Goal: Transaction & Acquisition: Book appointment/travel/reservation

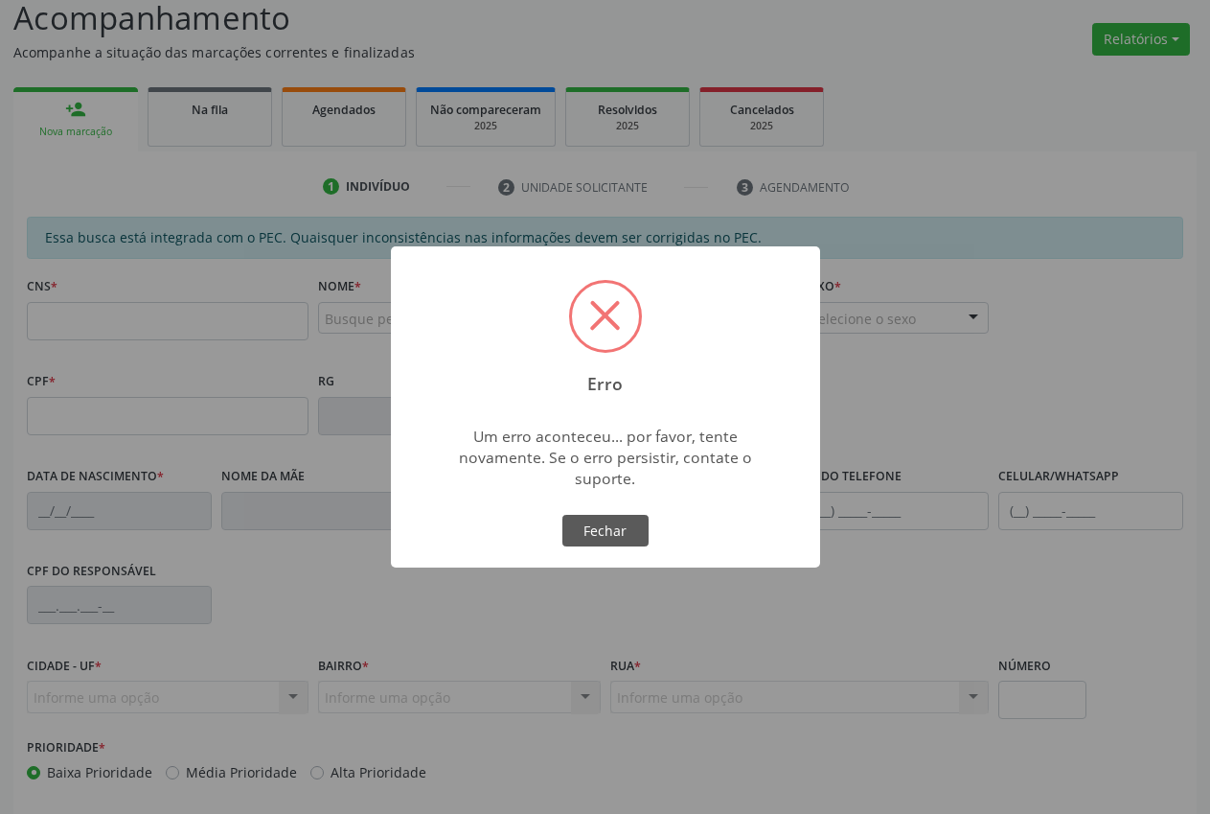
scroll to position [136, 0]
click at [597, 541] on button "Fechar" at bounding box center [606, 531] width 86 height 33
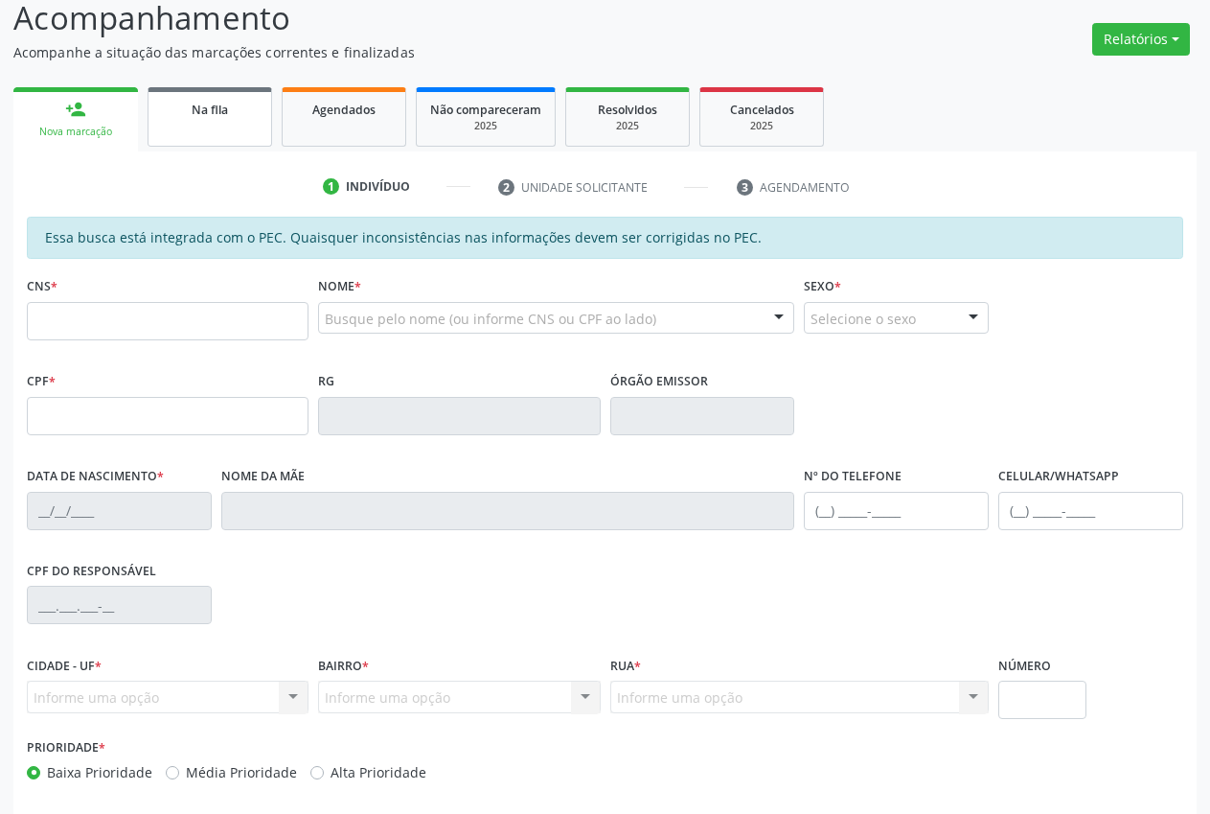
click at [250, 118] on div "Na fila" at bounding box center [210, 109] width 96 height 20
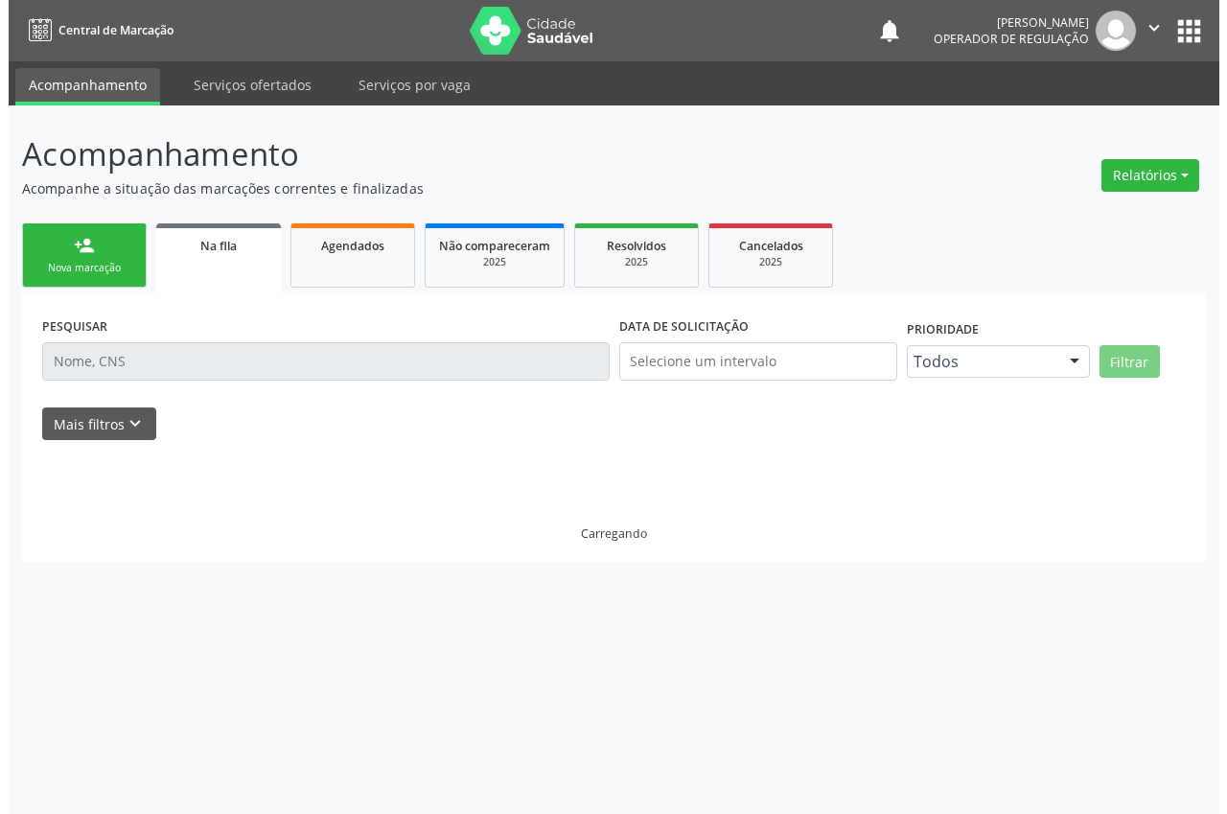
scroll to position [0, 0]
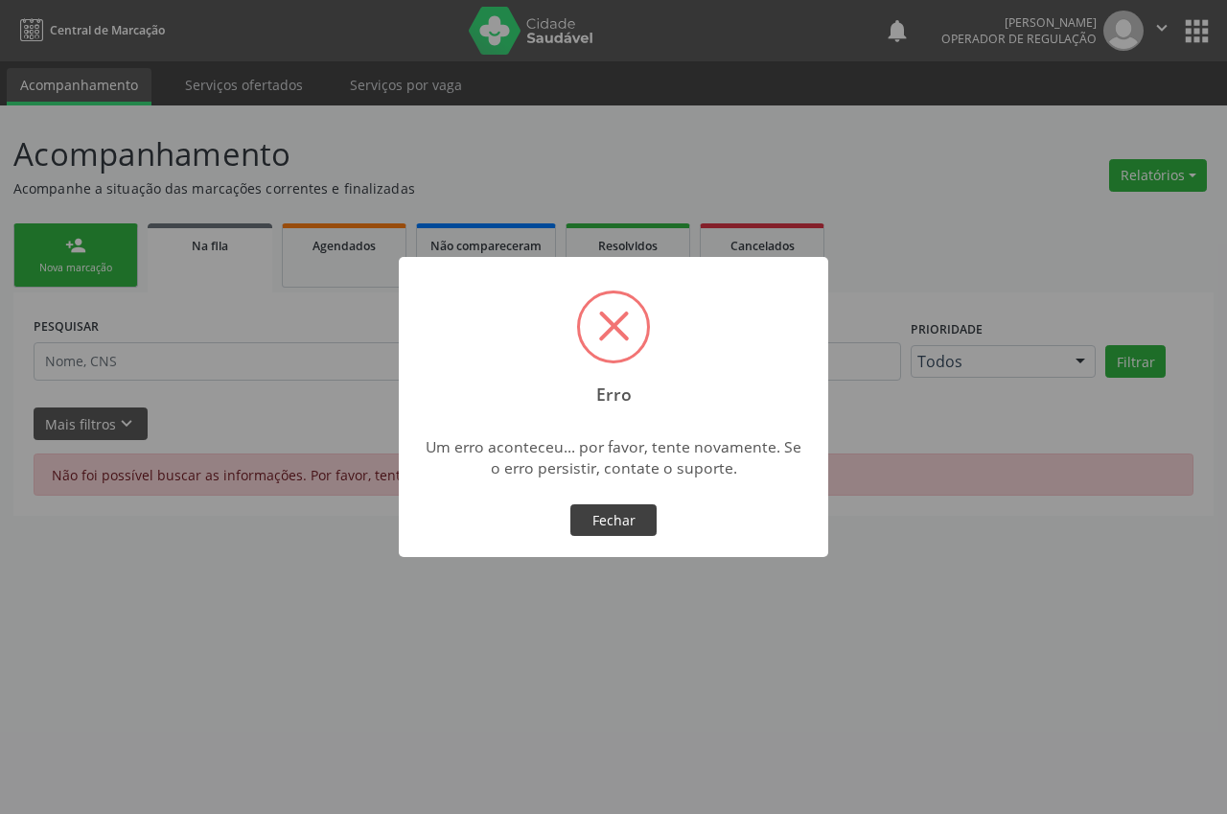
click at [610, 522] on button "Fechar" at bounding box center [613, 520] width 86 height 33
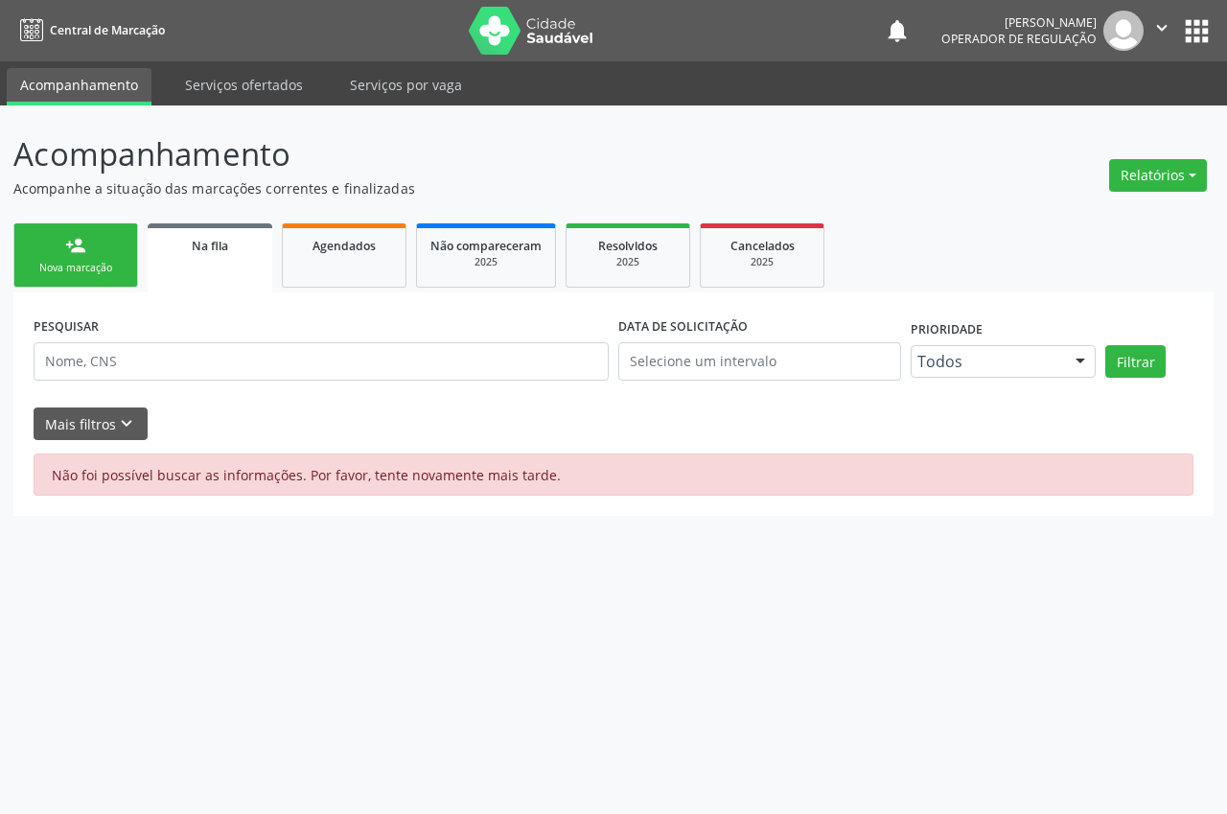
click at [90, 254] on link "person_add Nova marcação" at bounding box center [75, 255] width 125 height 64
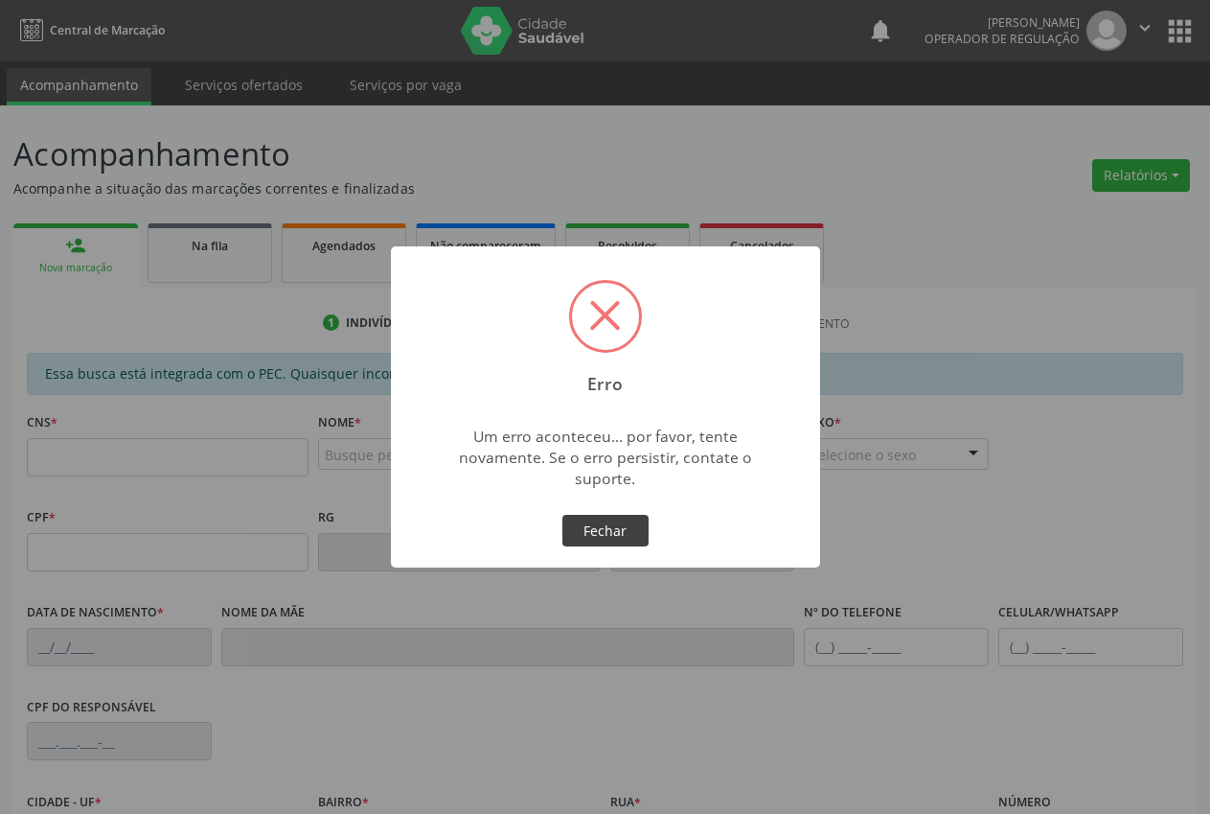
click at [602, 525] on button "Fechar" at bounding box center [606, 531] width 86 height 33
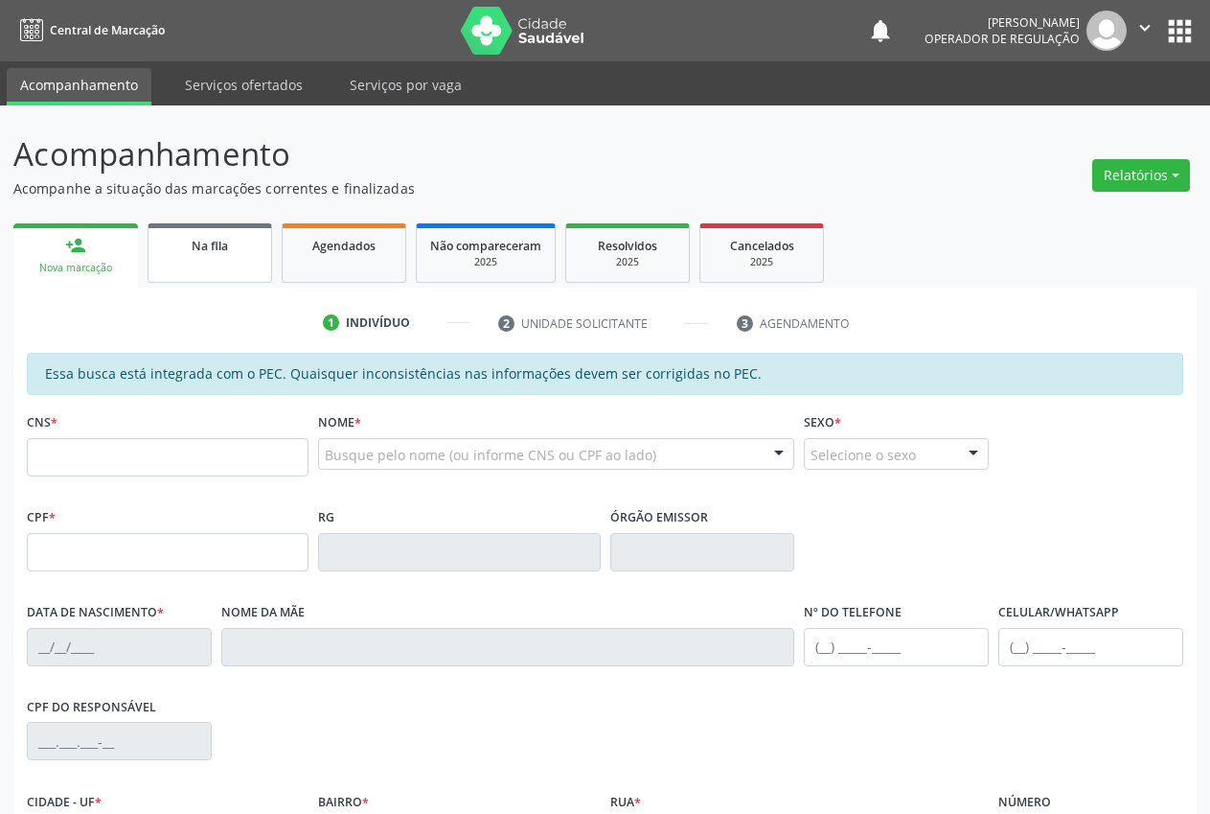
click at [178, 235] on div "Na fila" at bounding box center [210, 245] width 96 height 20
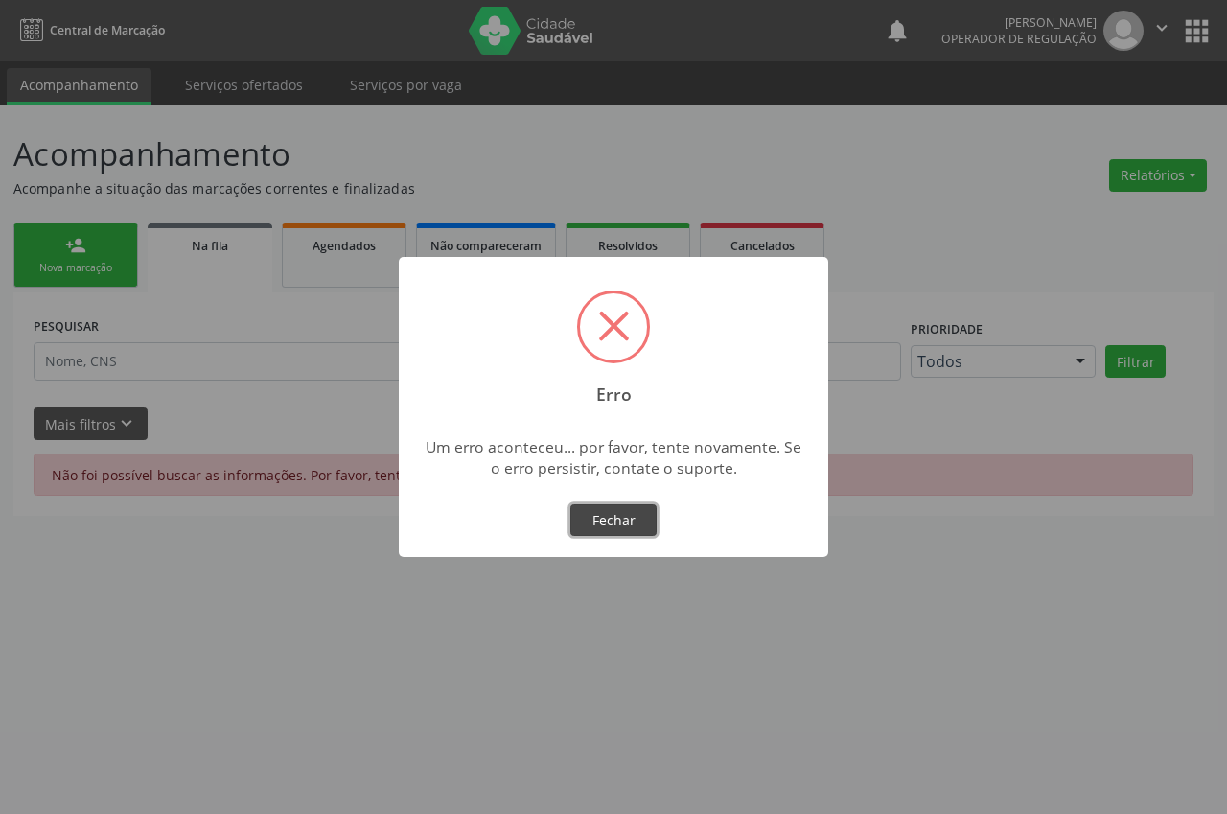
drag, startPoint x: 631, startPoint y: 518, endPoint x: 508, endPoint y: 487, distance: 126.7
click at [627, 518] on button "Fechar" at bounding box center [613, 520] width 86 height 33
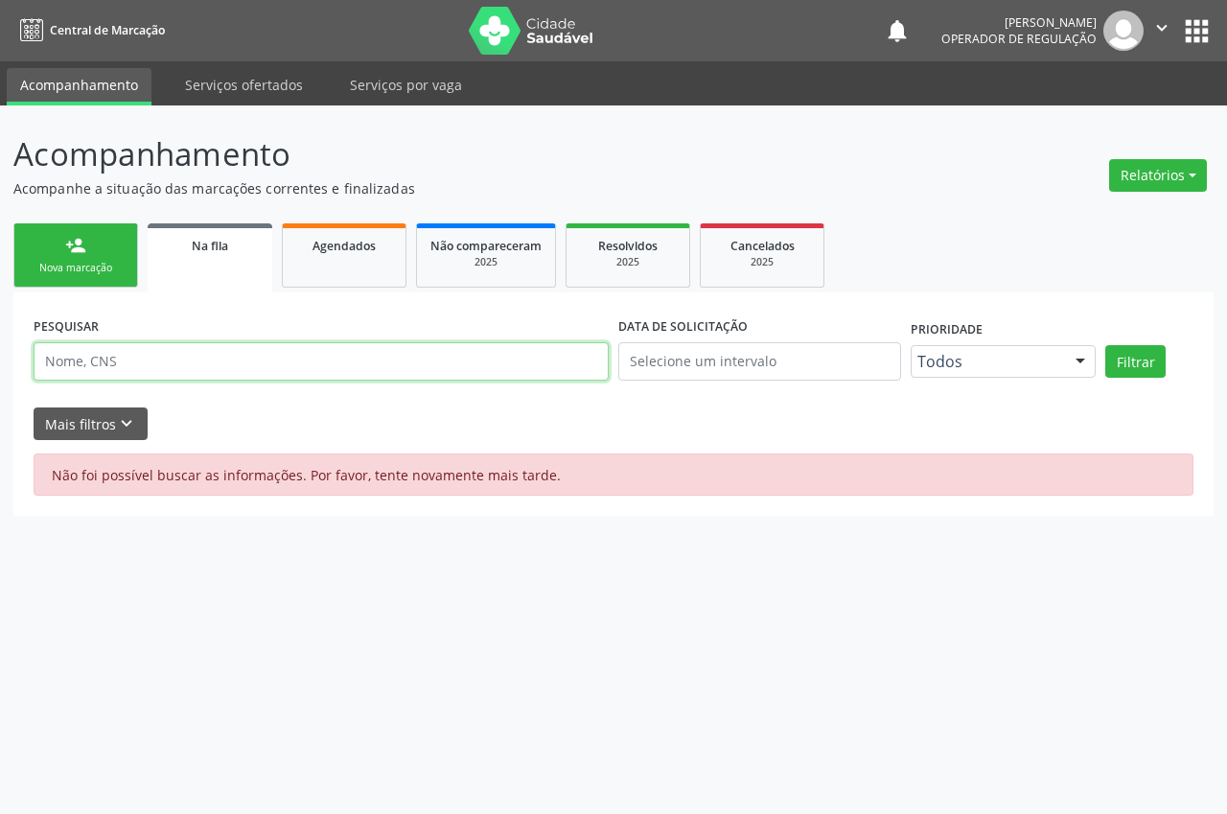
click at [206, 376] on input "text" at bounding box center [321, 361] width 575 height 38
type input "taciano"
click at [1105, 345] on button "Filtrar" at bounding box center [1135, 361] width 60 height 33
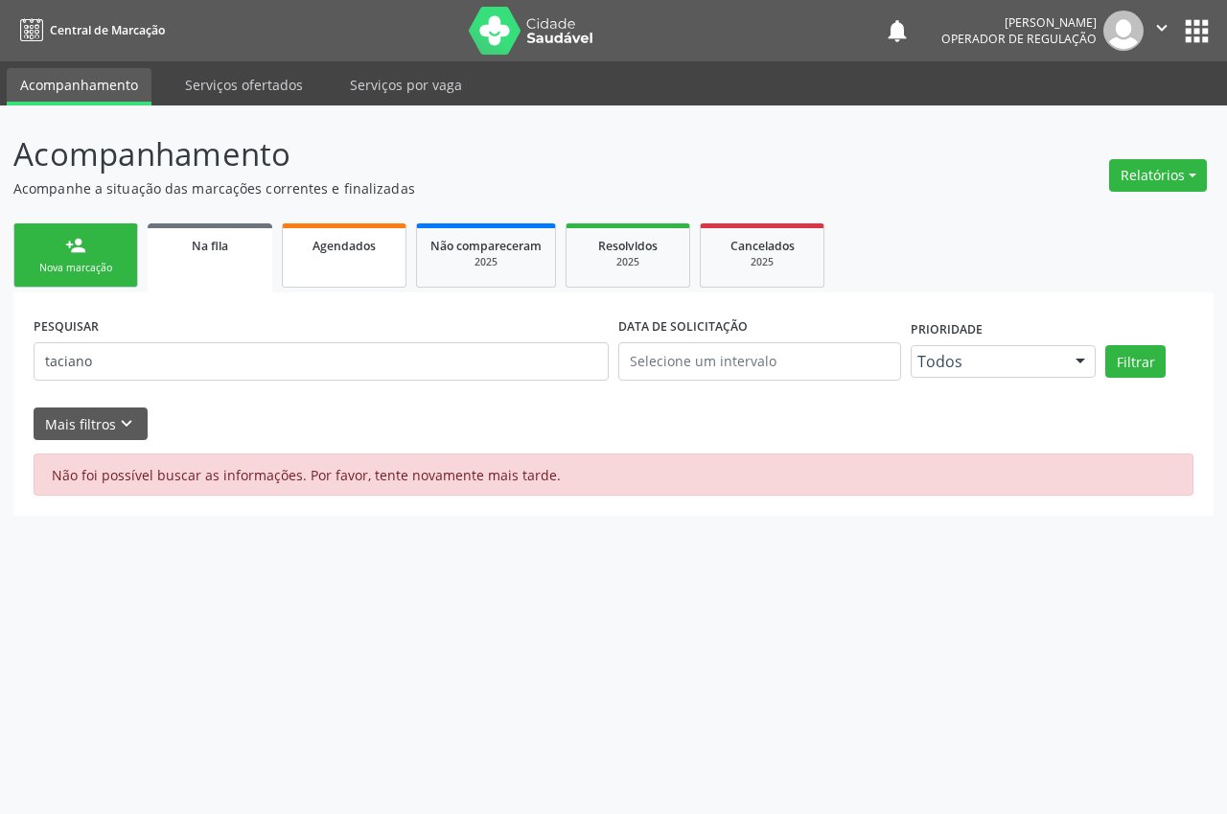
click at [324, 273] on link "Agendados" at bounding box center [344, 255] width 125 height 64
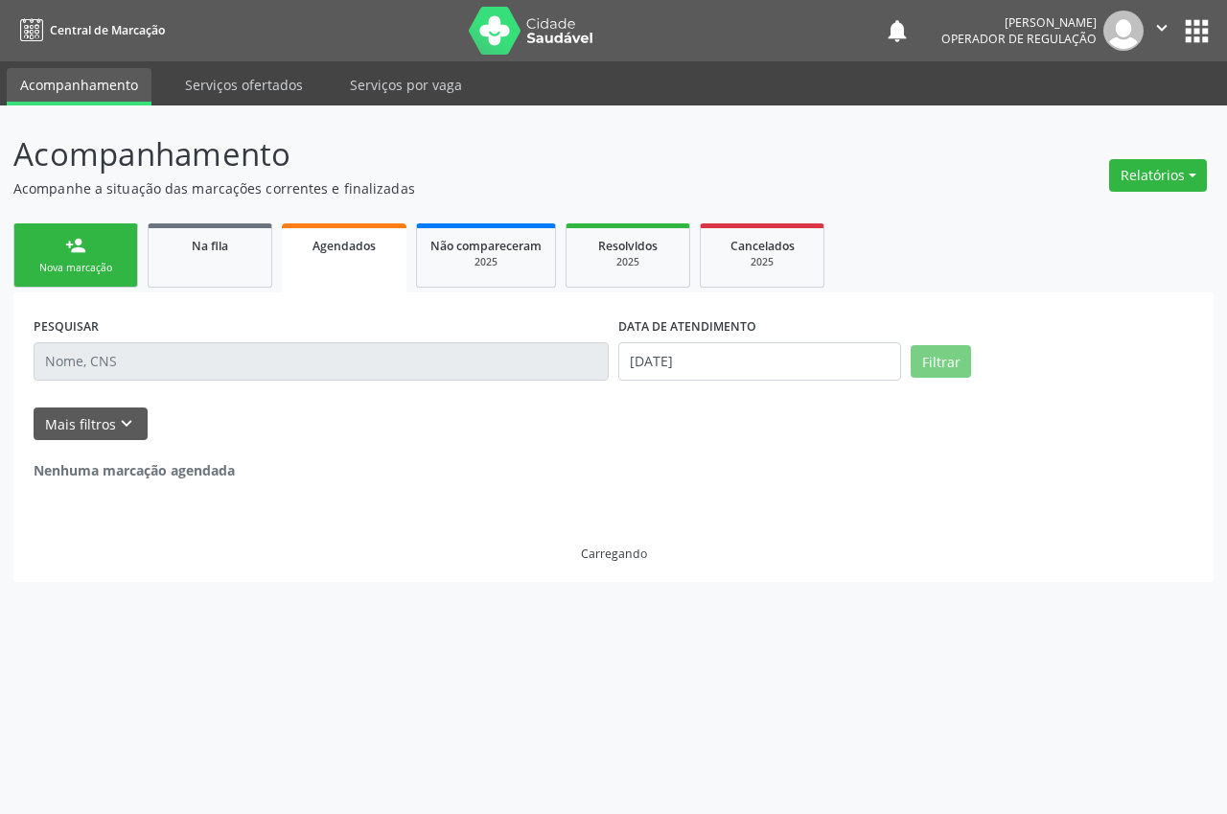
click at [196, 367] on body "Central de Marcação notifications Ana Carla Pereira de Albuquerque Operador de …" at bounding box center [613, 407] width 1227 height 814
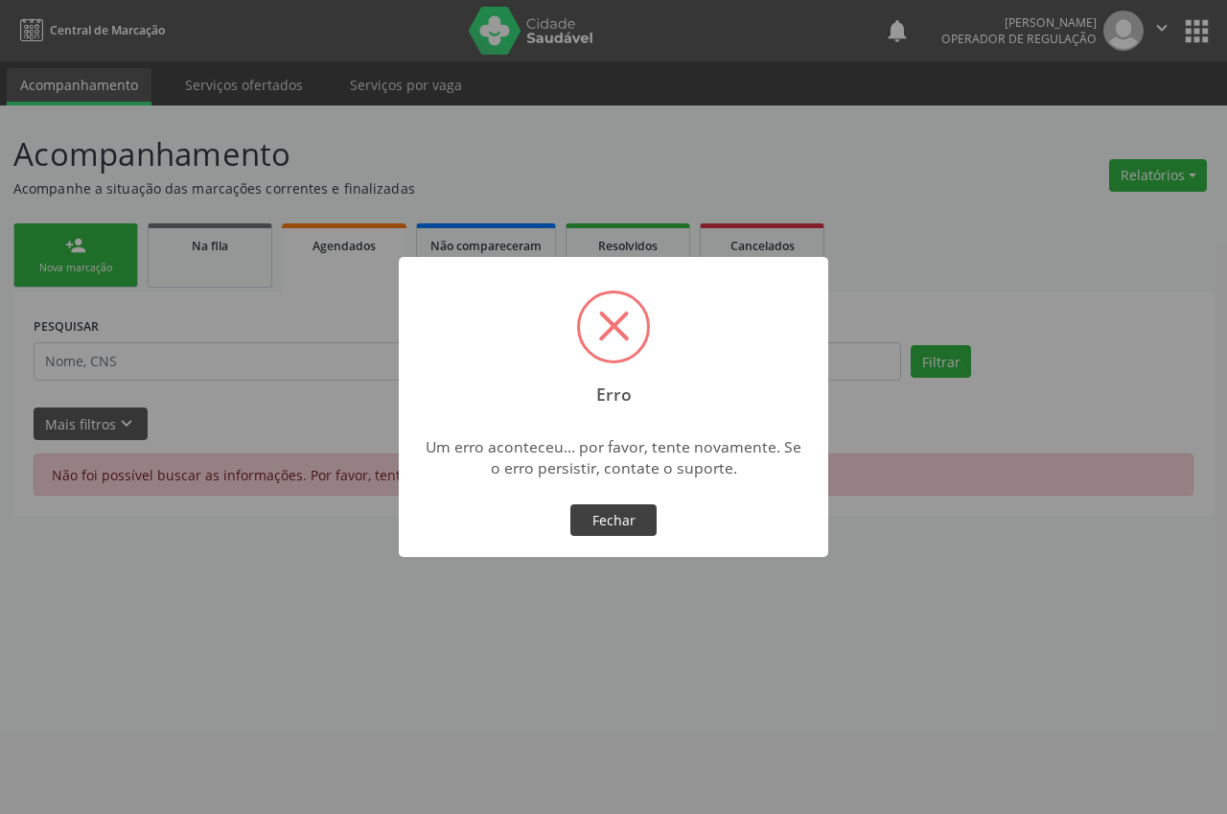
click at [597, 518] on button "Fechar" at bounding box center [613, 520] width 86 height 33
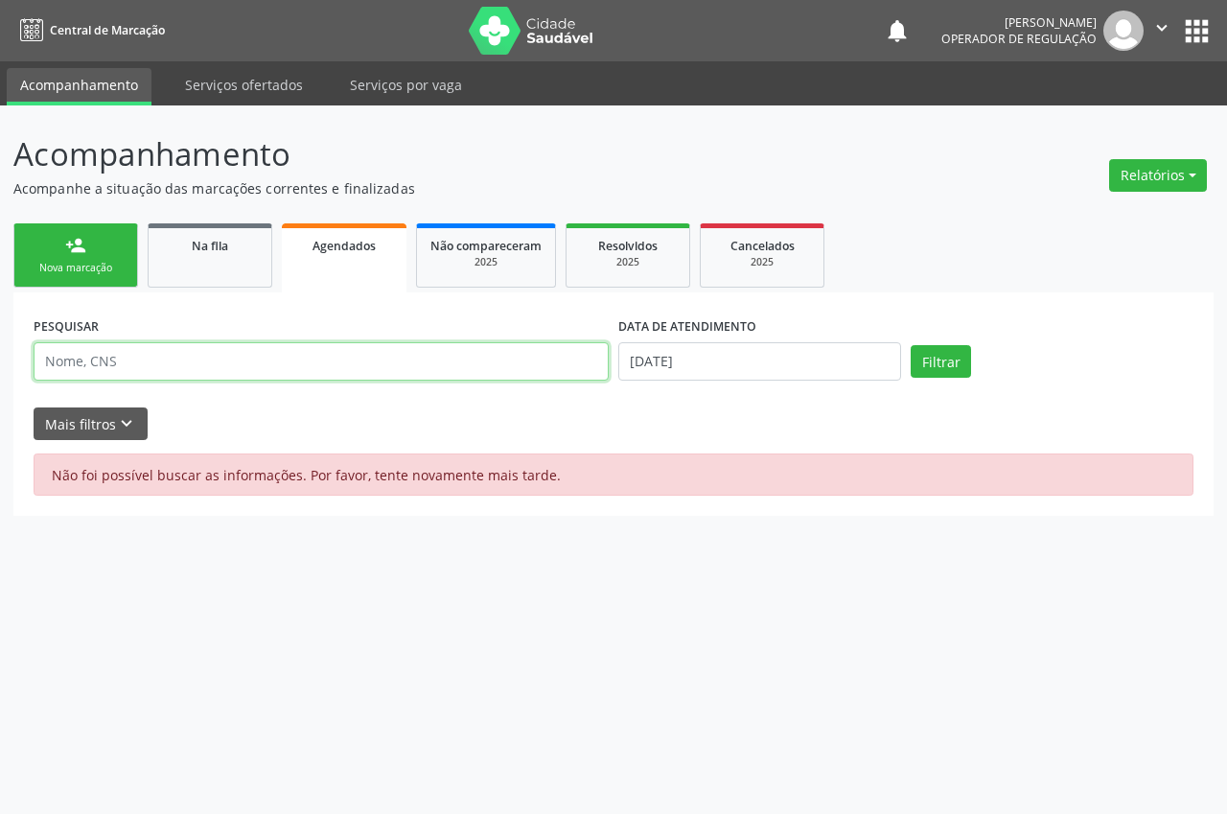
click at [215, 357] on input "text" at bounding box center [321, 361] width 575 height 38
type input "taciano"
click at [910, 345] on button "Filtrar" at bounding box center [940, 361] width 60 height 33
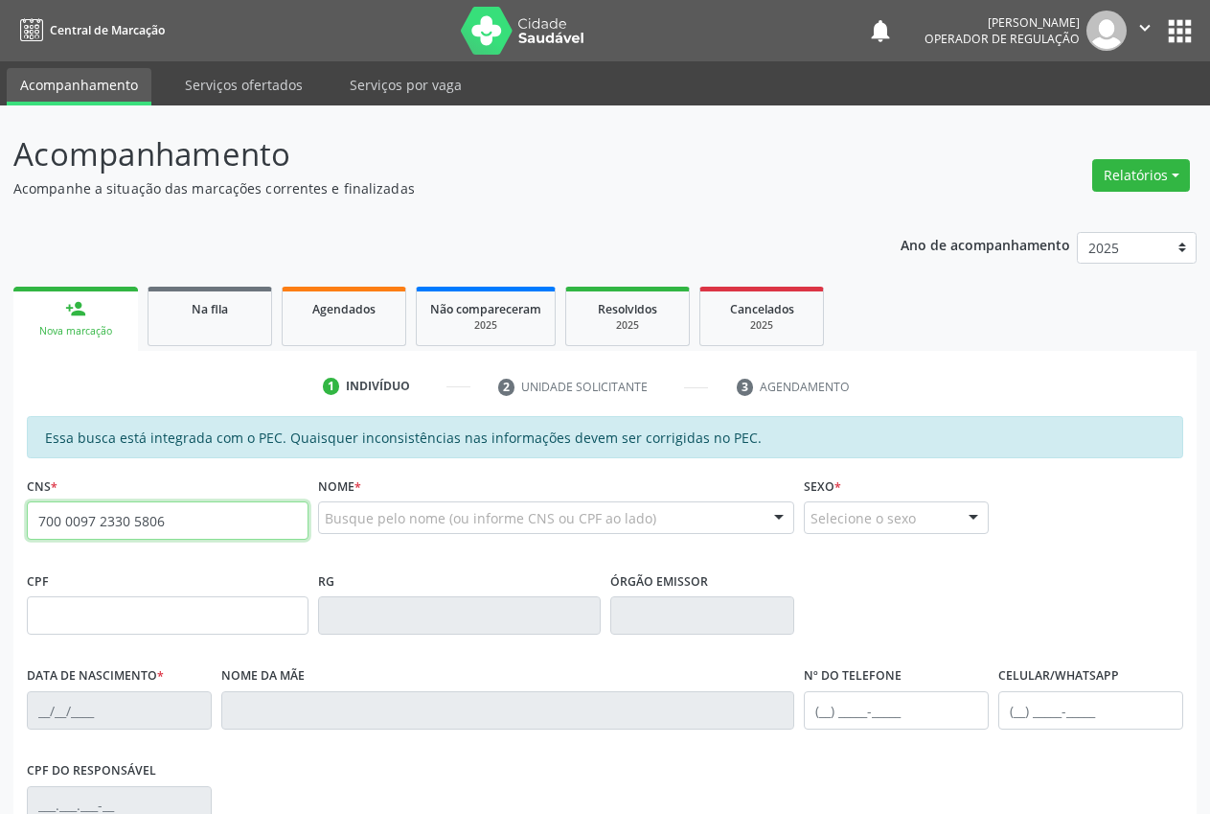
type input "700 0097 2330 5806"
type input "054.981.374-86"
type input "19/05/1976"
type input "Maria Raimunda da Silva"
type input "(87) 98871-9260"
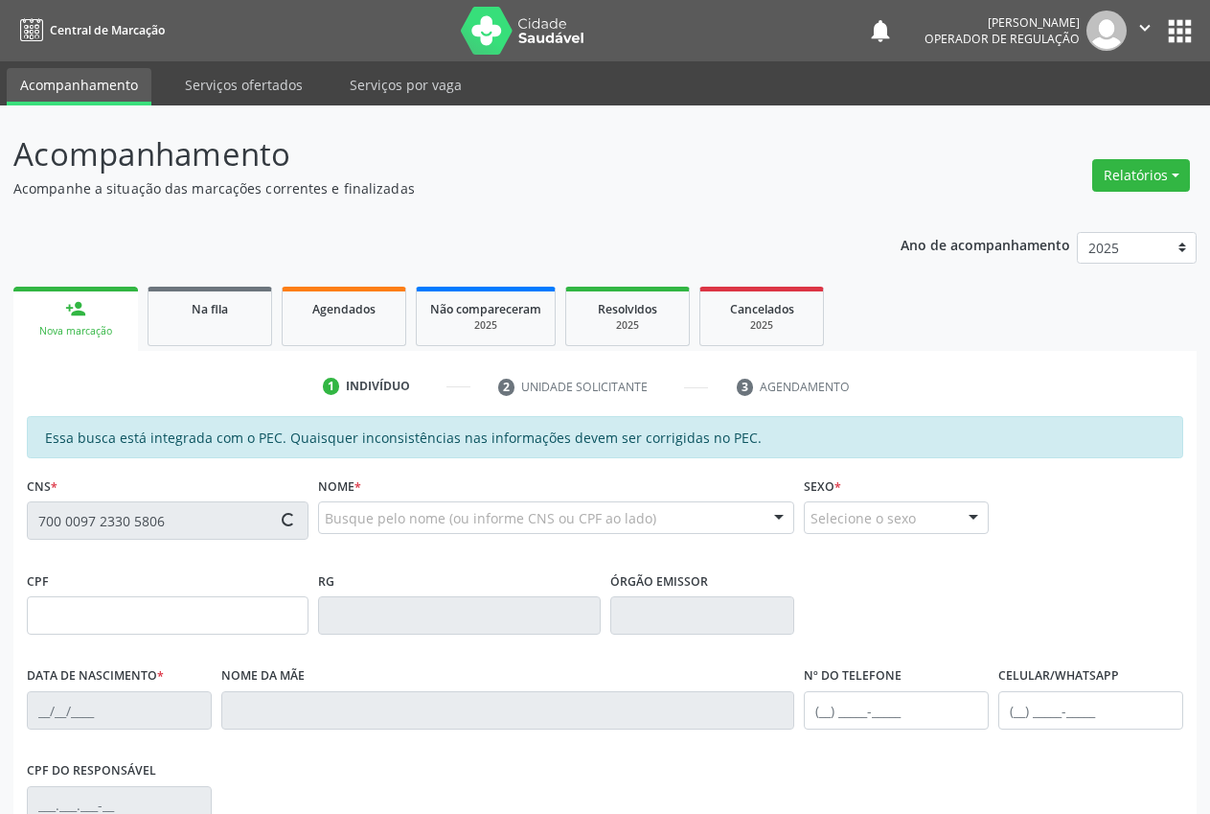
type input "(87) 98871-9260"
type input "041.428.794-05"
type input "15"
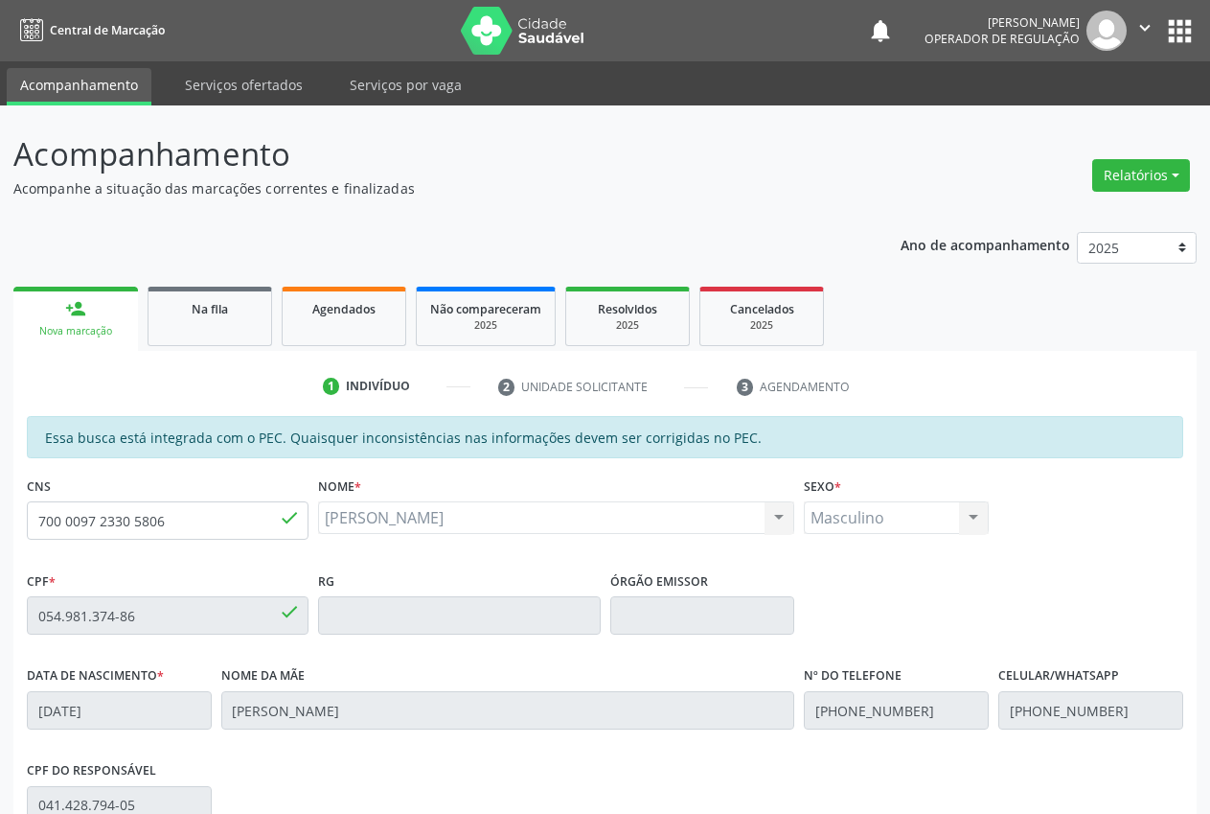
scroll to position [281, 0]
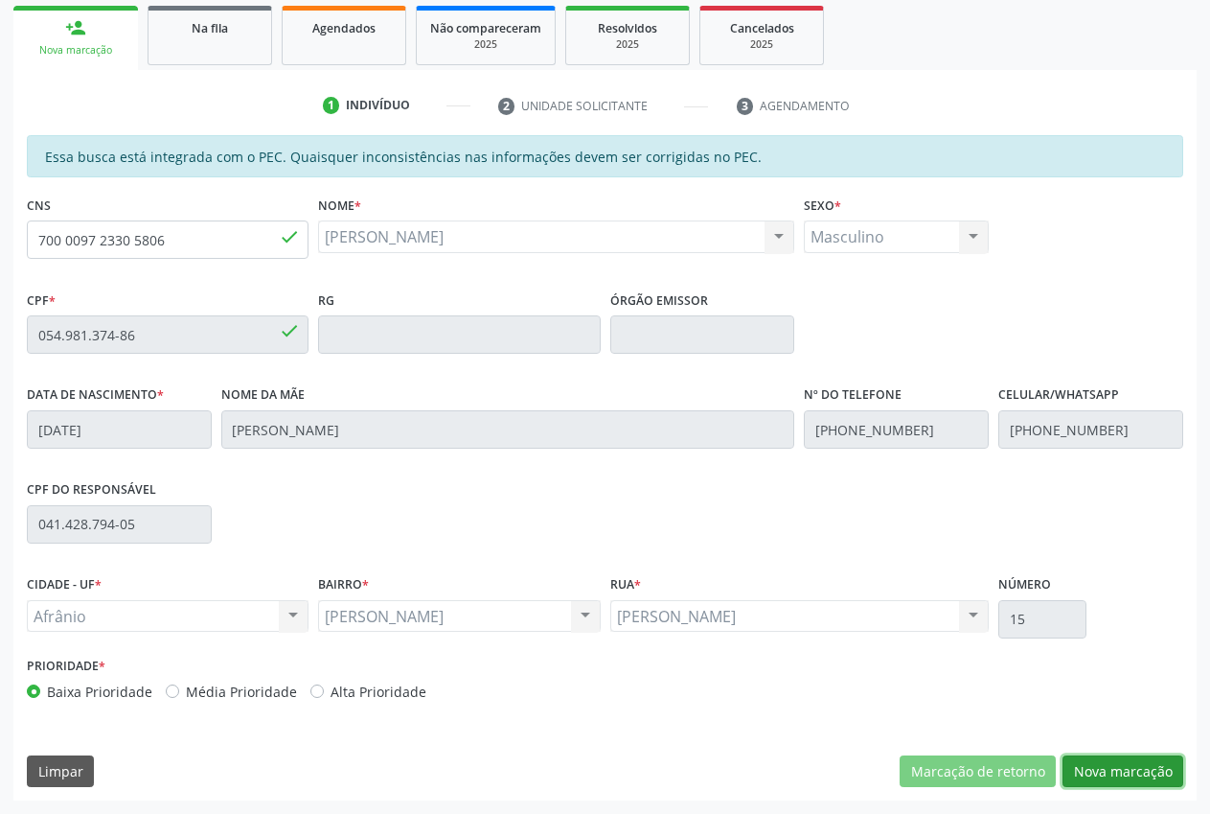
click at [1162, 767] on button "Nova marcação" at bounding box center [1123, 771] width 121 height 33
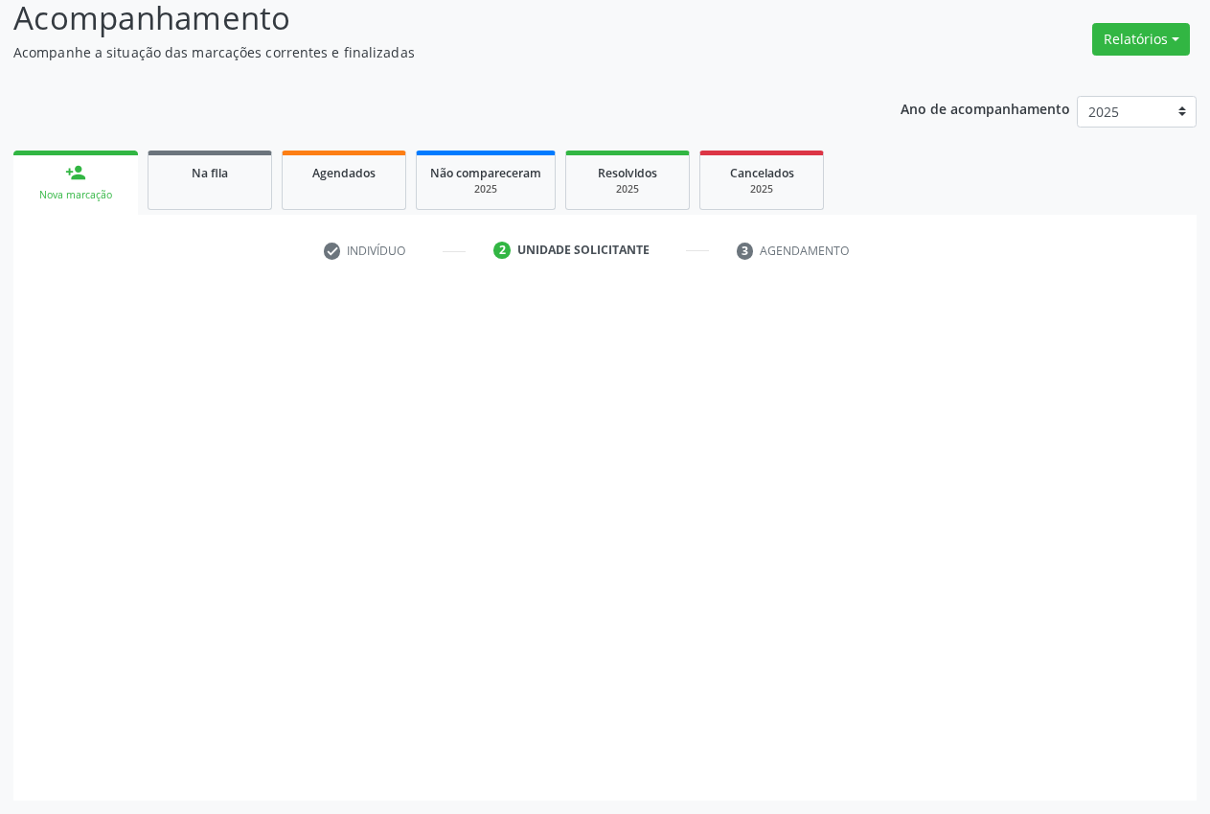
scroll to position [136, 0]
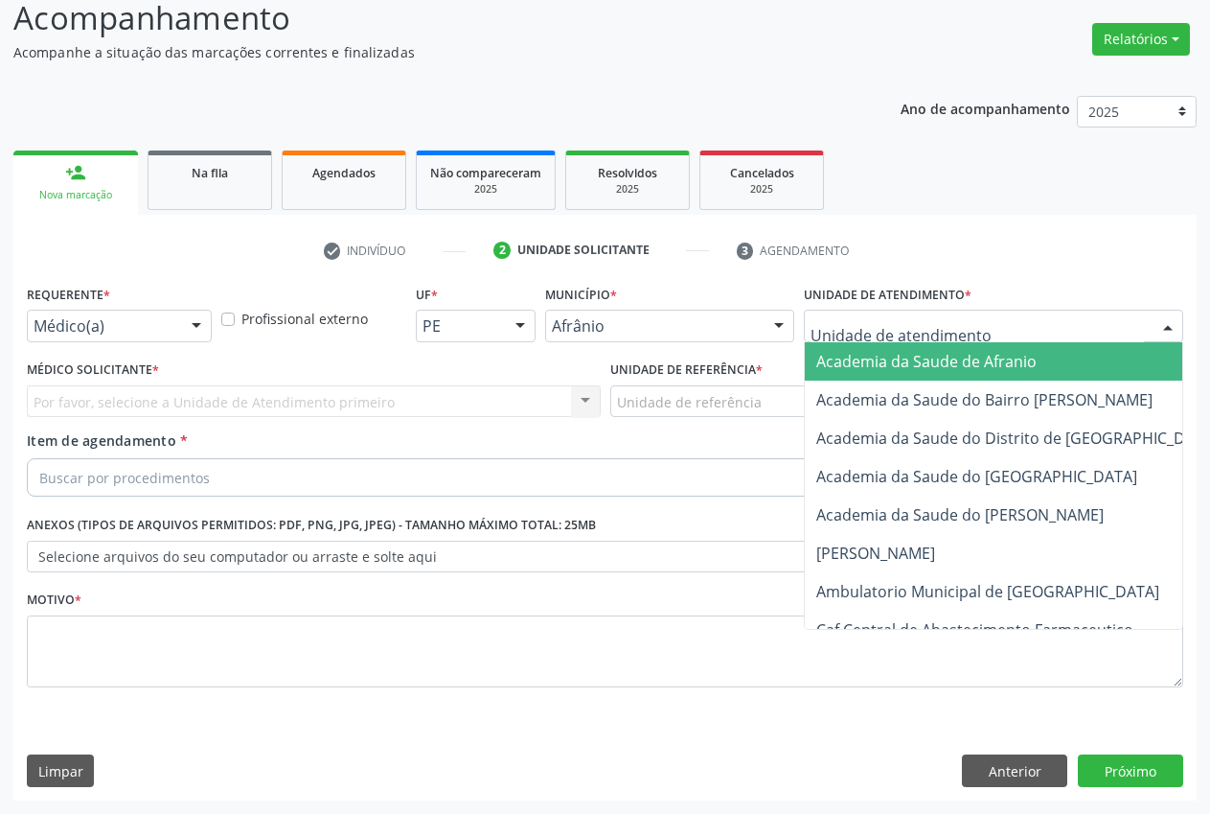
click at [908, 335] on div at bounding box center [994, 326] width 380 height 33
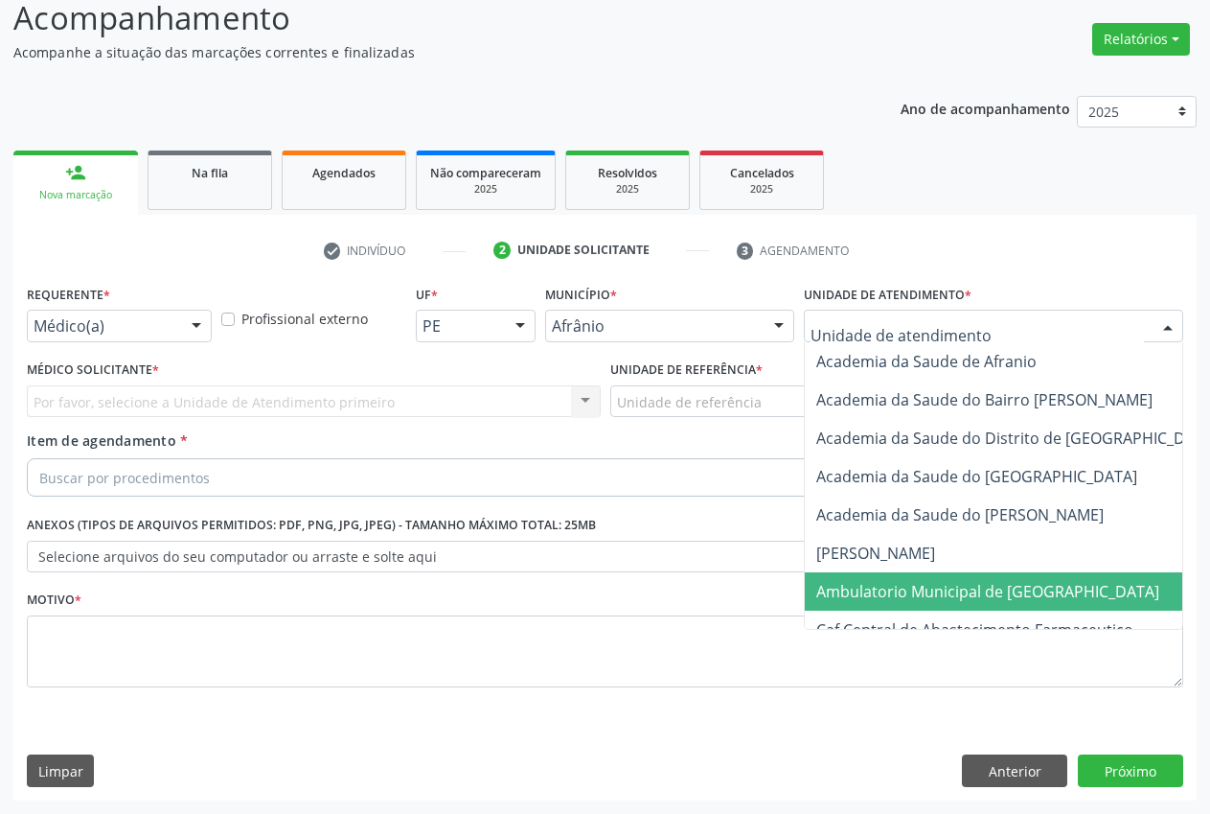
click at [959, 595] on span "Ambulatorio Municipal de [GEOGRAPHIC_DATA]" at bounding box center [988, 591] width 343 height 21
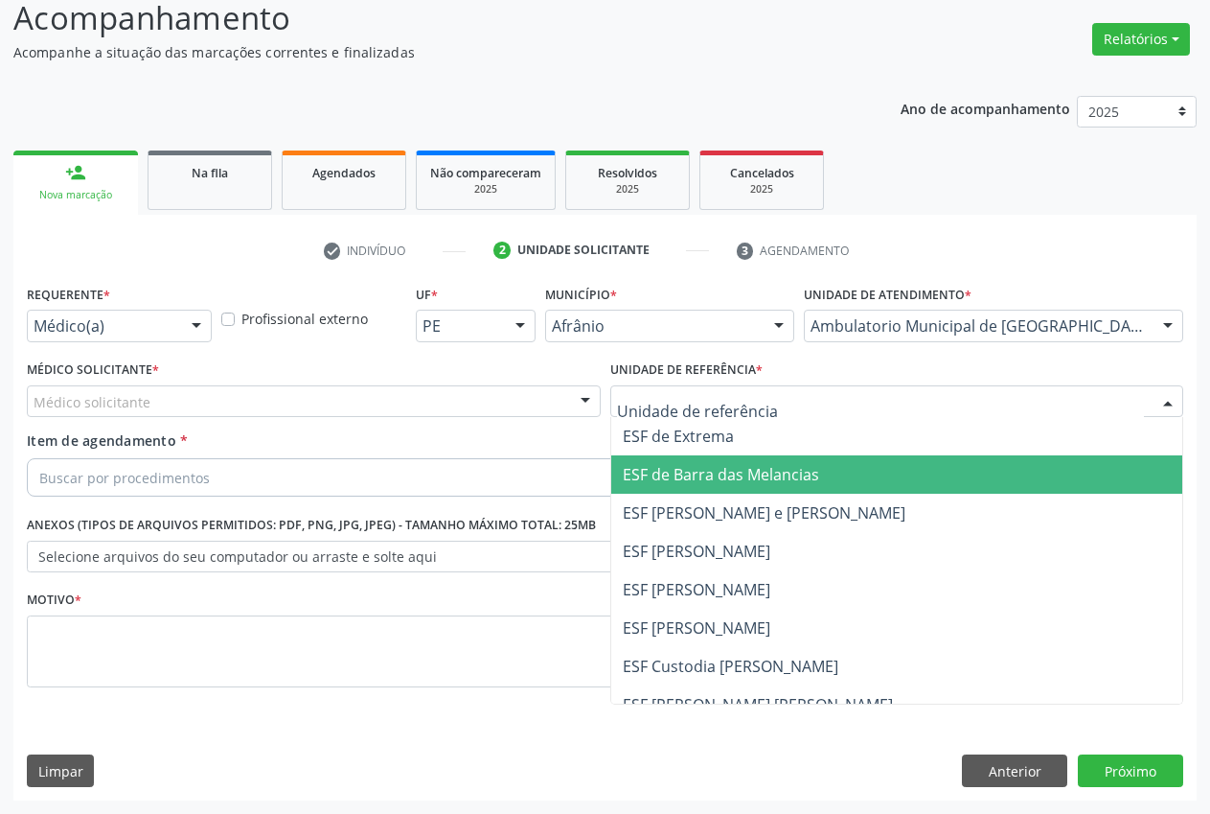
click at [722, 477] on span "ESF de Barra das Melancias" at bounding box center [721, 474] width 196 height 21
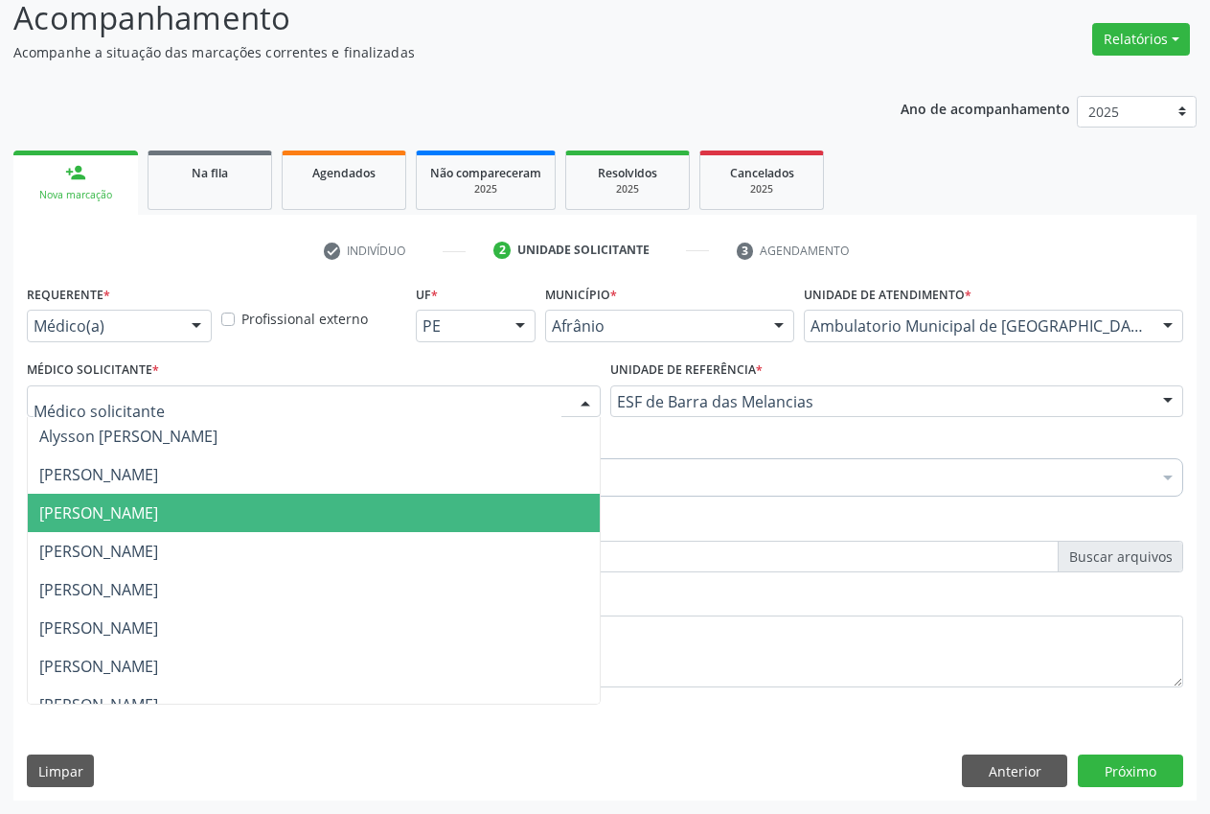
click at [158, 503] on span "[PERSON_NAME]" at bounding box center [98, 512] width 119 height 21
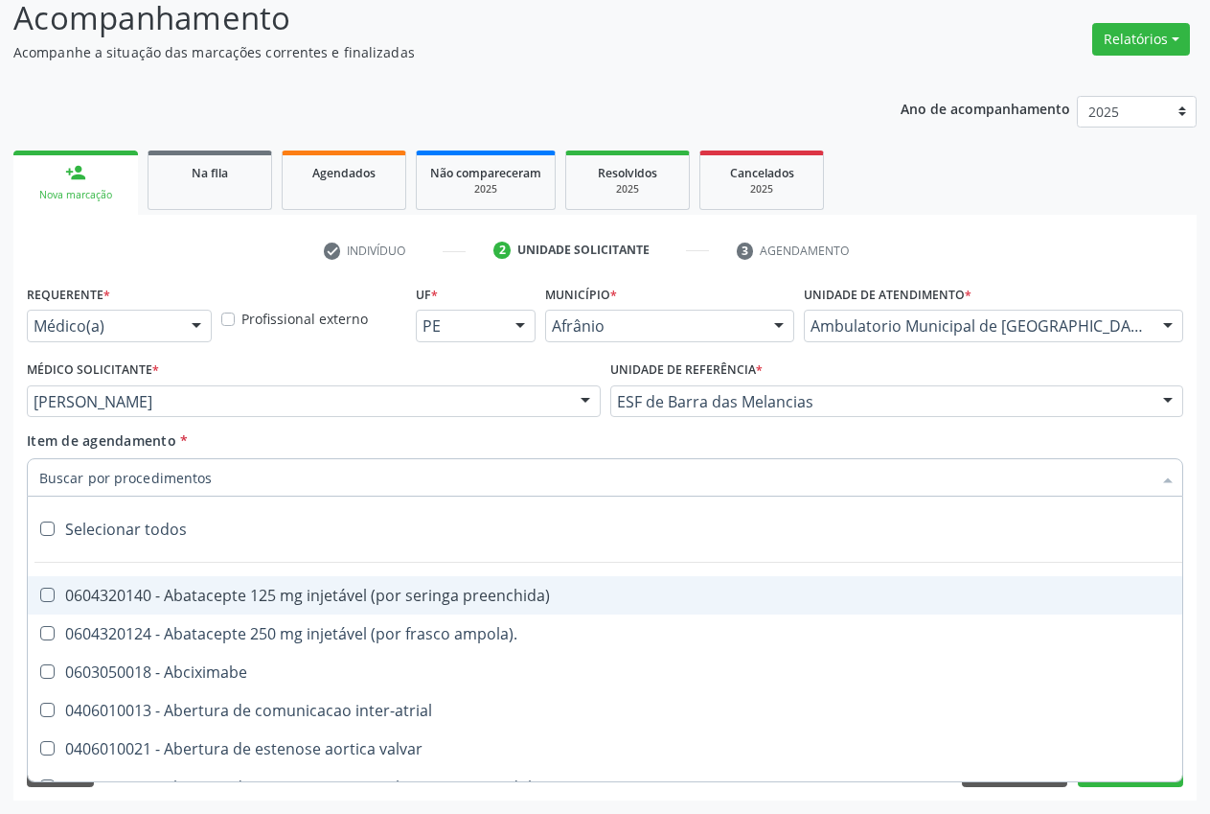
click at [191, 478] on input "Item de agendamento *" at bounding box center [595, 477] width 1113 height 38
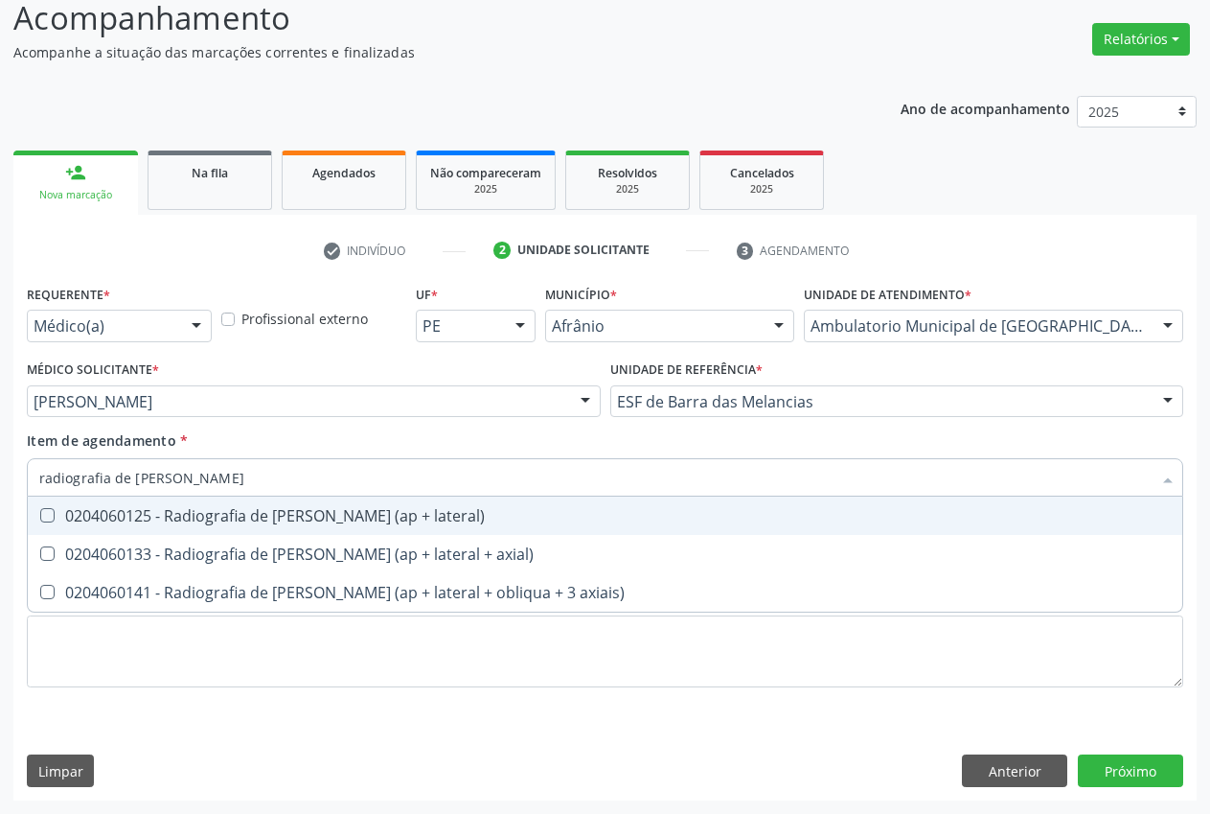
type input "radiografia de joel"
click at [316, 516] on div "0204060125 - Radiografia de joelho (ap + lateral)" at bounding box center [605, 515] width 1132 height 15
checkbox lateral\) "true"
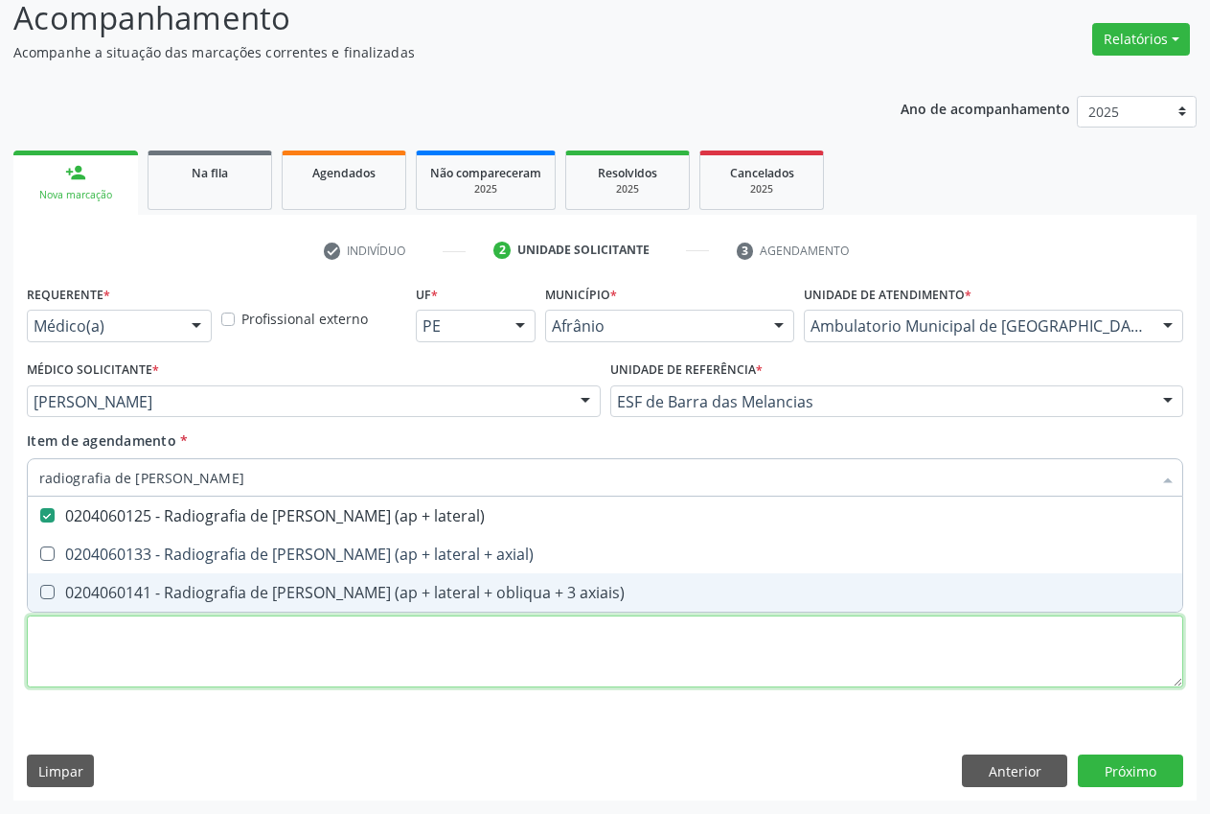
click at [200, 644] on div "Requerente * Médico(a) Médico(a) Enfermeiro(a) Paciente Nenhum resultado encont…" at bounding box center [605, 497] width 1157 height 434
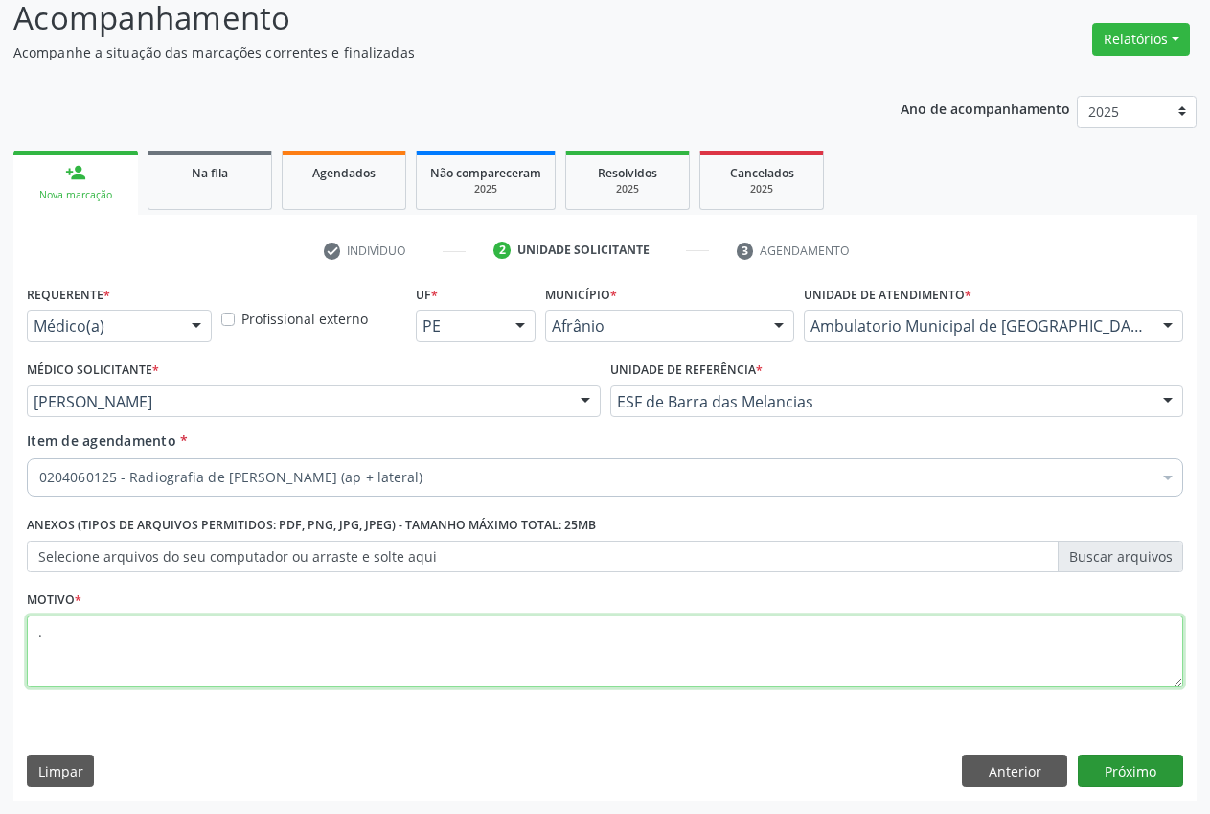
type textarea "."
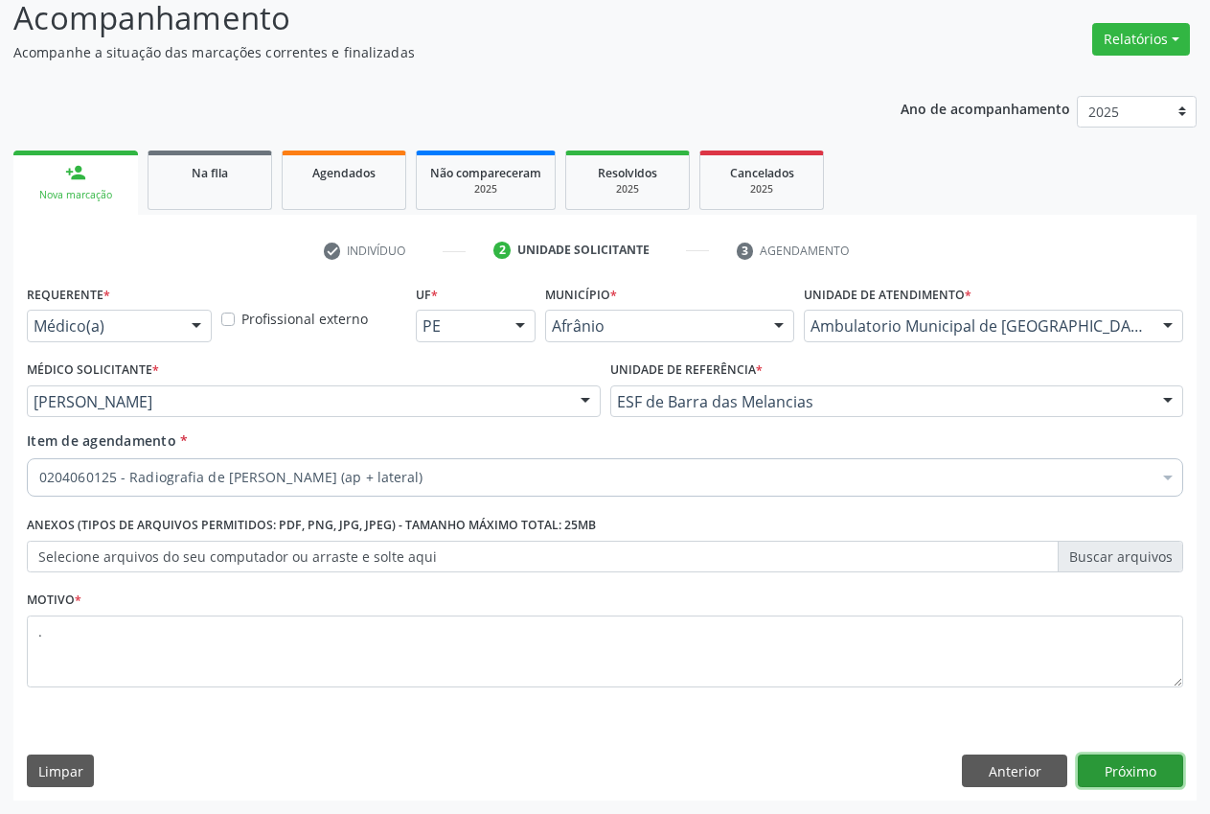
click at [1143, 775] on button "Próximo" at bounding box center [1130, 770] width 105 height 33
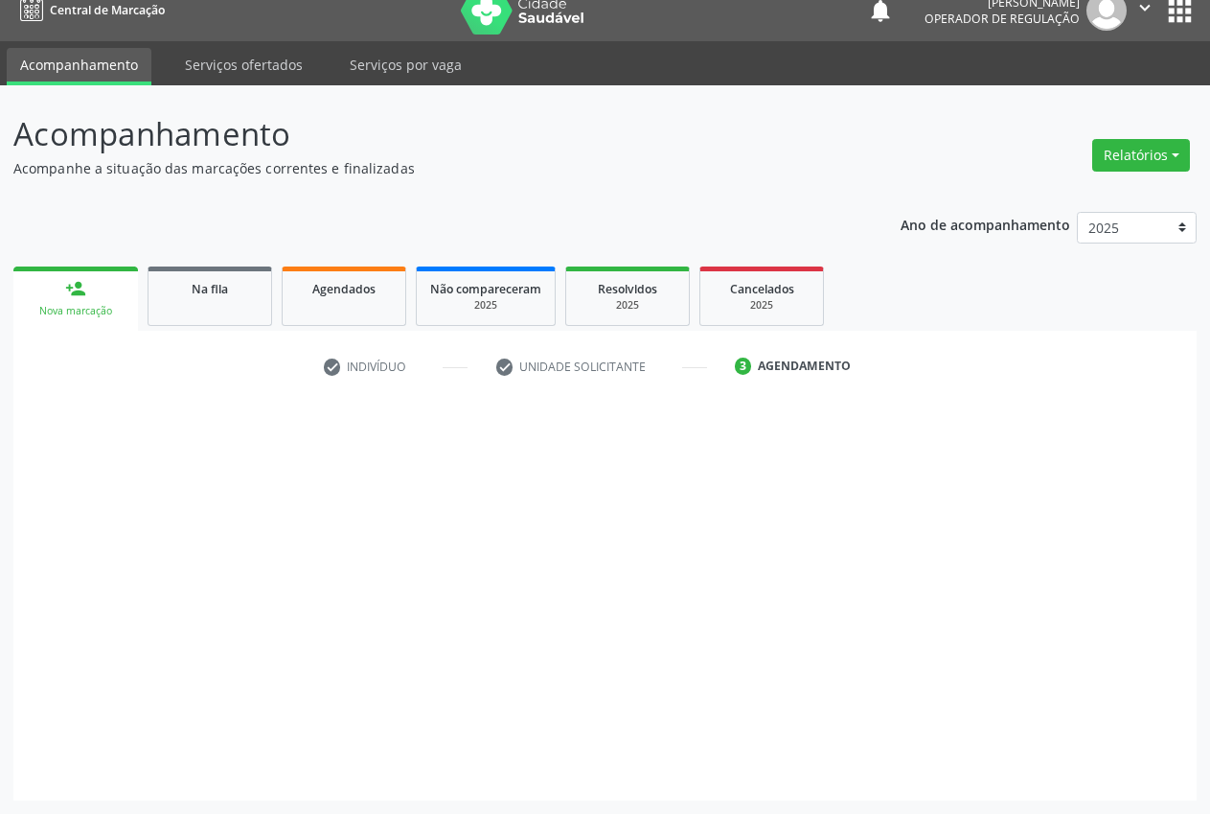
scroll to position [20, 0]
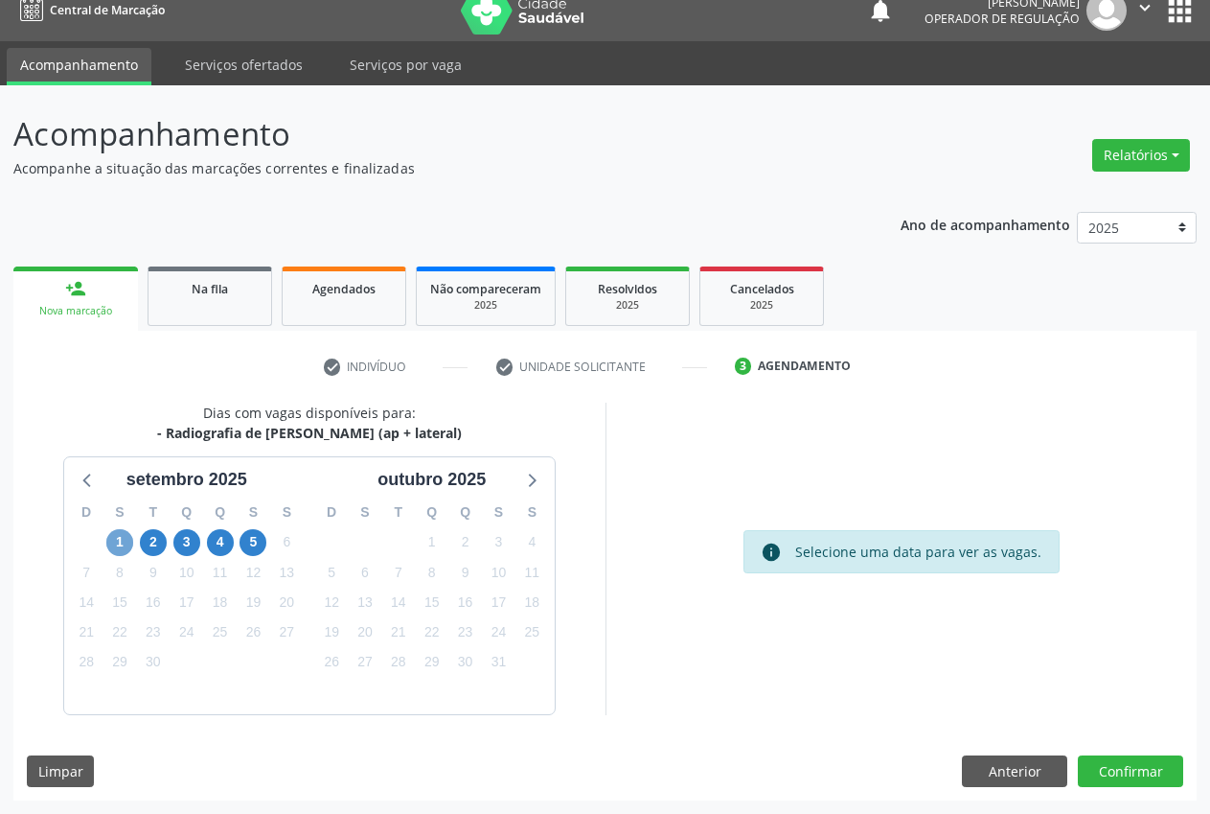
click at [118, 542] on span "1" at bounding box center [119, 542] width 27 height 27
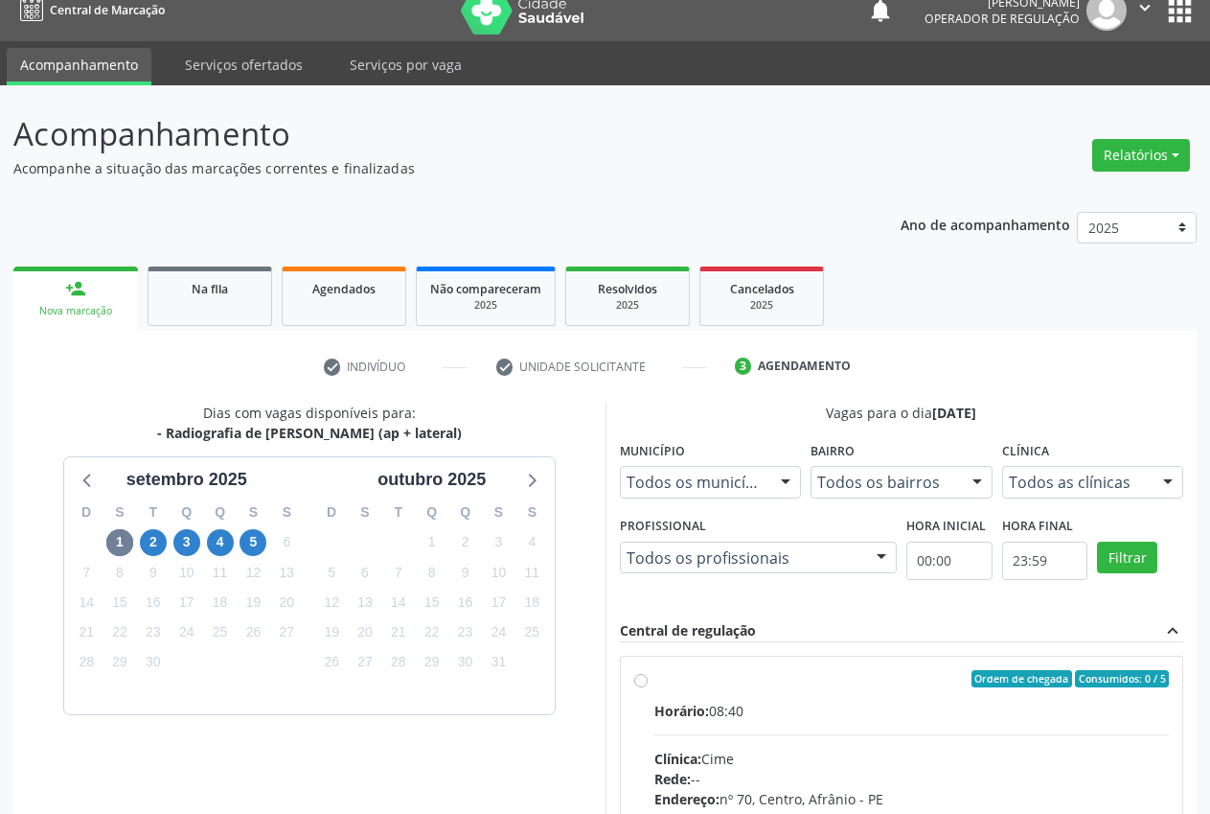
click at [677, 685] on div "Ordem de chegada Consumidos: 0 / 5" at bounding box center [913, 678] width 516 height 17
click at [648, 685] on input "Ordem de chegada Consumidos: 0 / 5 Horário: 08:40 Clínica: Cime Rede: -- Endere…" at bounding box center [640, 678] width 13 height 17
radio input "true"
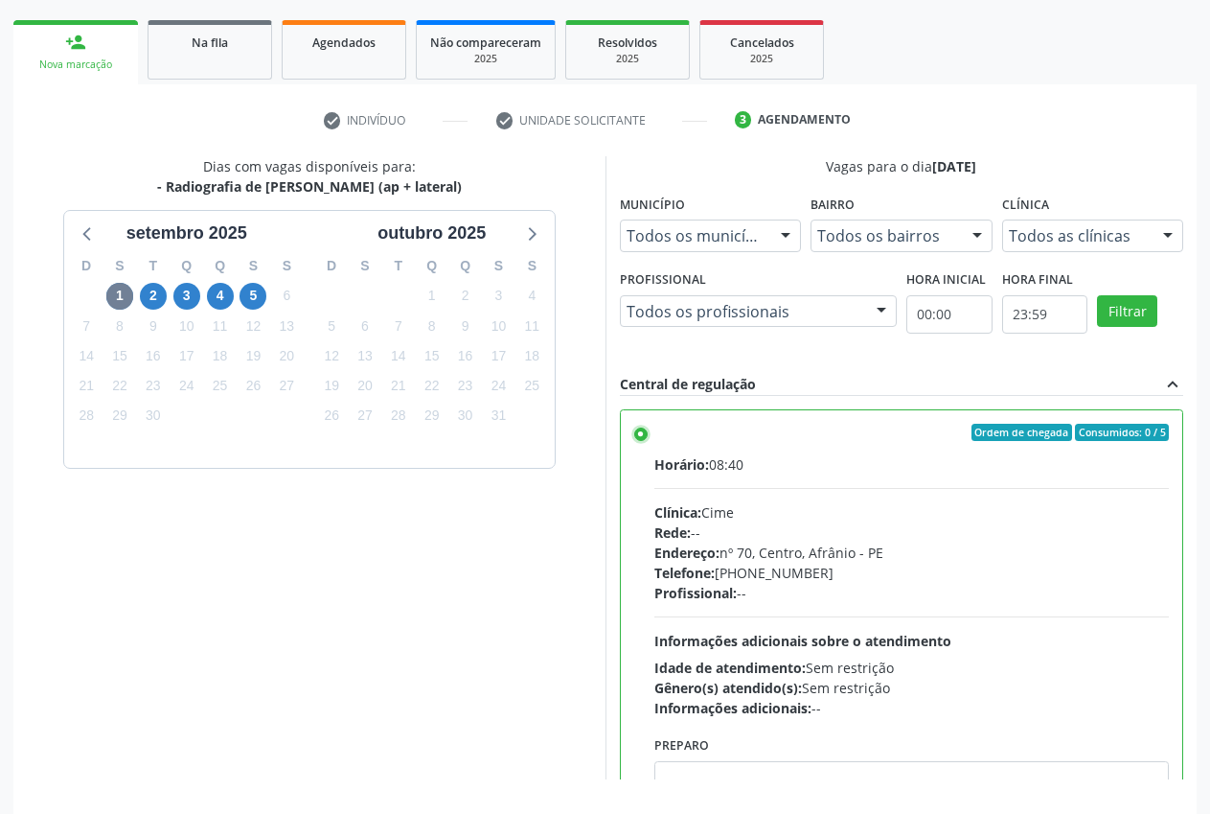
scroll to position [332, 0]
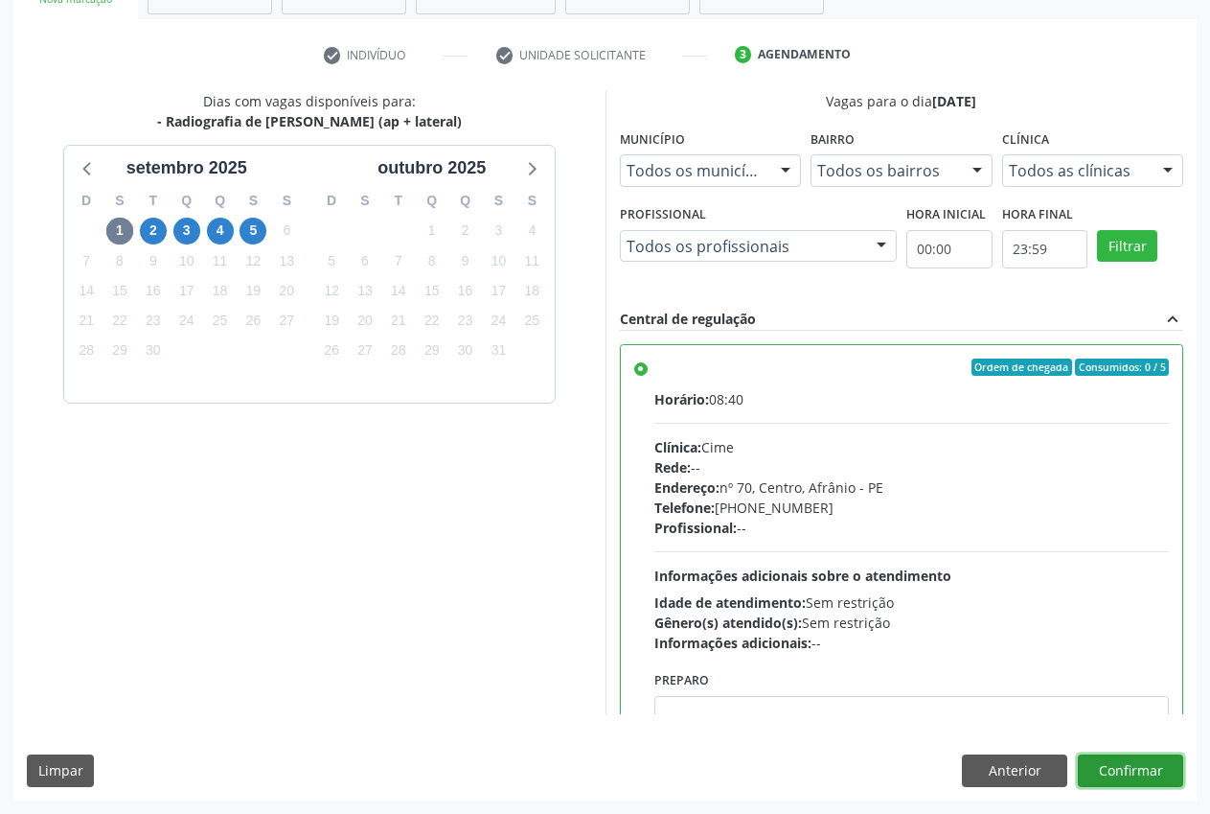
click at [1164, 784] on button "Confirmar" at bounding box center [1130, 770] width 105 height 33
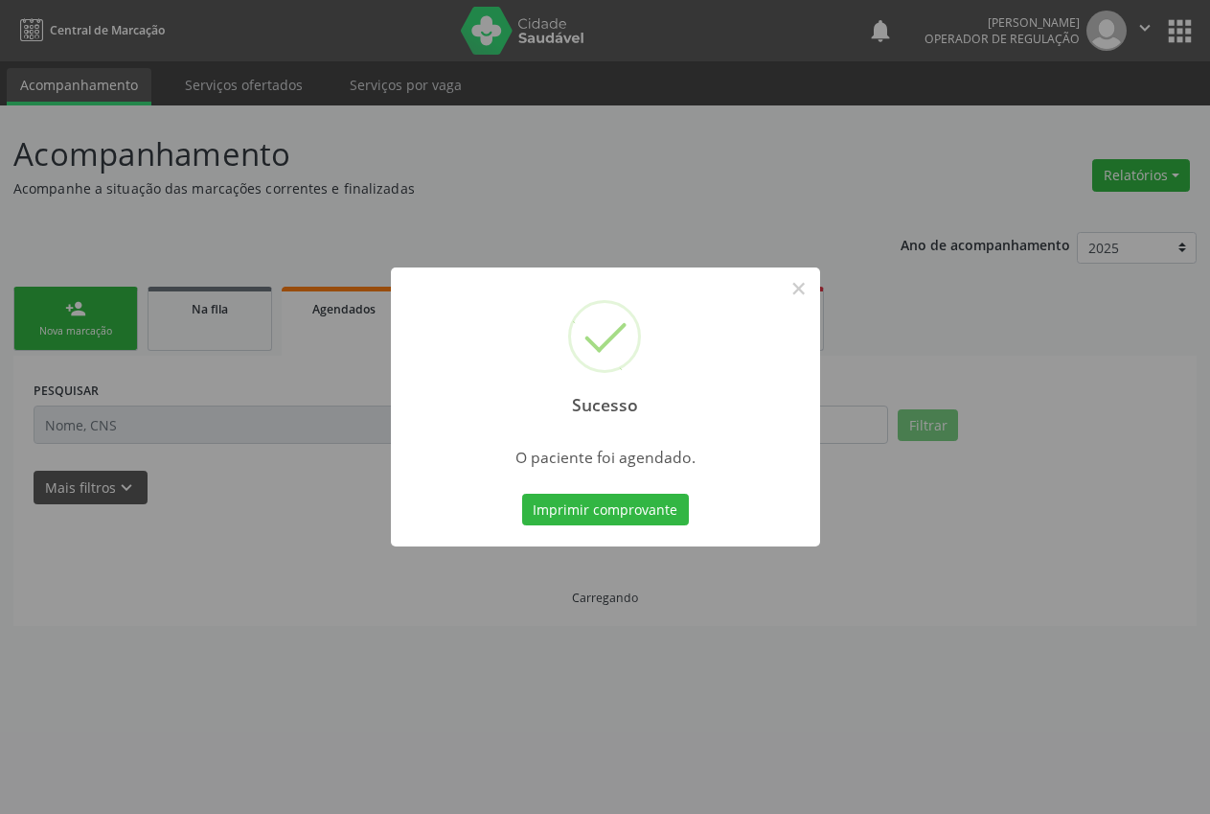
scroll to position [0, 0]
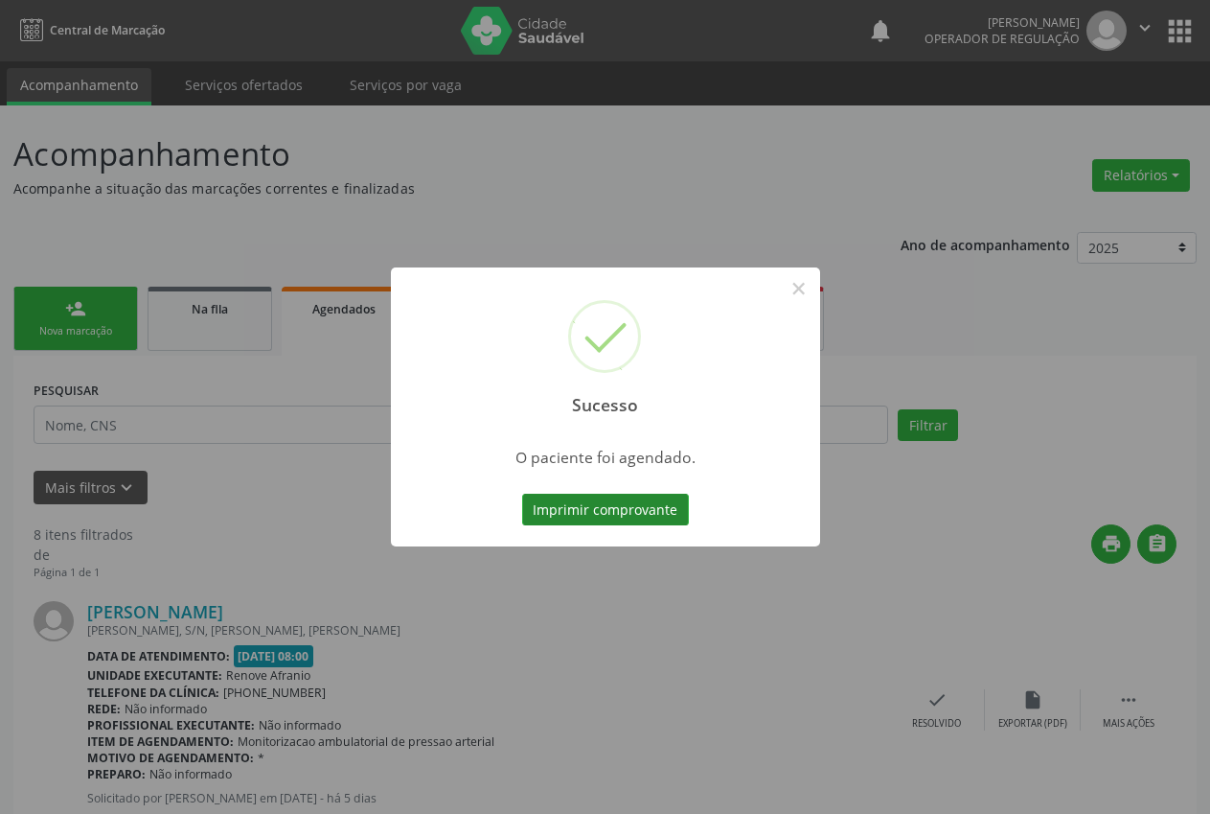
click at [613, 504] on button "Imprimir comprovante" at bounding box center [605, 510] width 167 height 33
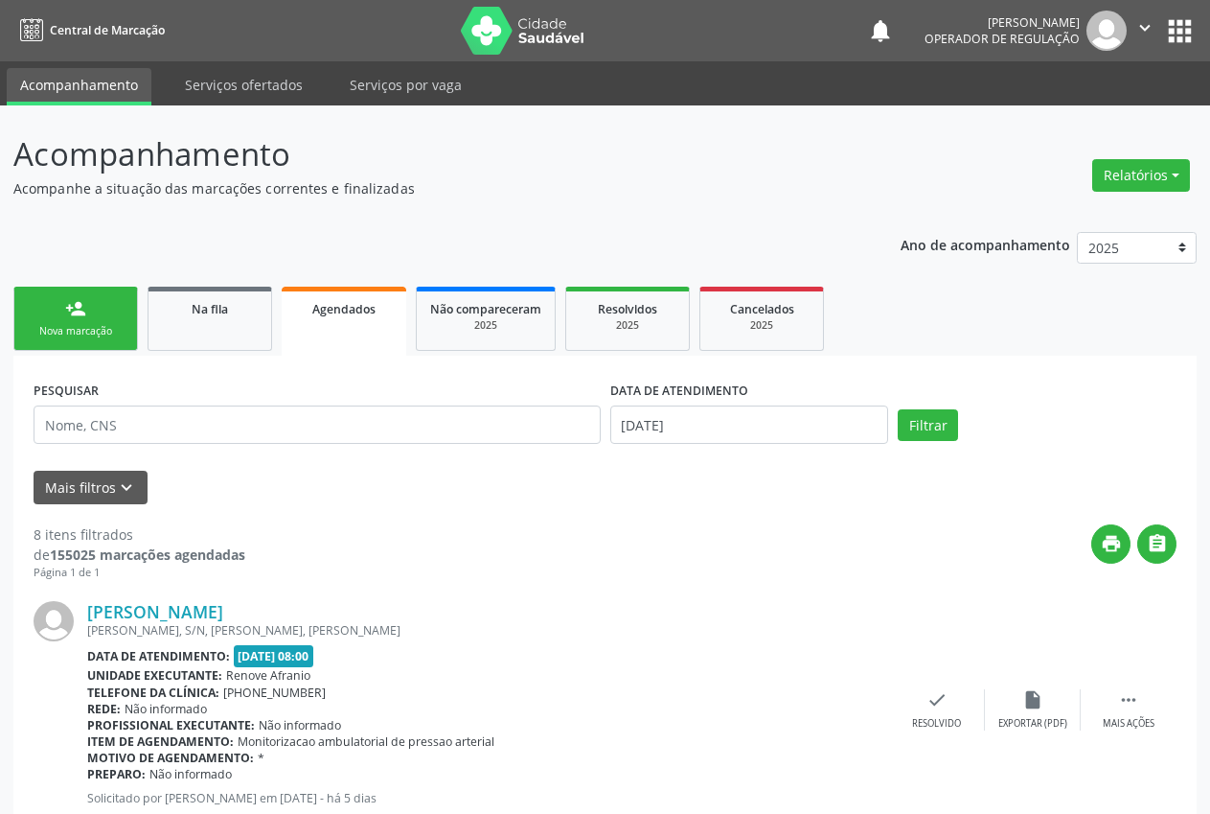
click at [100, 315] on link "person_add Nova marcação" at bounding box center [75, 319] width 125 height 64
click at [102, 313] on link "person_add Nova marcação" at bounding box center [75, 319] width 125 height 64
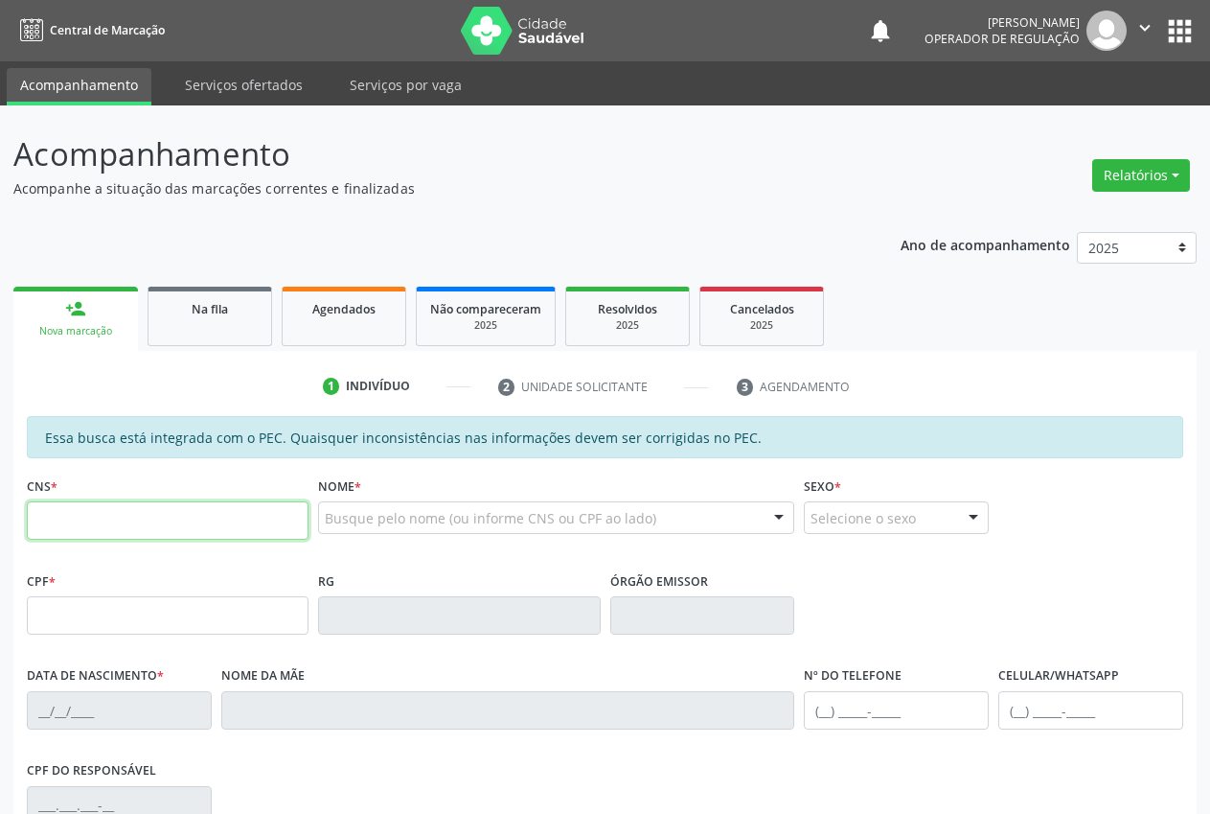
click at [127, 519] on input "text" at bounding box center [168, 520] width 282 height 38
paste input "700 0097 2330 5806"
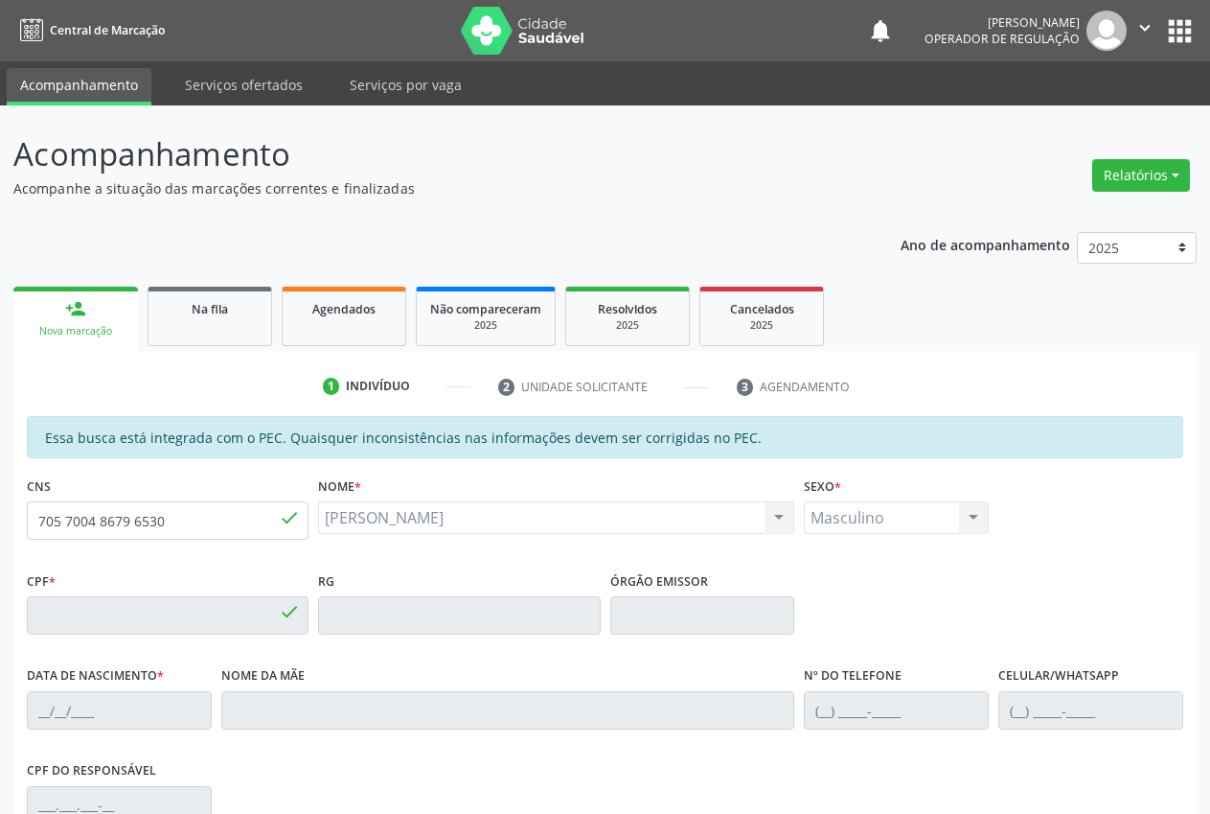
type input "700 0097 2330 5806"
type input "054.981.374-86"
type input "19/05/1976"
type input "Maria Raimunda da Silva"
type input "(87) 98871-9260"
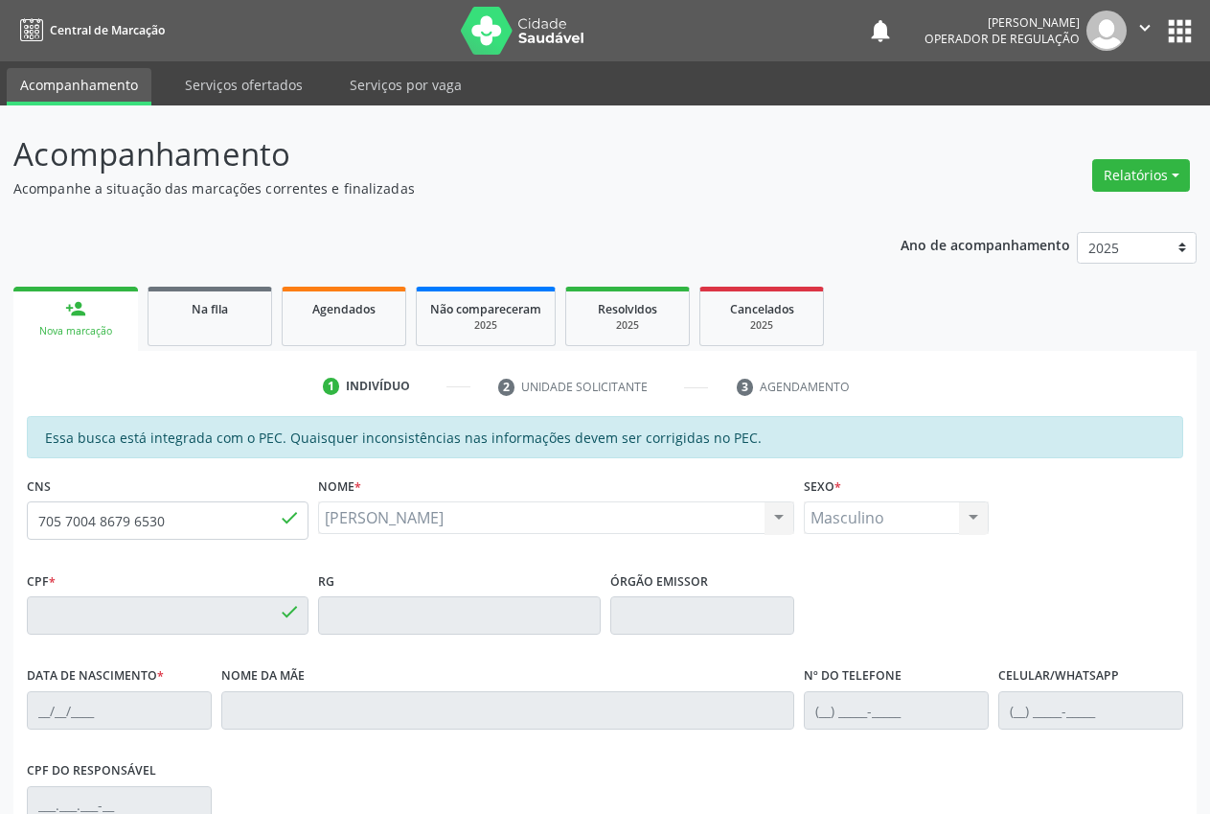
type input "(87) 98871-9260"
type input "041.428.794-05"
type input "15"
type input "705 7004 8679 6530"
type input "046.585.374-94"
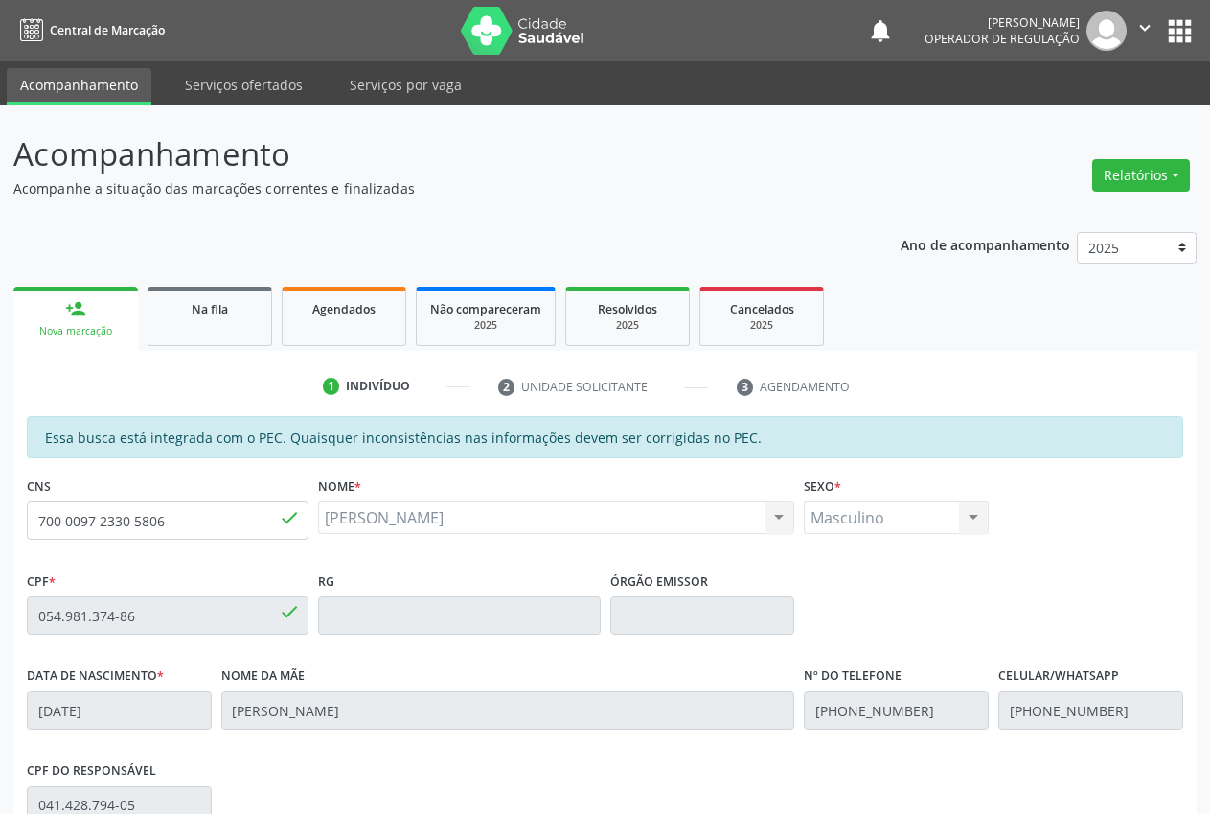
type input "23/05/1981"
type input "Rosa Rita Gomes Rodrigues"
type input "(87) 98104-0862"
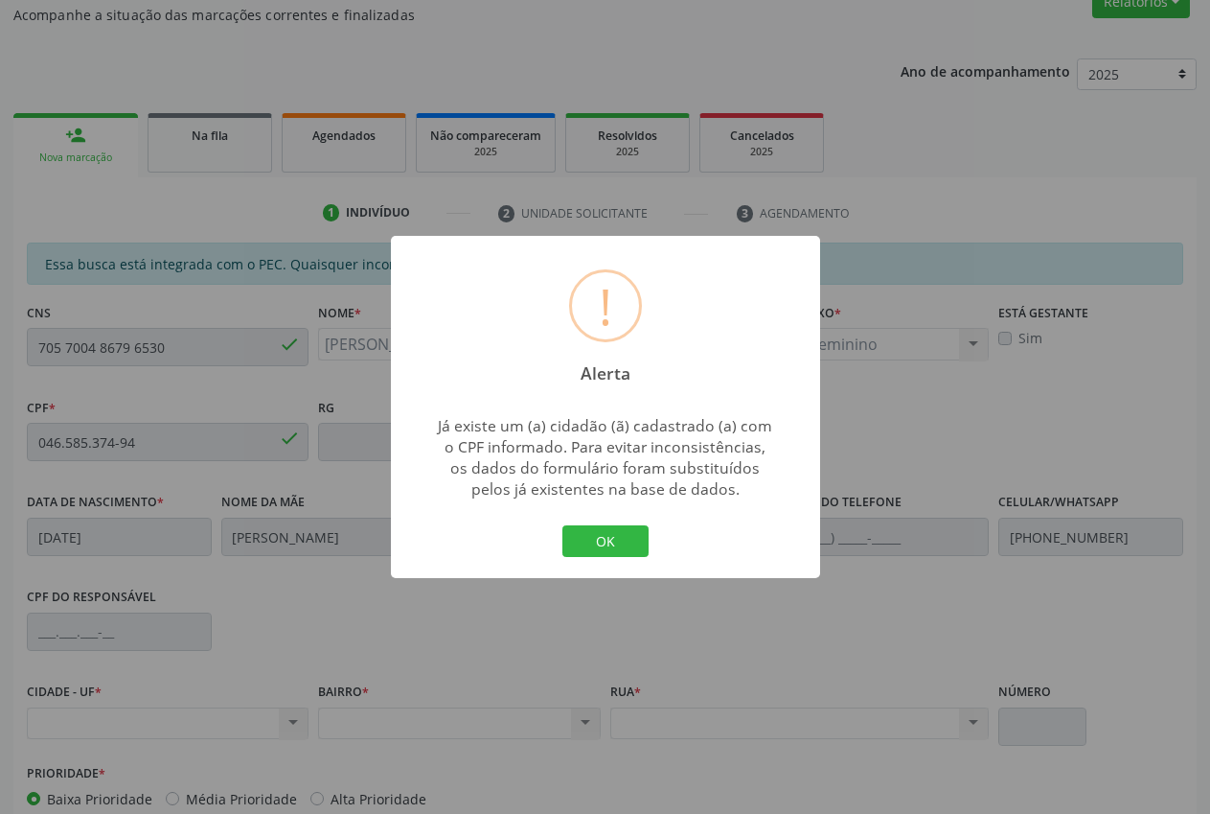
scroll to position [174, 0]
click at [611, 543] on button "OK" at bounding box center [606, 541] width 86 height 33
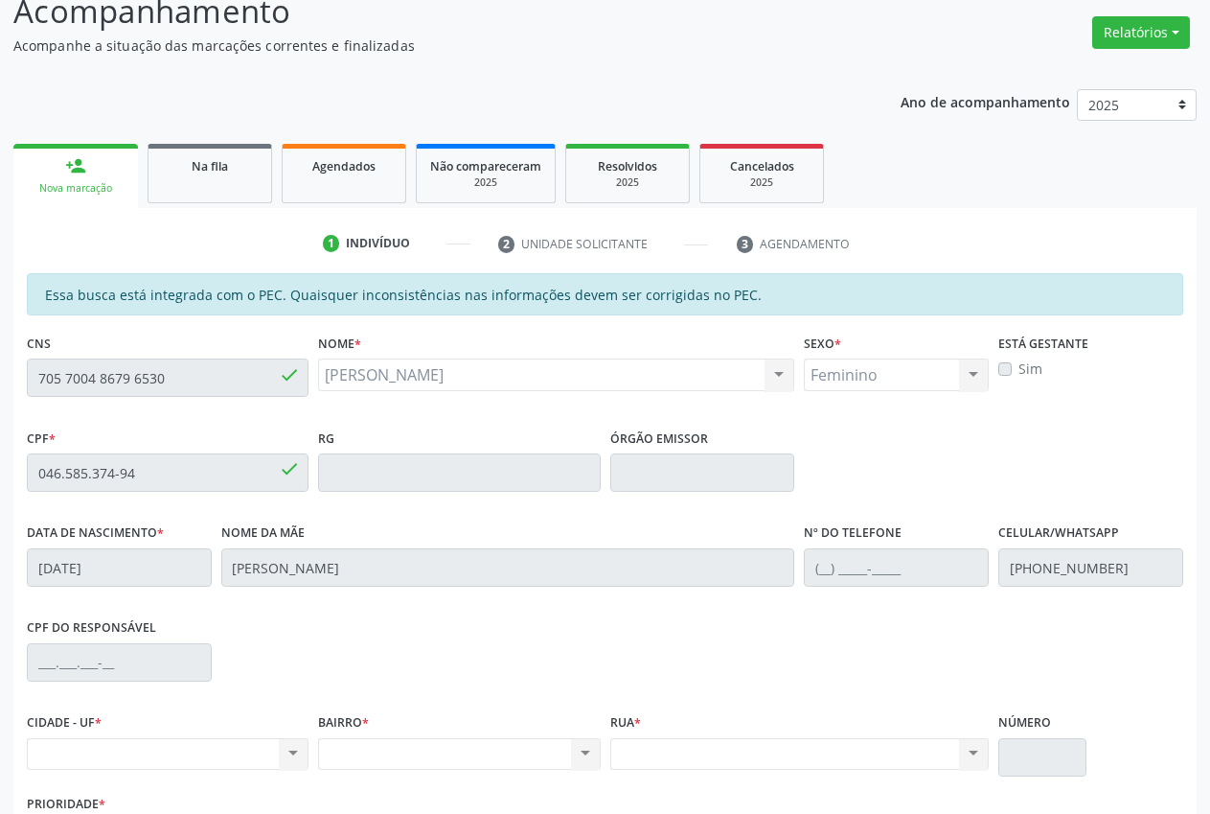
scroll to position [134, 0]
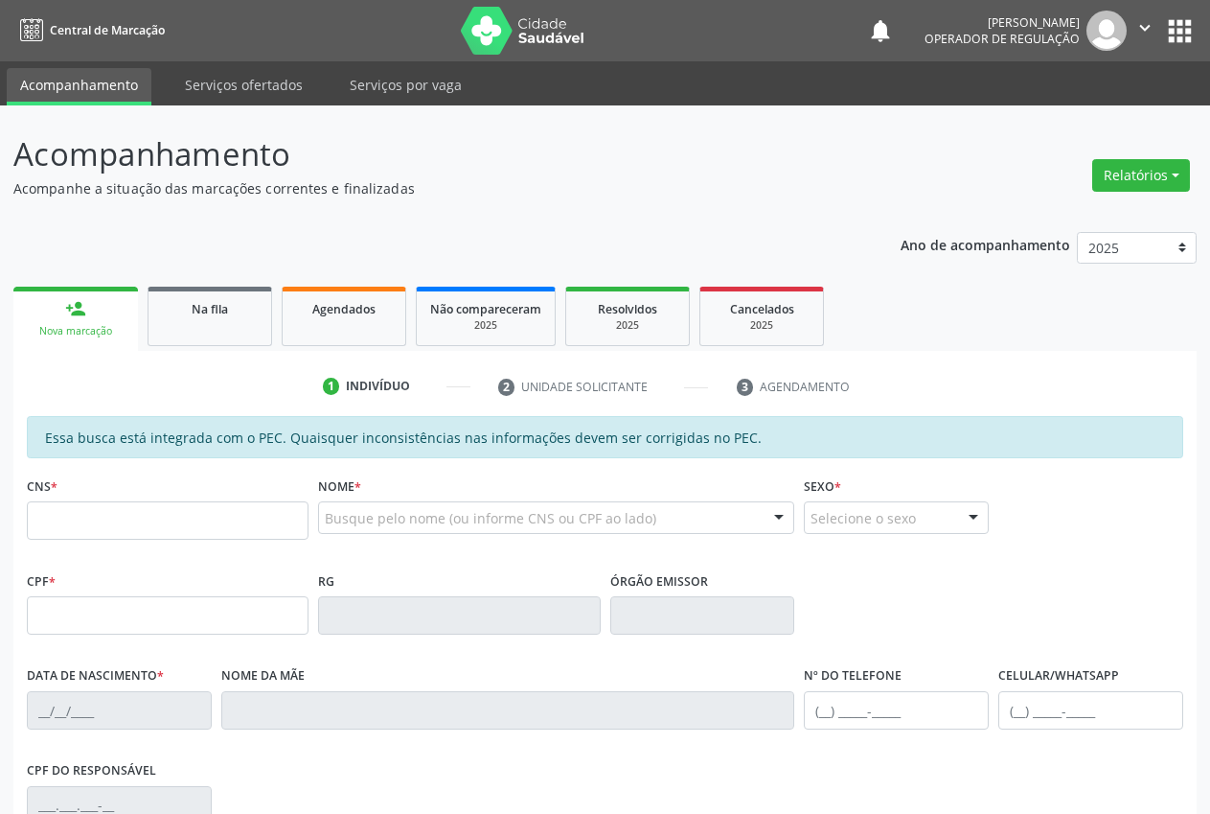
click at [73, 501] on input "text" at bounding box center [168, 520] width 282 height 38
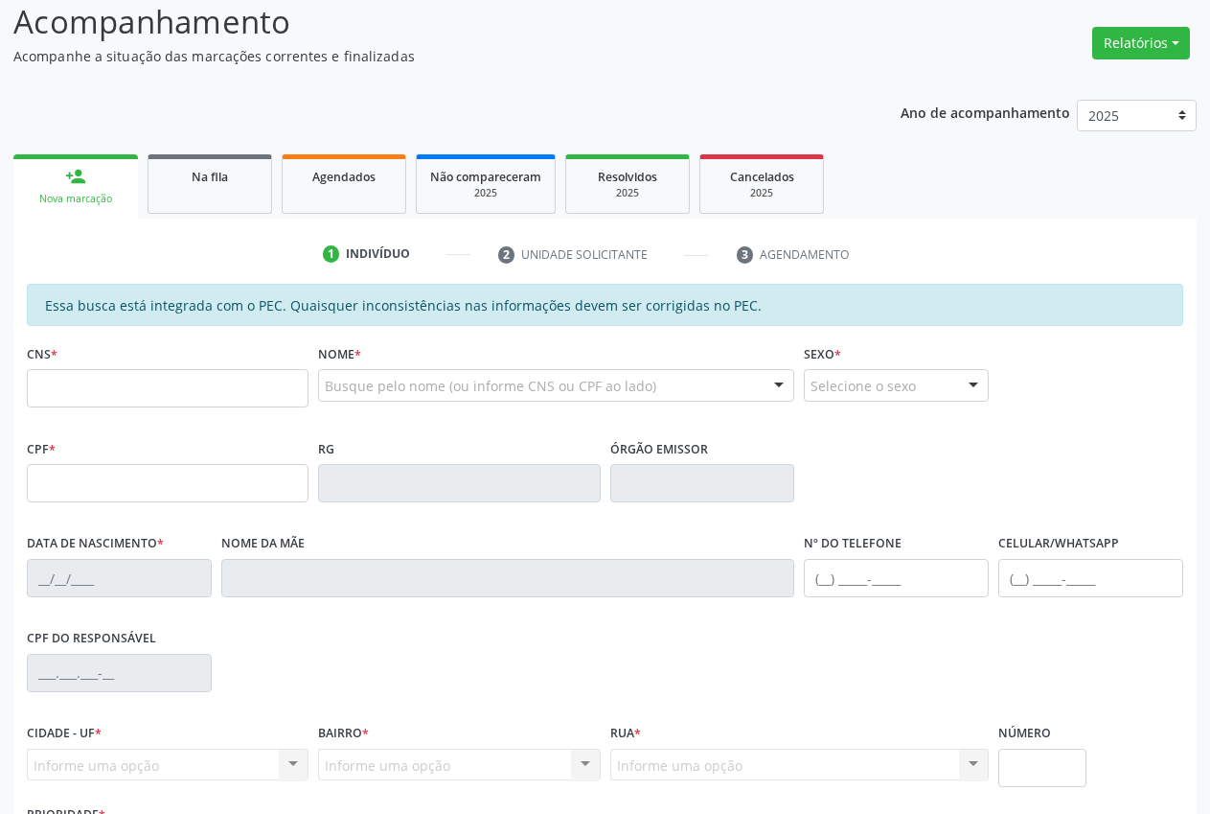
click at [111, 384] on input "text" at bounding box center [168, 388] width 282 height 38
click at [750, 69] on div "Acompanhamento Acompanhe a situação das marcações correntes e finalizadas Relat…" at bounding box center [605, 473] width 1184 height 951
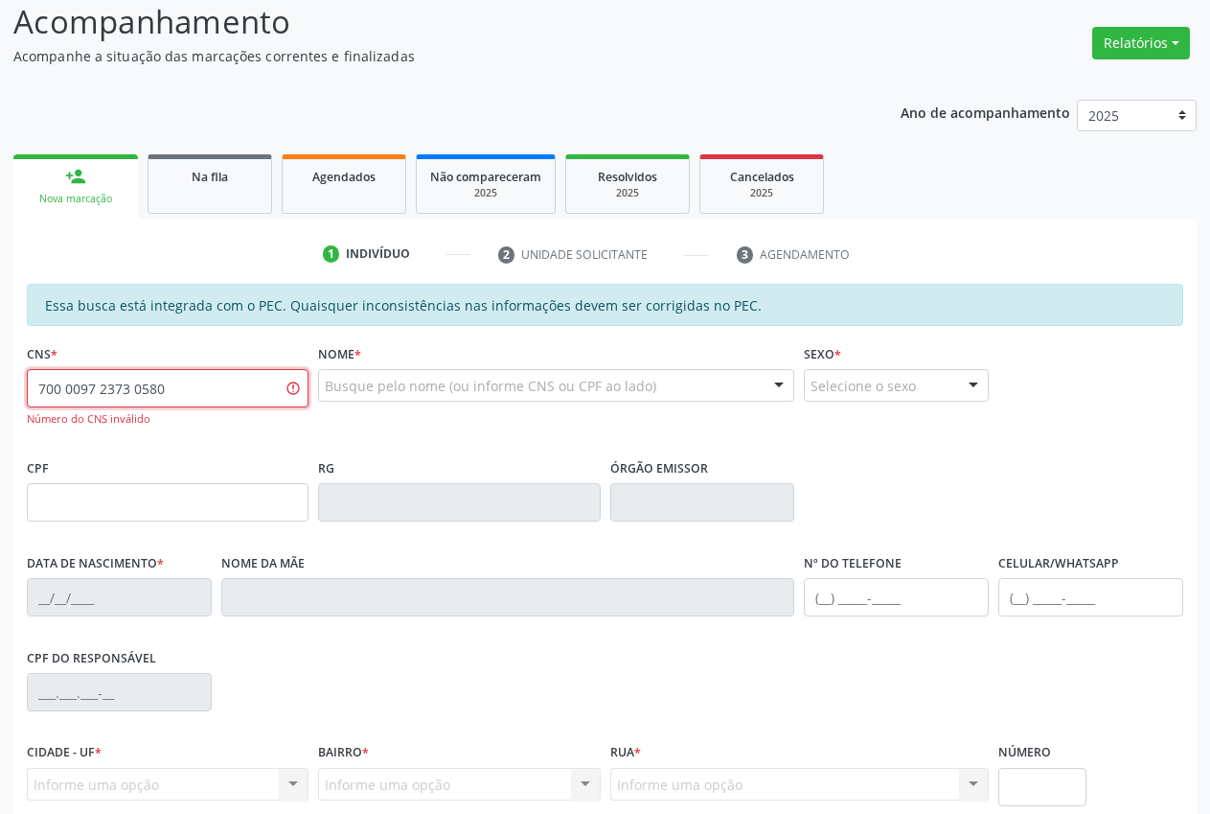
click at [184, 385] on input "700 0097 2373 0580" at bounding box center [168, 388] width 282 height 38
type input "700 0097 2330 5806"
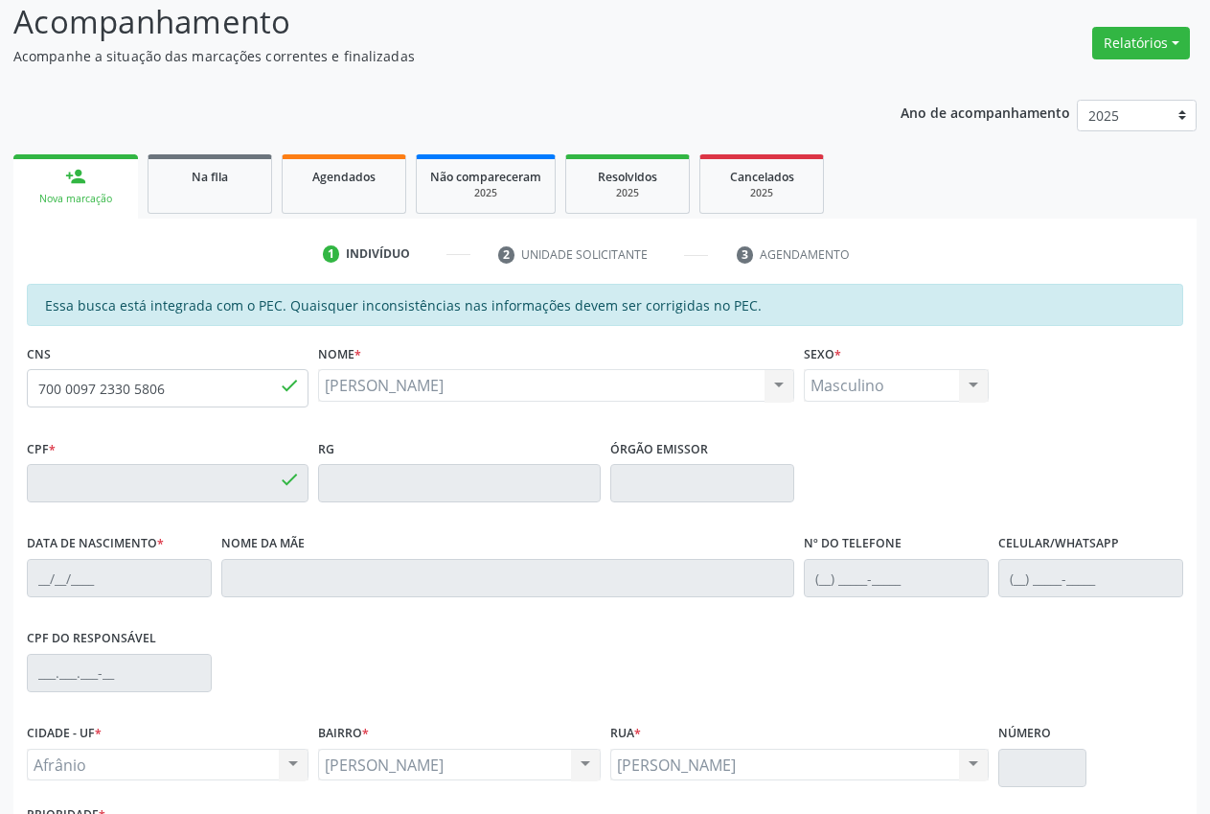
type input "054.981.374-86"
type input "[DATE]"
type input "[PERSON_NAME]"
type input "(87) 98871-9260"
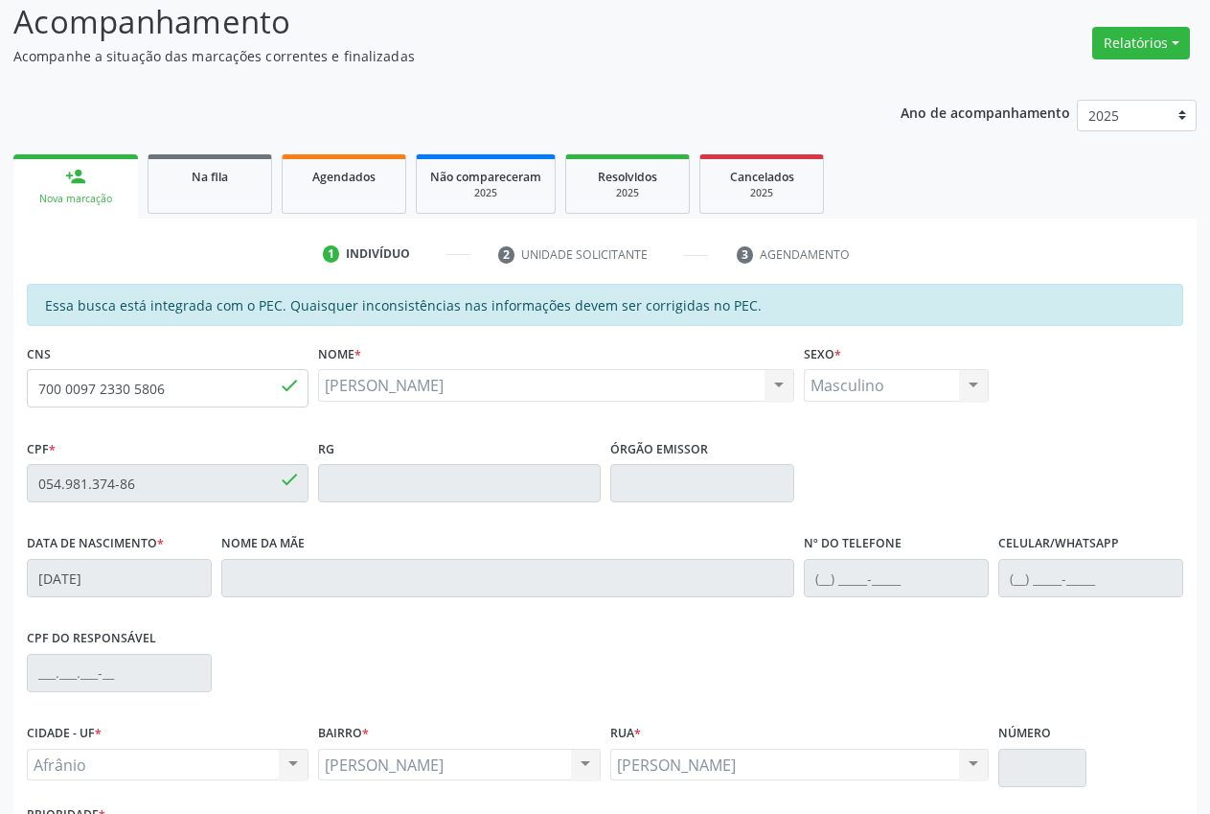
type input "041.428.794-05"
type input "15"
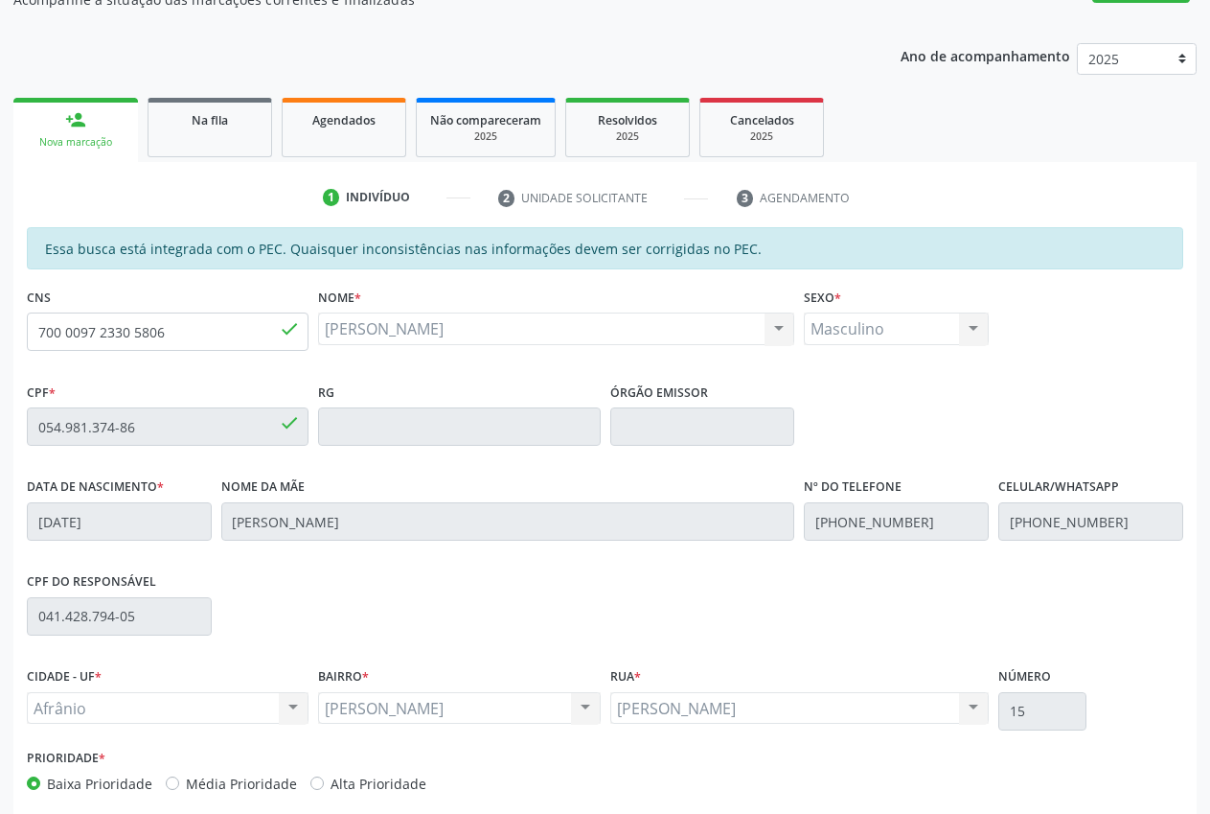
scroll to position [281, 0]
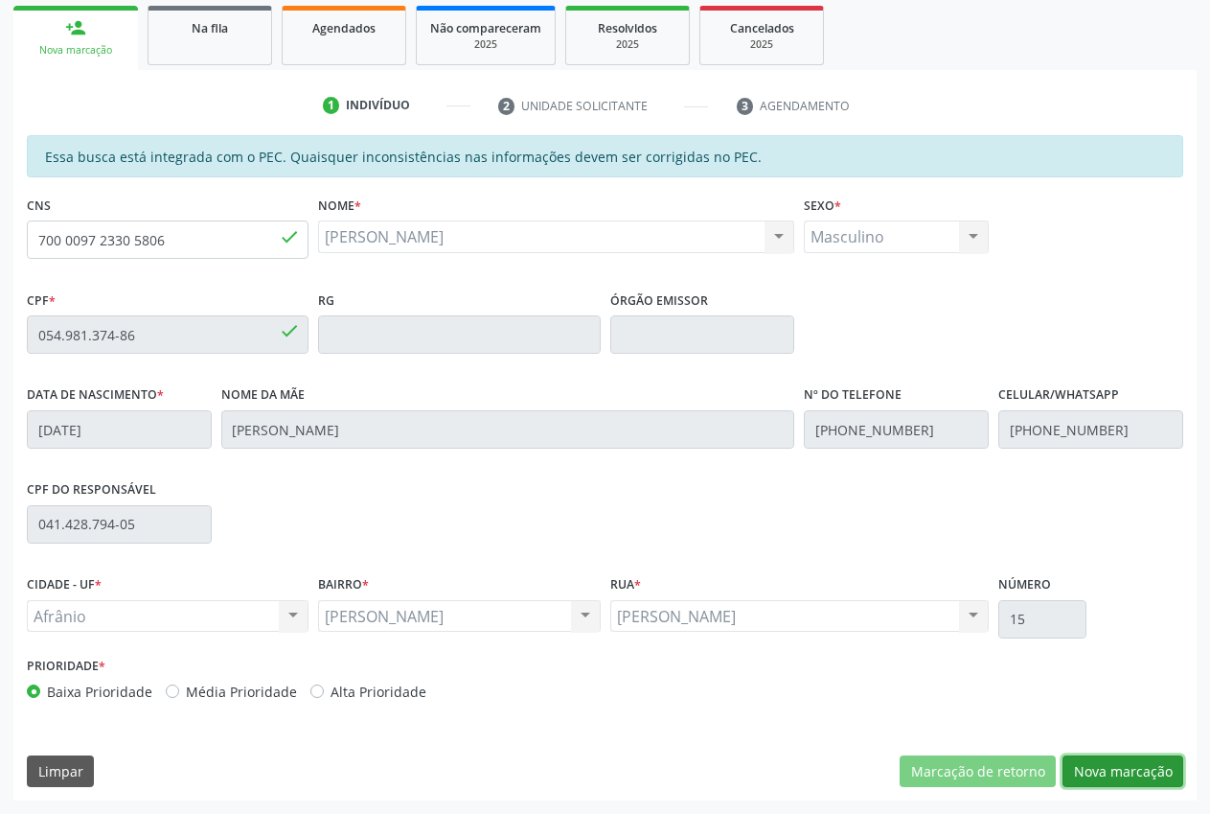
click at [1153, 769] on button "Nova marcação" at bounding box center [1123, 771] width 121 height 33
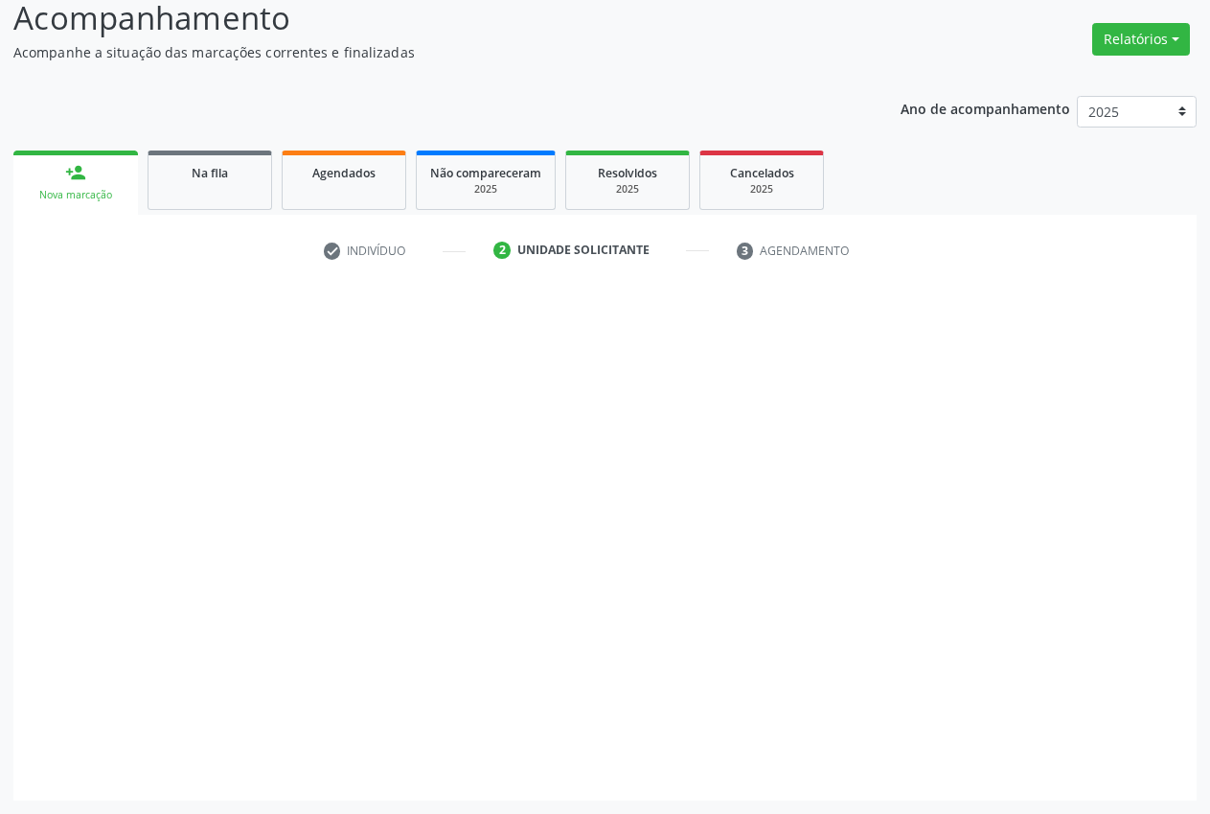
scroll to position [136, 0]
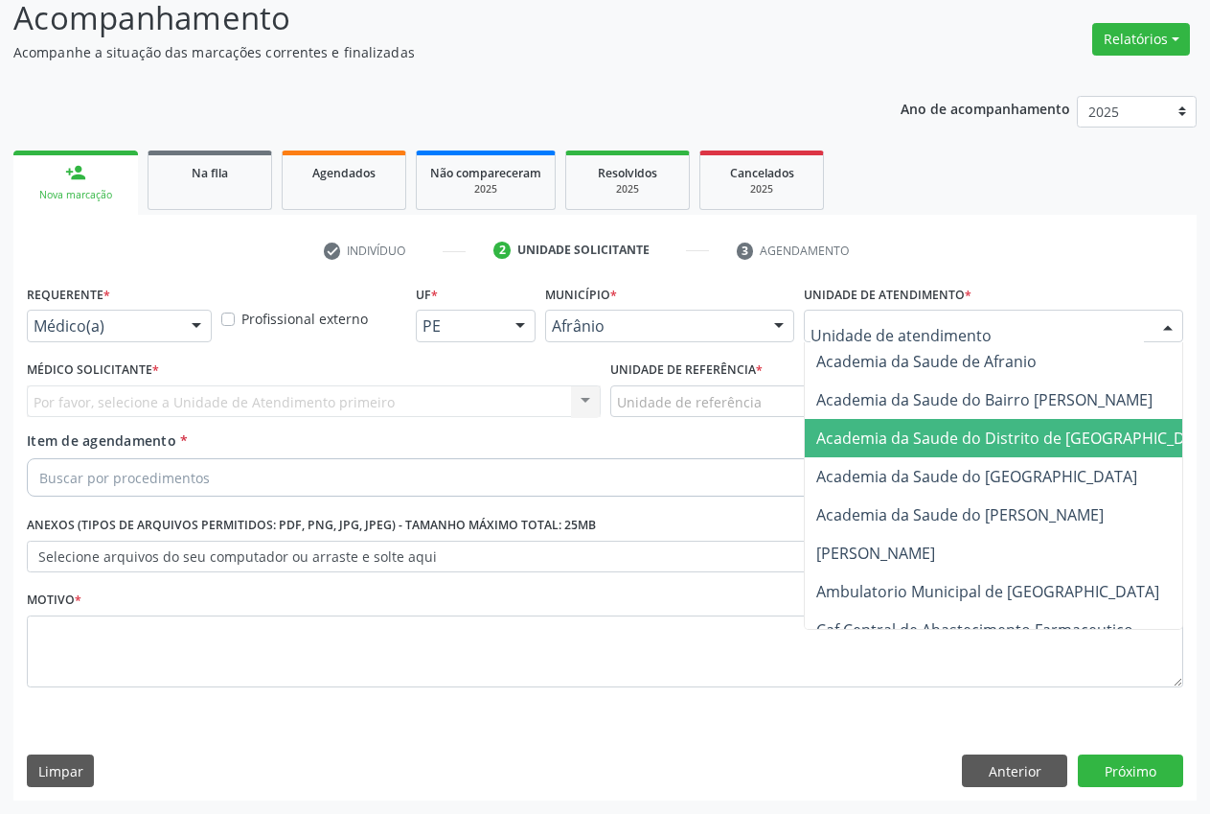
click at [894, 419] on span "Academia da Saude do Distrito de [GEOGRAPHIC_DATA]" at bounding box center [1039, 438] width 468 height 38
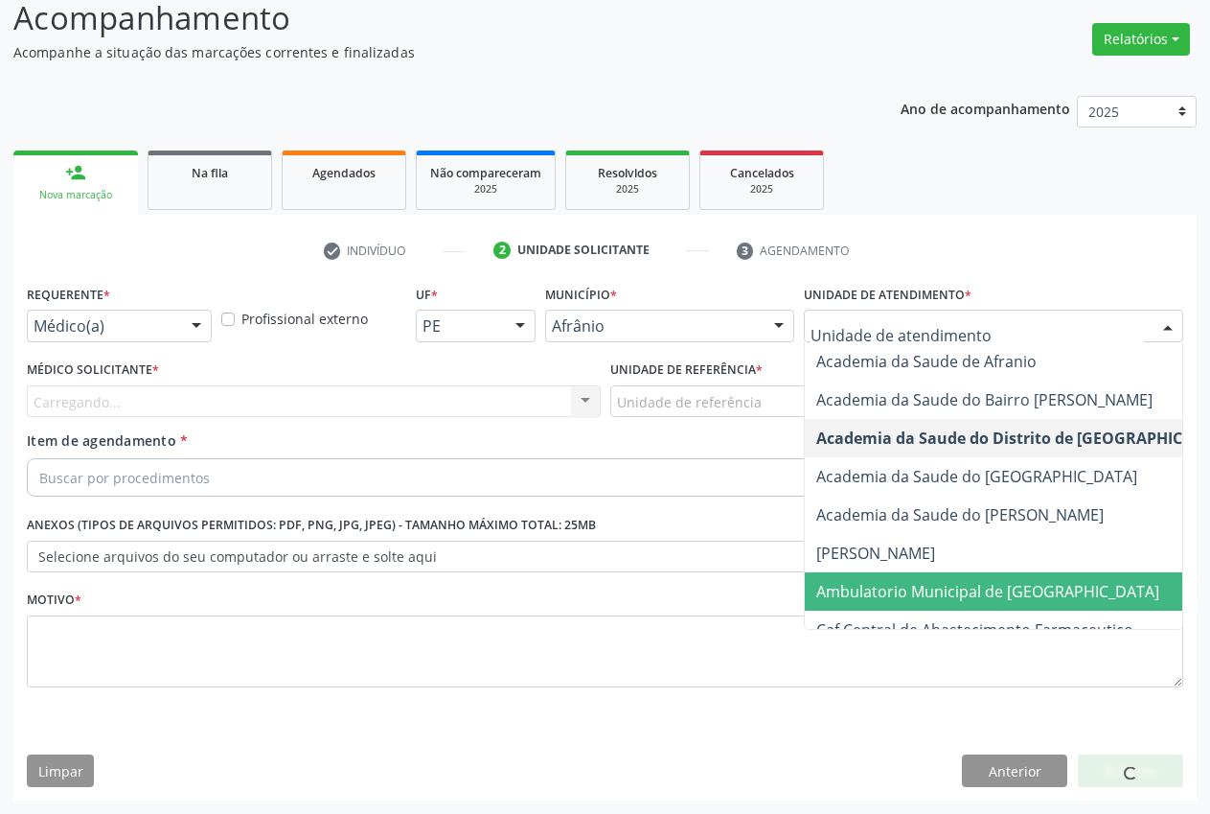
click at [928, 589] on span "Ambulatorio Municipal de [GEOGRAPHIC_DATA]" at bounding box center [988, 591] width 343 height 21
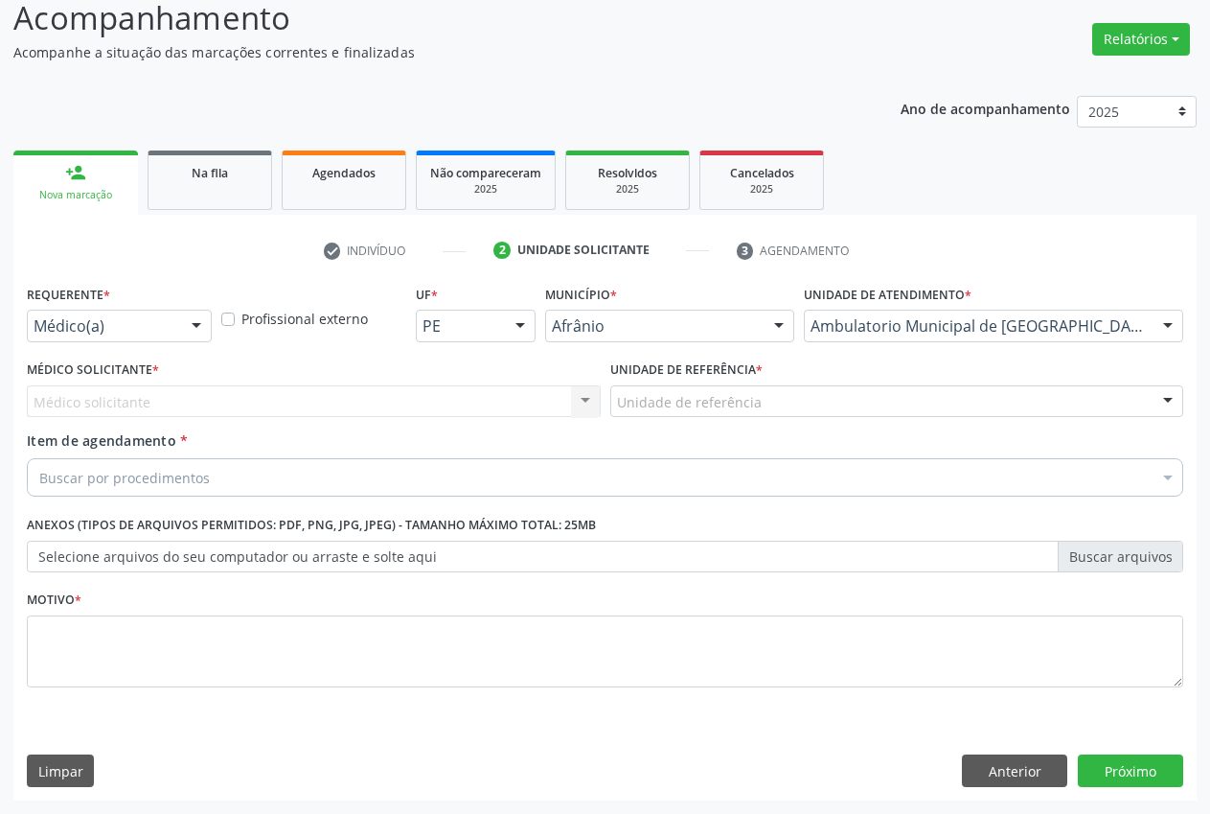
drag, startPoint x: 337, startPoint y: 409, endPoint x: 324, endPoint y: 405, distance: 14.0
click at [336, 409] on div "Médico solicitante Nenhum resultado encontrado para: " " Não há nenhuma opção p…" at bounding box center [314, 401] width 574 height 33
click at [320, 403] on div "Médico solicitante" at bounding box center [314, 401] width 574 height 33
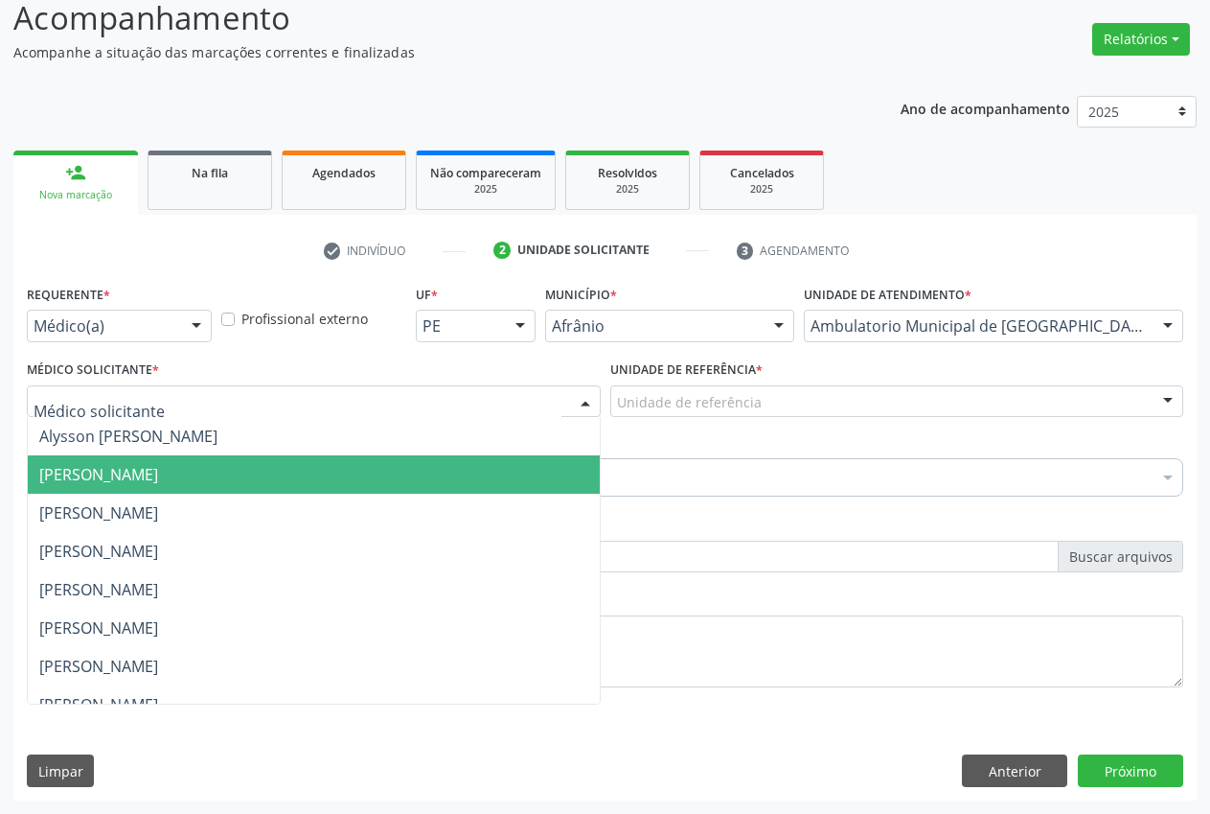
drag, startPoint x: 321, startPoint y: 482, endPoint x: 528, endPoint y: 460, distance: 208.2
click at [339, 485] on span "[PERSON_NAME]" at bounding box center [314, 474] width 572 height 38
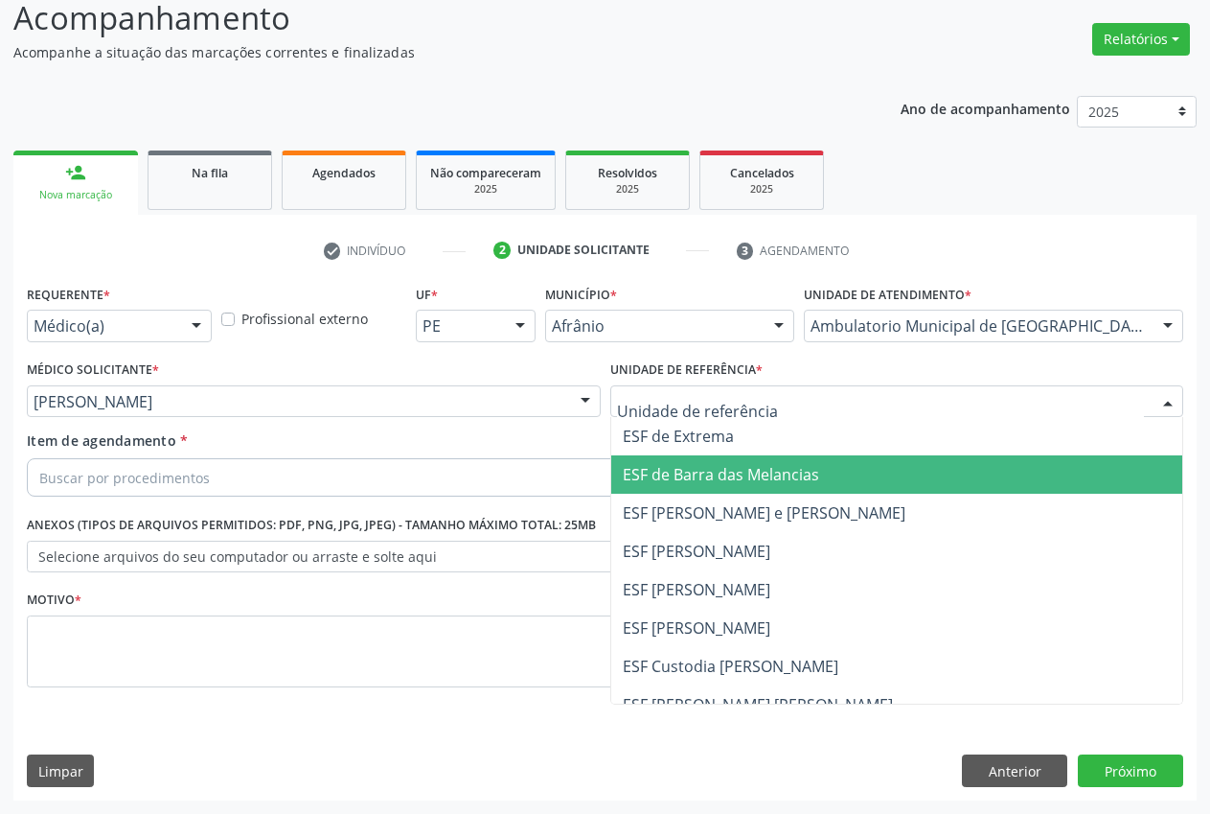
click at [693, 484] on span "ESF de Barra das Melancias" at bounding box center [721, 474] width 196 height 21
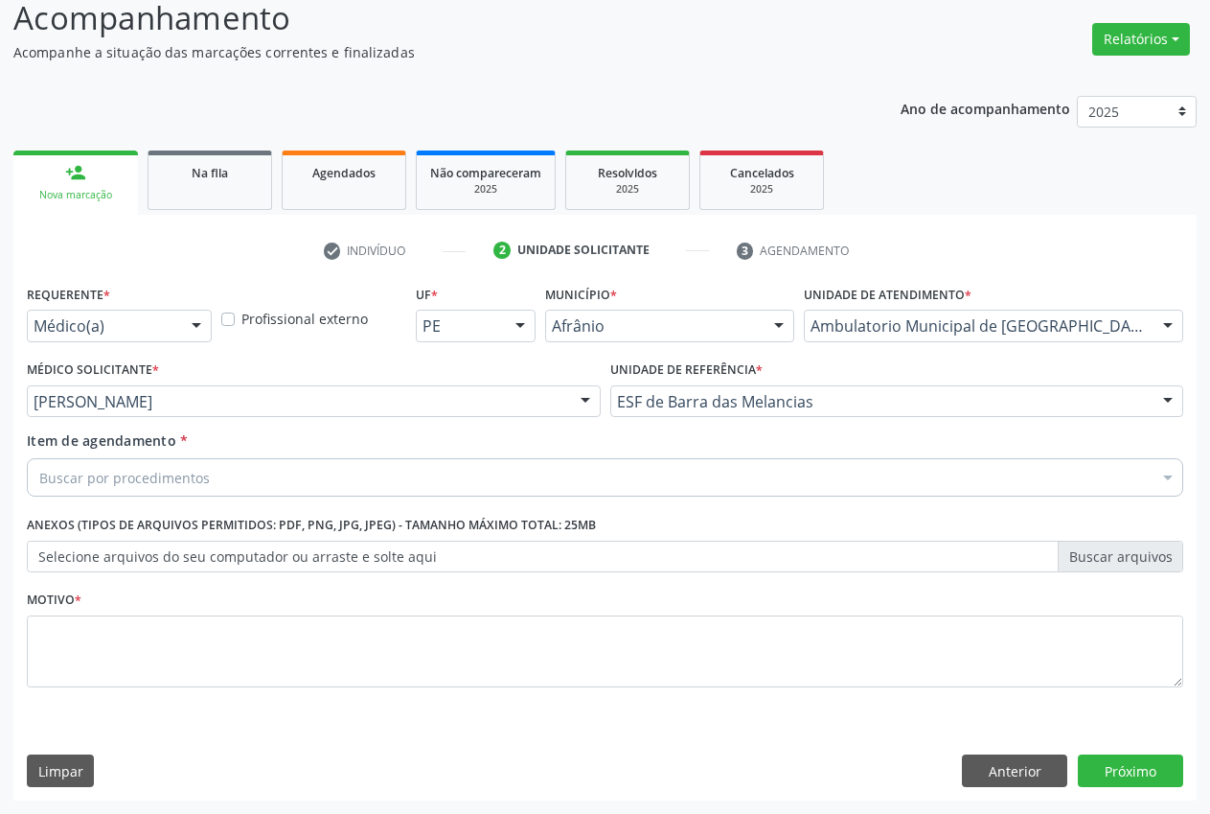
click at [316, 477] on div "Buscar por procedimentos" at bounding box center [605, 477] width 1157 height 38
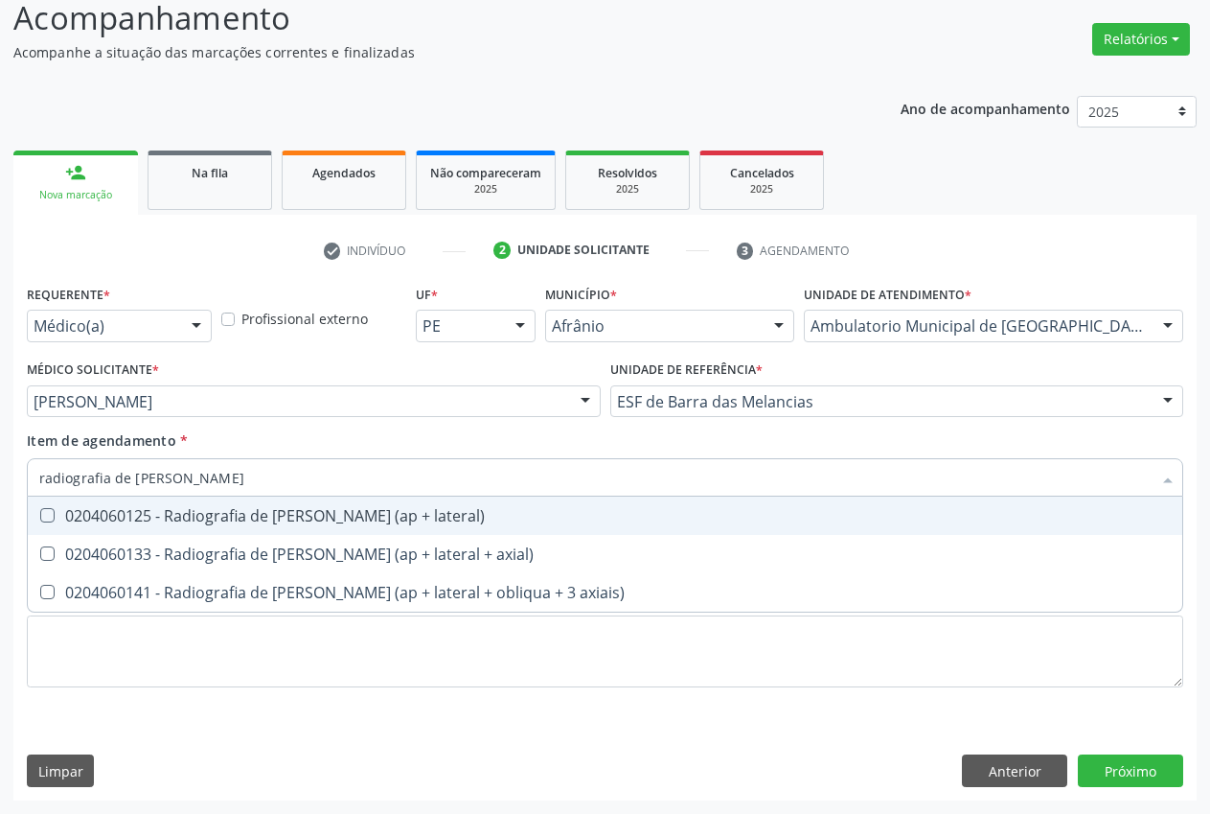
type input "radiografia de joel"
click at [346, 508] on div "0204060125 - Radiografia de joelho (ap + lateral)" at bounding box center [605, 515] width 1132 height 15
checkbox lateral\) "true"
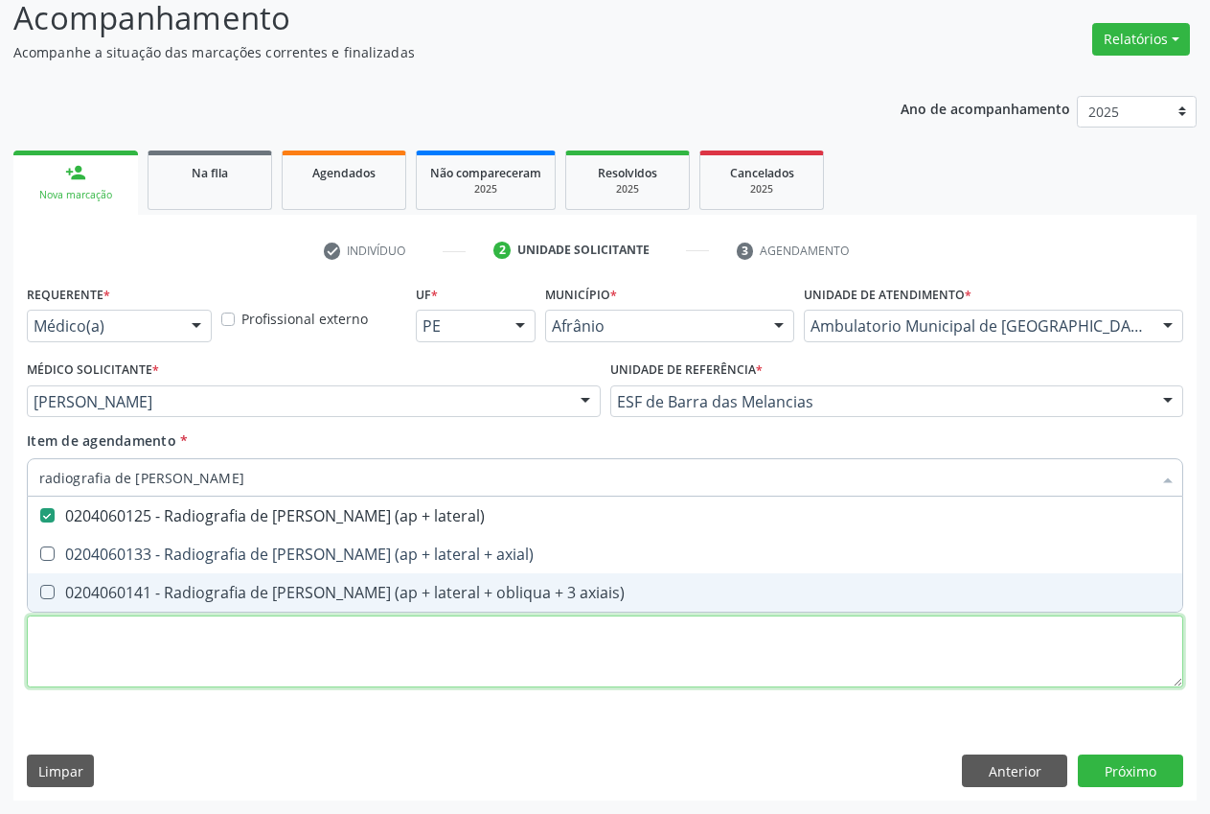
click at [273, 663] on div "Requerente * Médico(a) Médico(a) Enfermeiro(a) Paciente Nenhum resultado encont…" at bounding box center [605, 497] width 1157 height 434
click at [243, 611] on li "0204060141 - Radiografia de joelho ou patela (ap + lateral + obliqua + 3 axiais)" at bounding box center [605, 592] width 1155 height 38
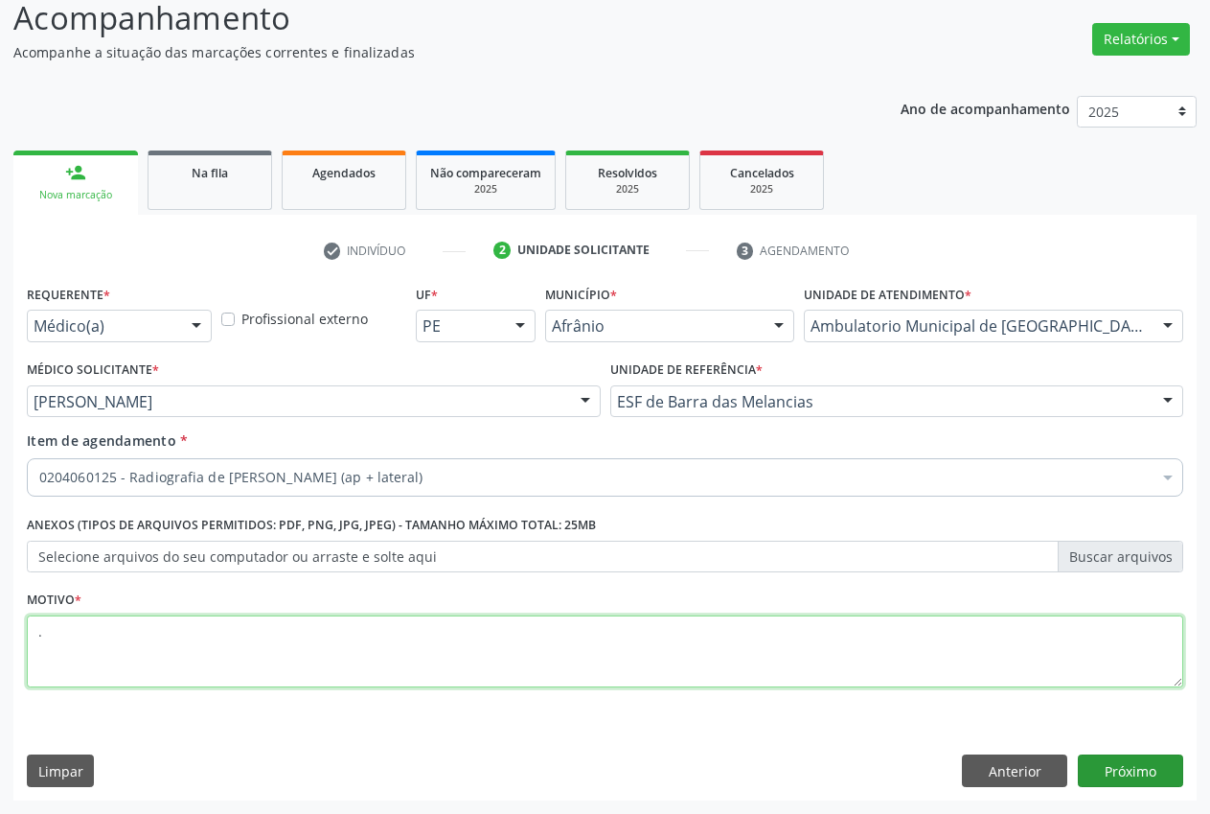
type textarea "."
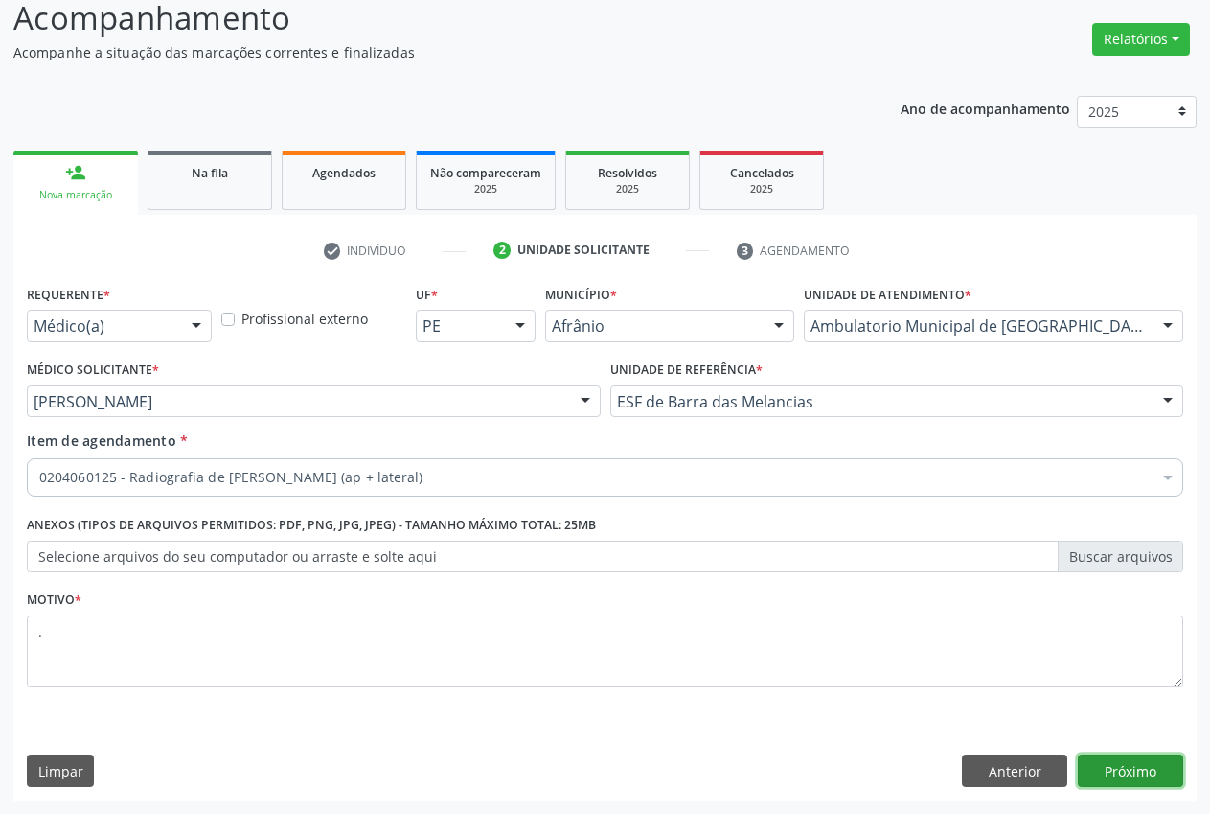
click at [1165, 766] on button "Próximo" at bounding box center [1130, 770] width 105 height 33
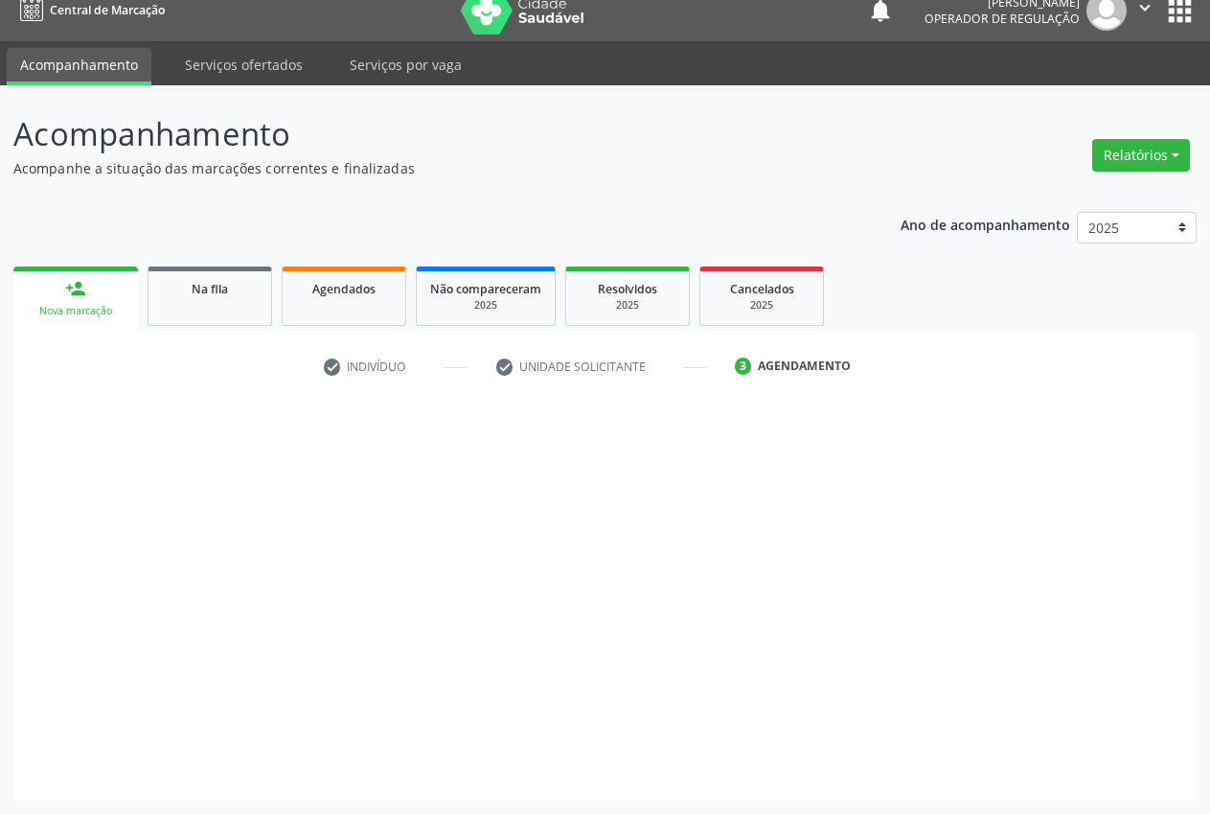
scroll to position [20, 0]
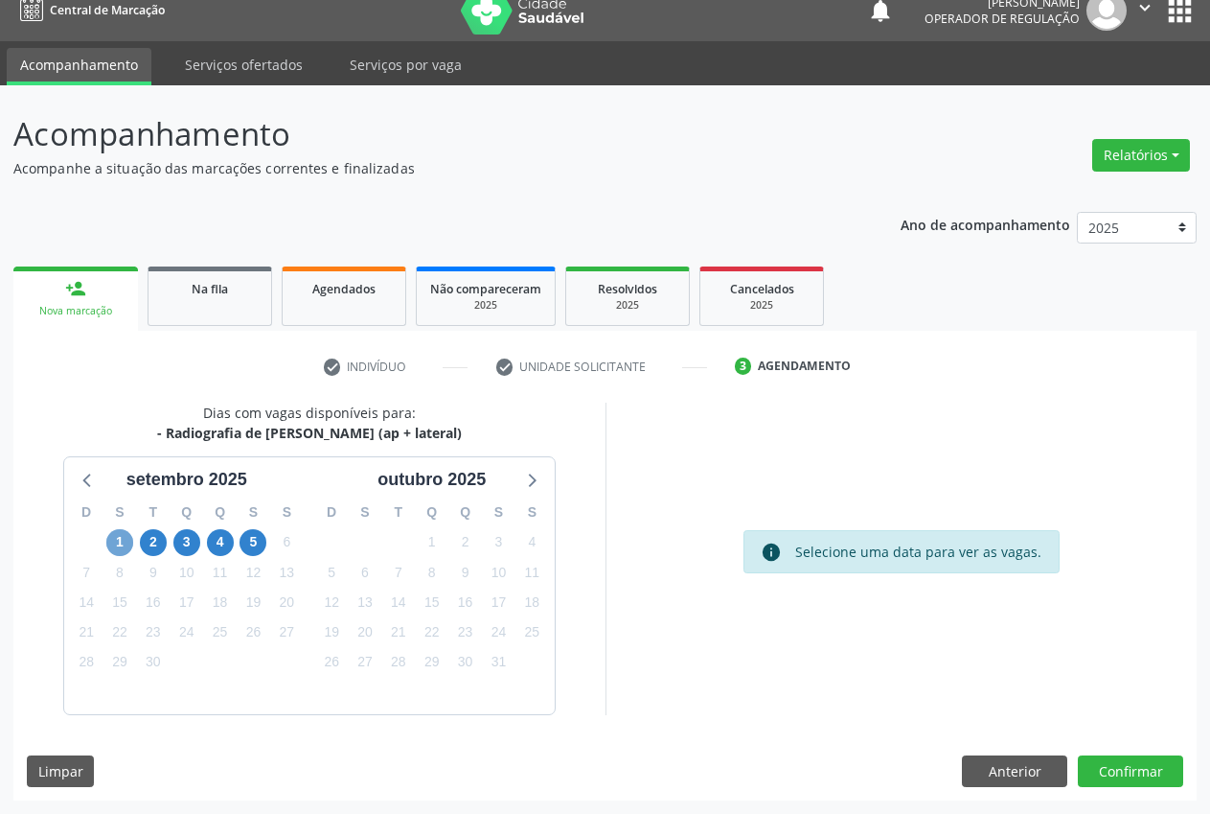
click at [120, 536] on span "1" at bounding box center [119, 542] width 27 height 27
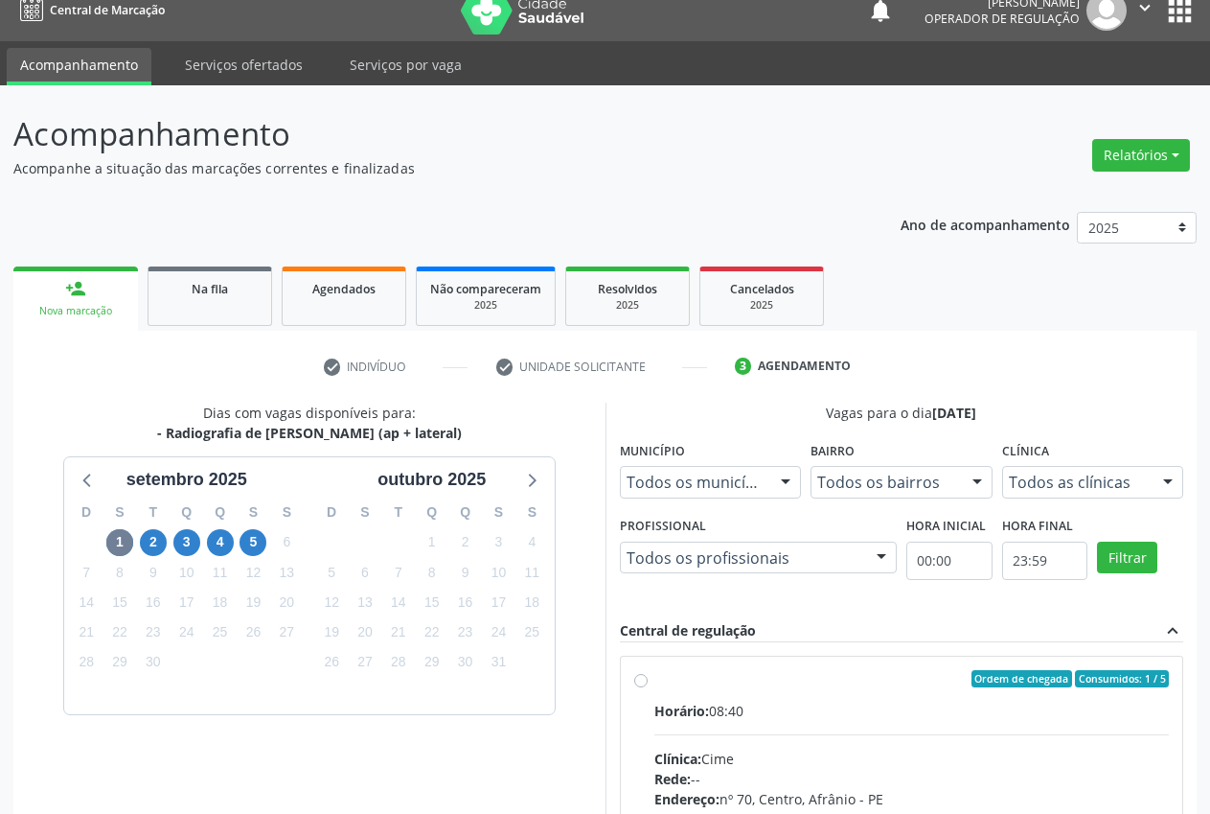
click at [681, 683] on div "Ordem de chegada Consumidos: 1 / 5" at bounding box center [913, 678] width 516 height 17
click at [648, 683] on input "Ordem de chegada Consumidos: 1 / 5 Horário: 08:40 Clínica: Cime Rede: -- Endere…" at bounding box center [640, 678] width 13 height 17
radio input "true"
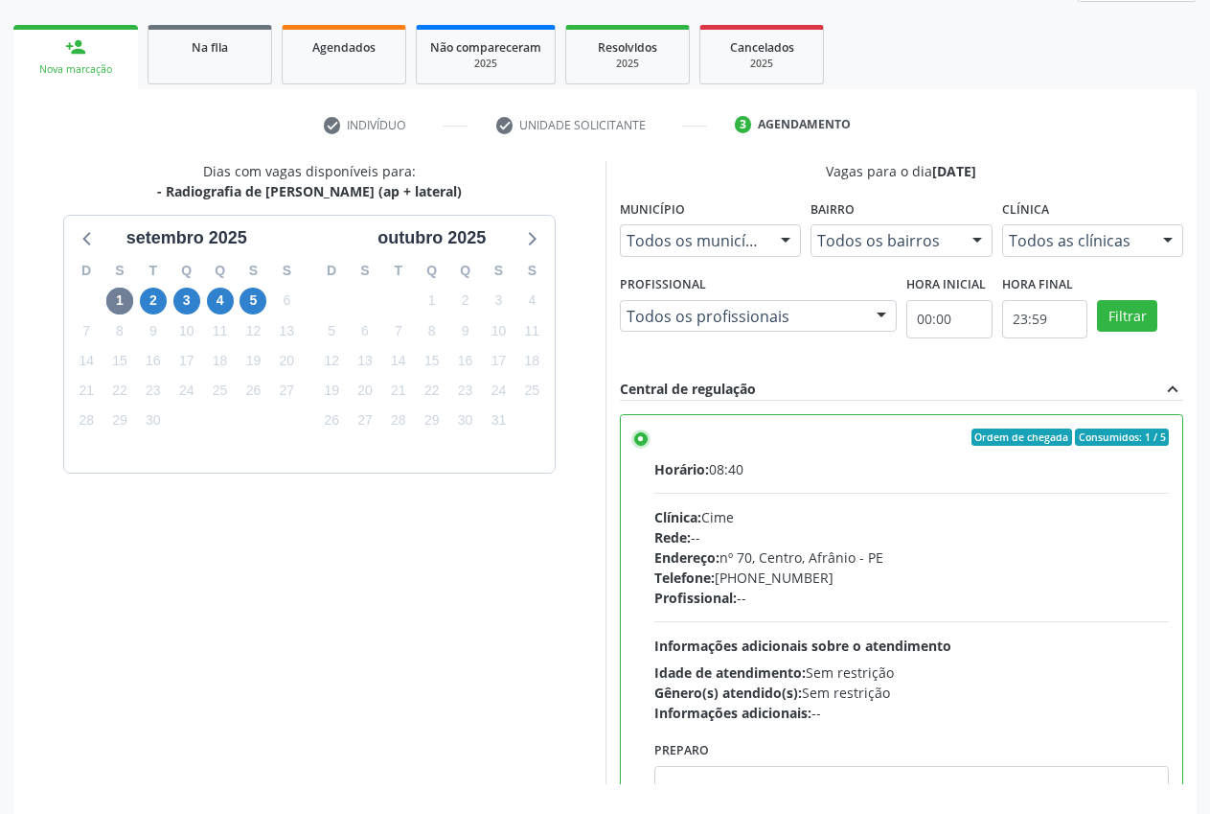
scroll to position [332, 0]
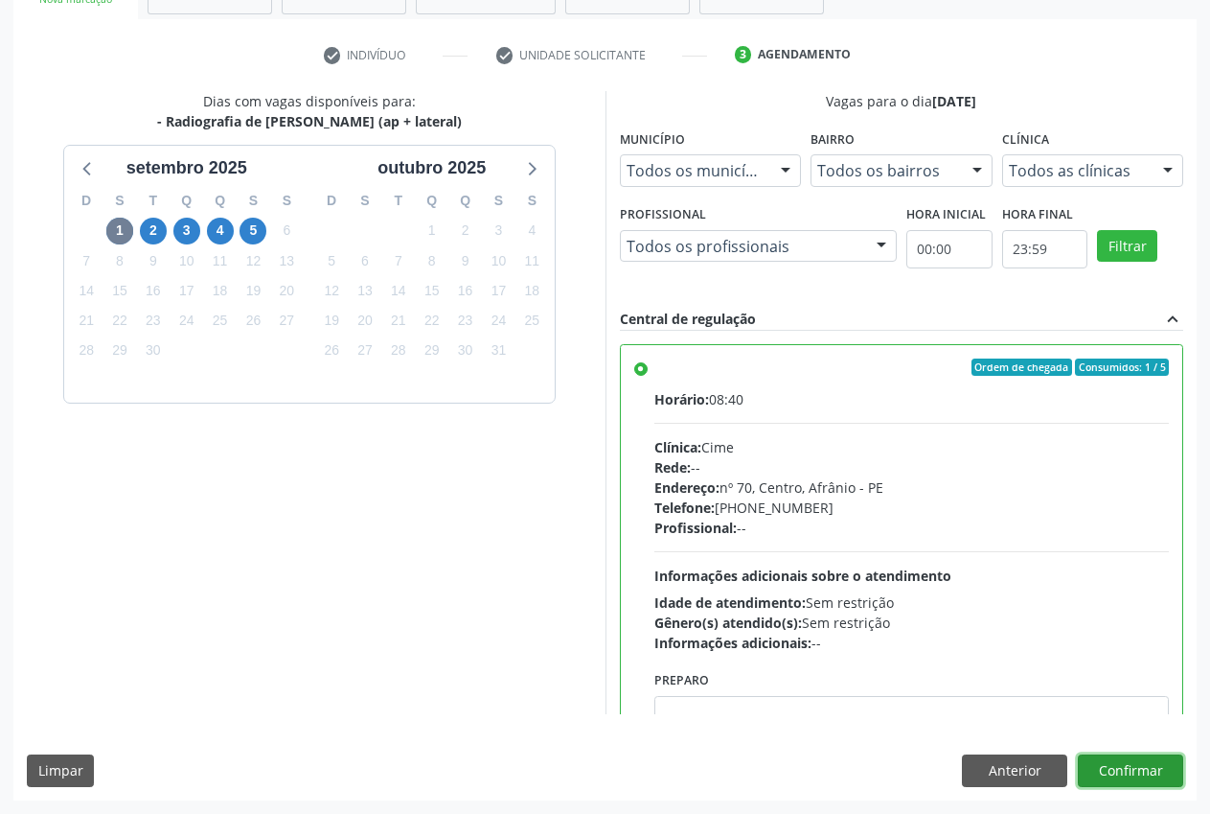
click at [1164, 778] on button "Confirmar" at bounding box center [1130, 770] width 105 height 33
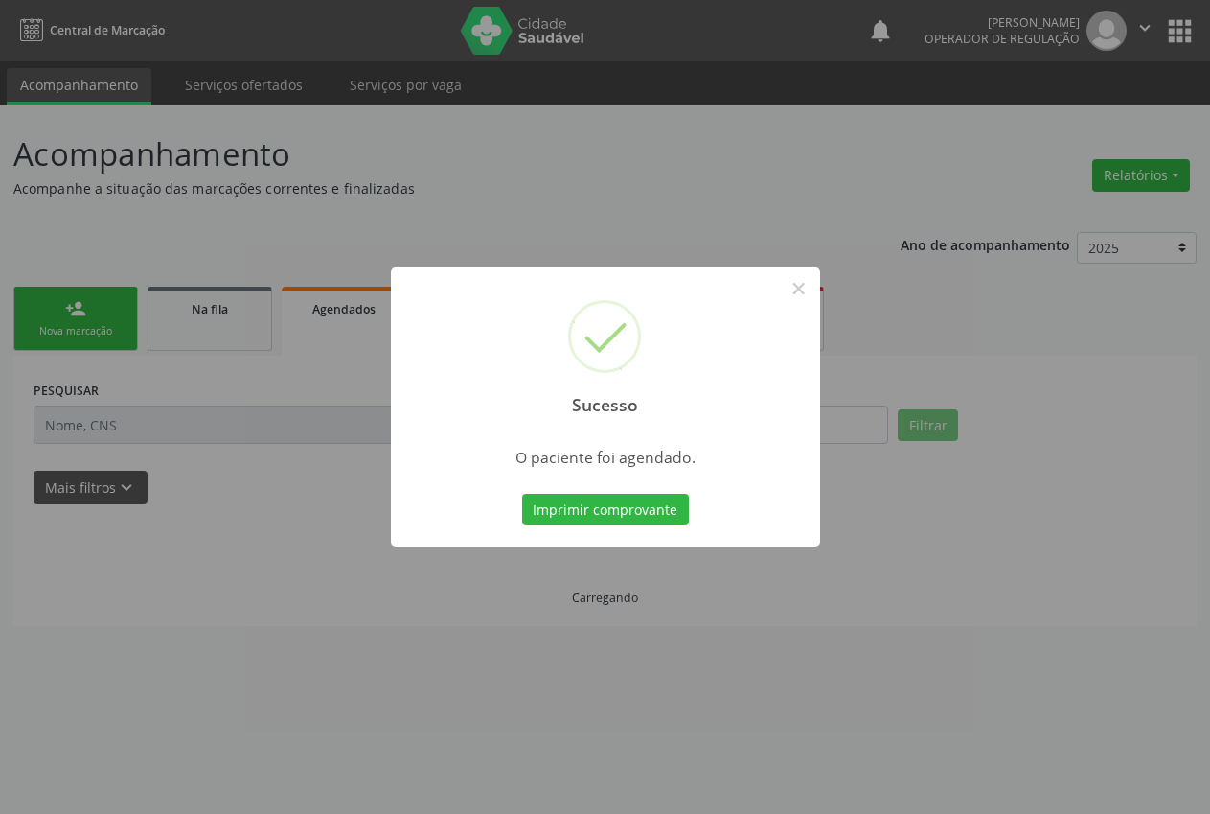
scroll to position [0, 0]
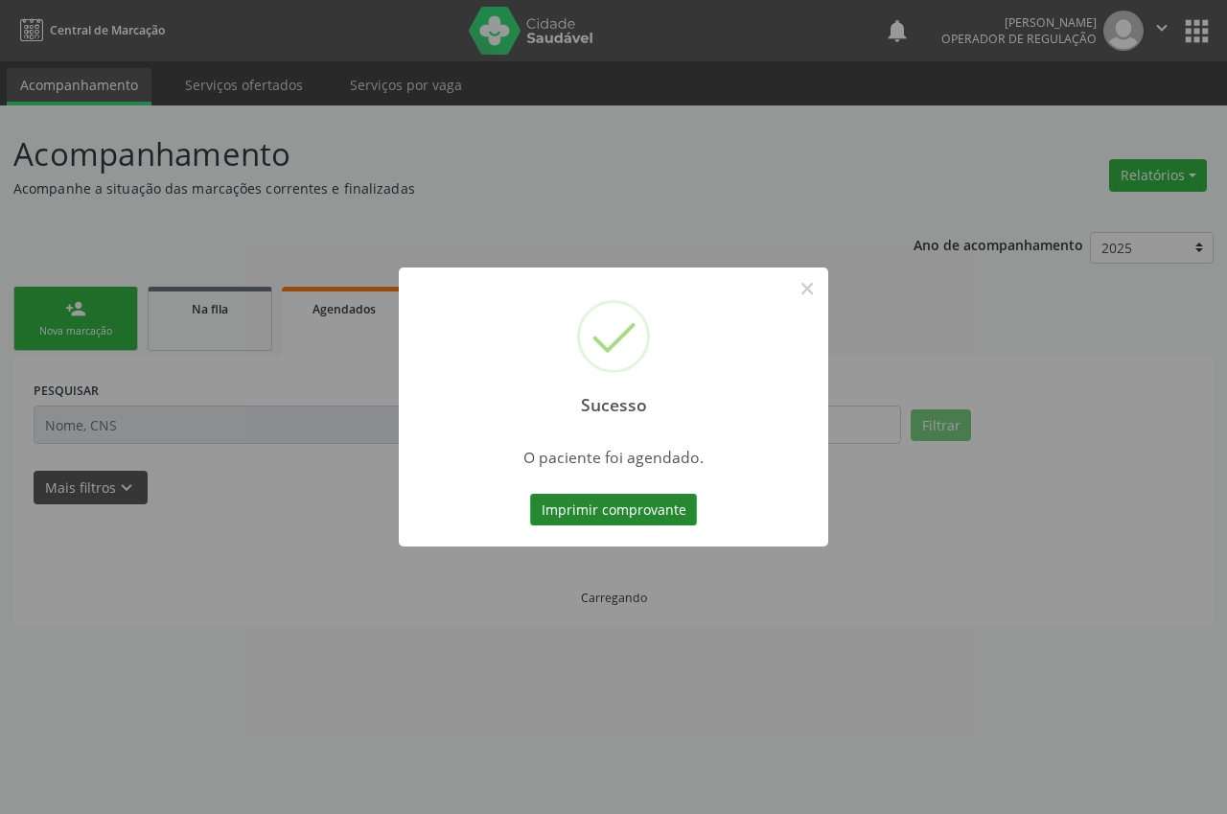
click at [604, 508] on button "Imprimir comprovante" at bounding box center [613, 510] width 167 height 33
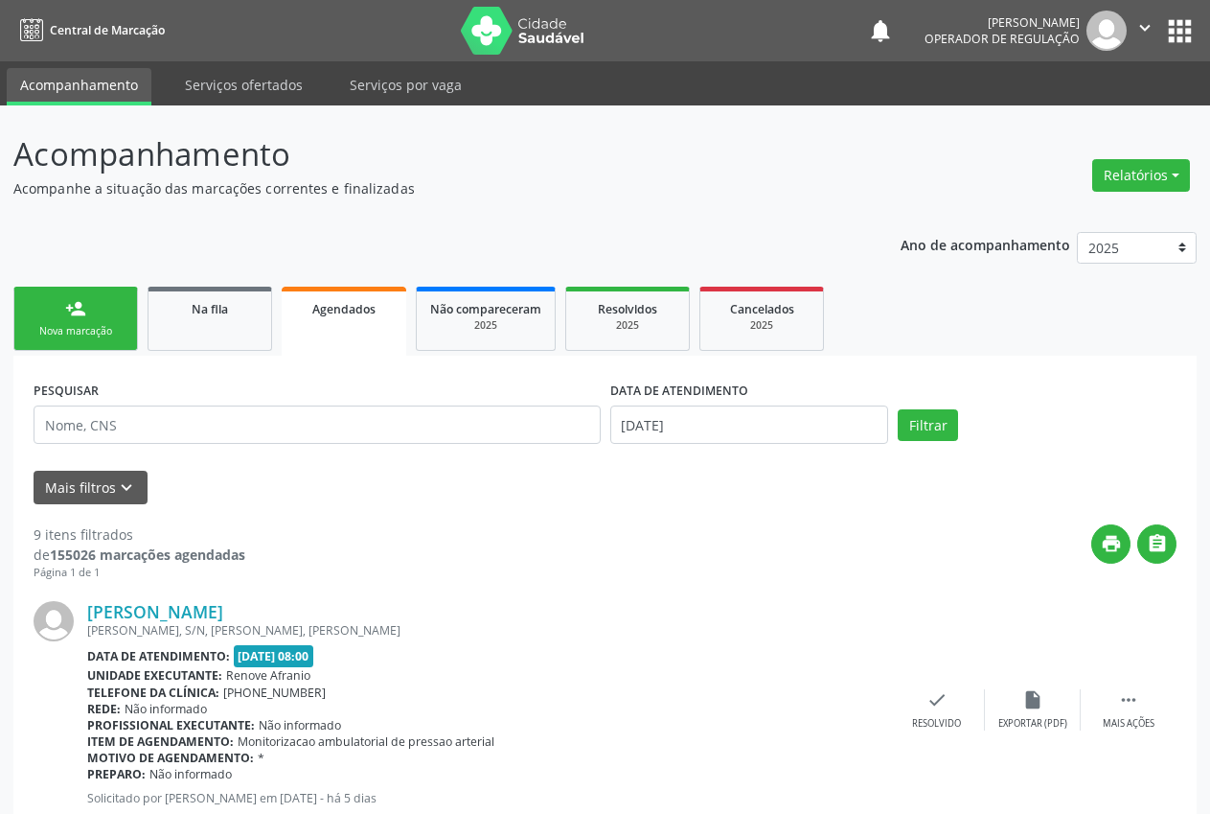
click at [82, 302] on div "person_add" at bounding box center [75, 308] width 21 height 21
click at [51, 307] on link "person_add Nova marcação" at bounding box center [75, 319] width 125 height 64
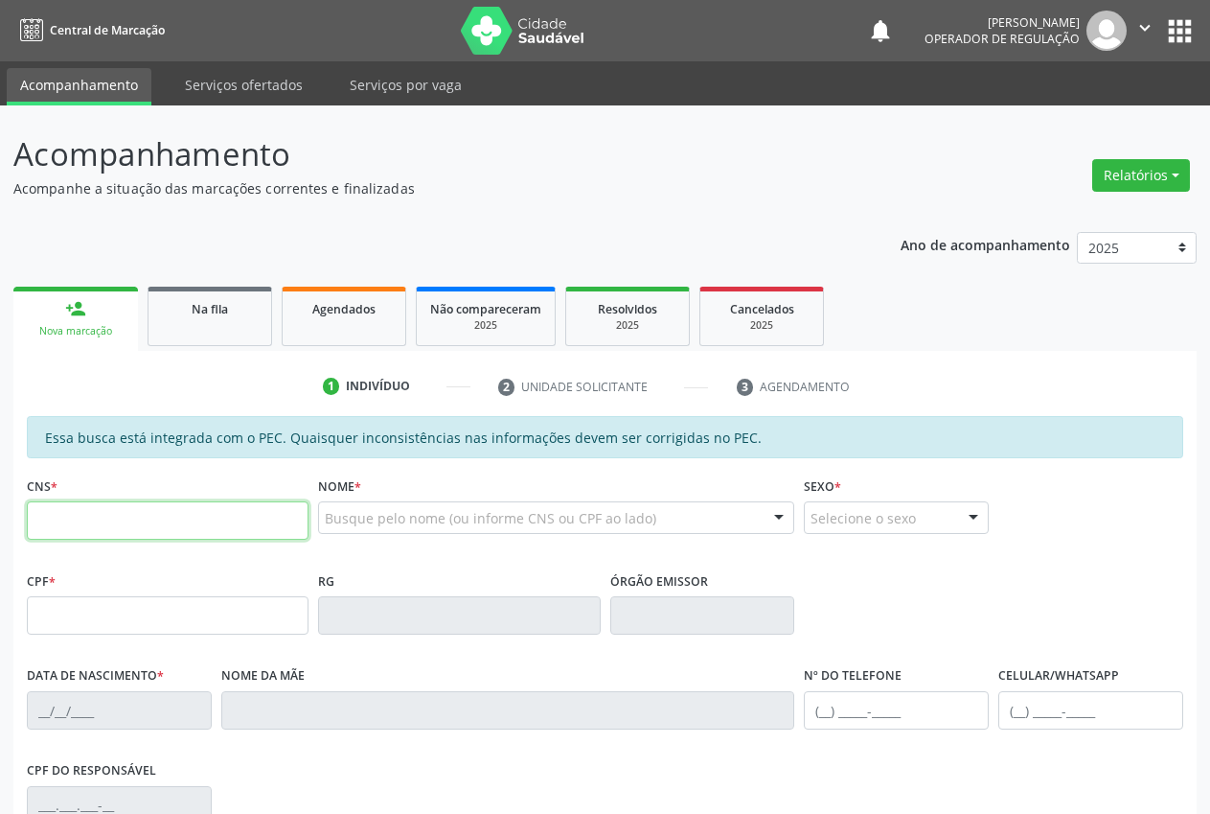
click at [200, 524] on input "text" at bounding box center [168, 520] width 282 height 38
type input "700 6034 9997 2769"
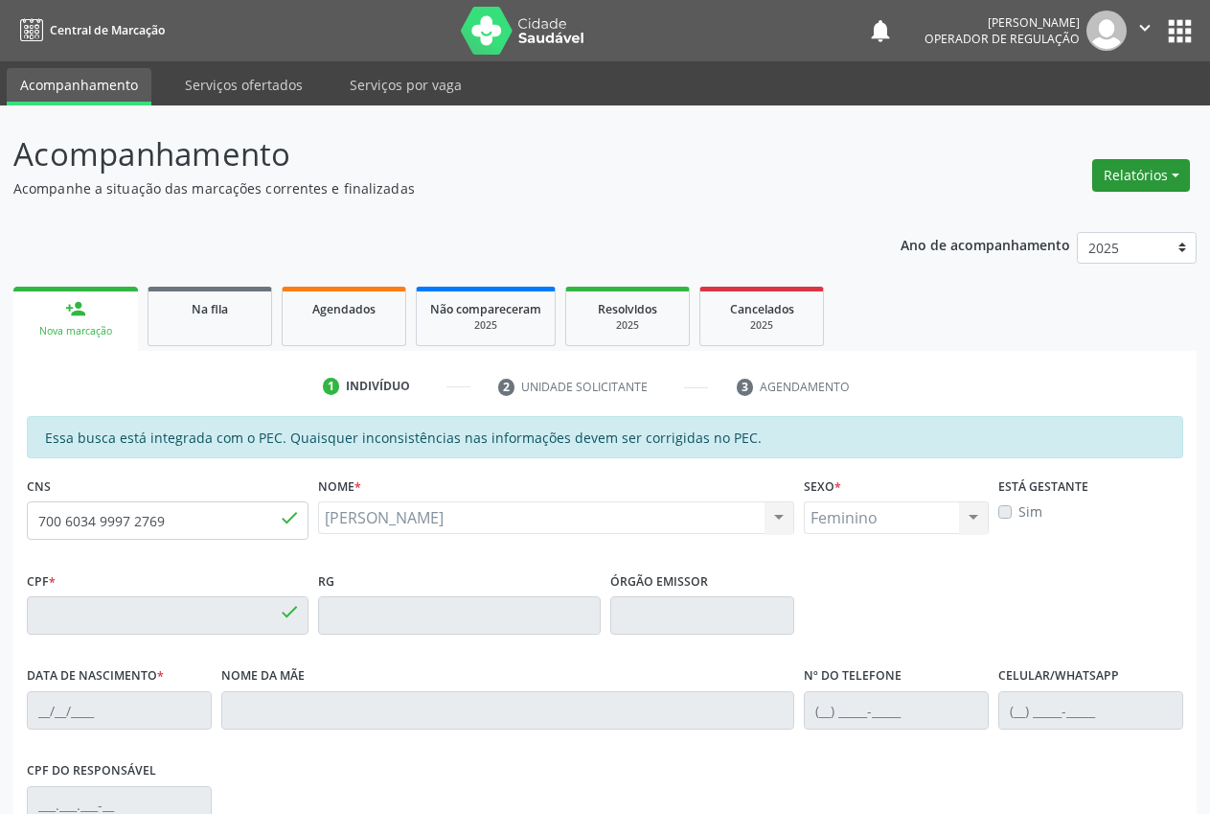
type input "077.709.364-20"
type input "[DATE]"
type input "[PERSON_NAME]"
type input "[PHONE_NUMBER]"
drag, startPoint x: 1210, startPoint y: 253, endPoint x: 1226, endPoint y: 537, distance: 284.2
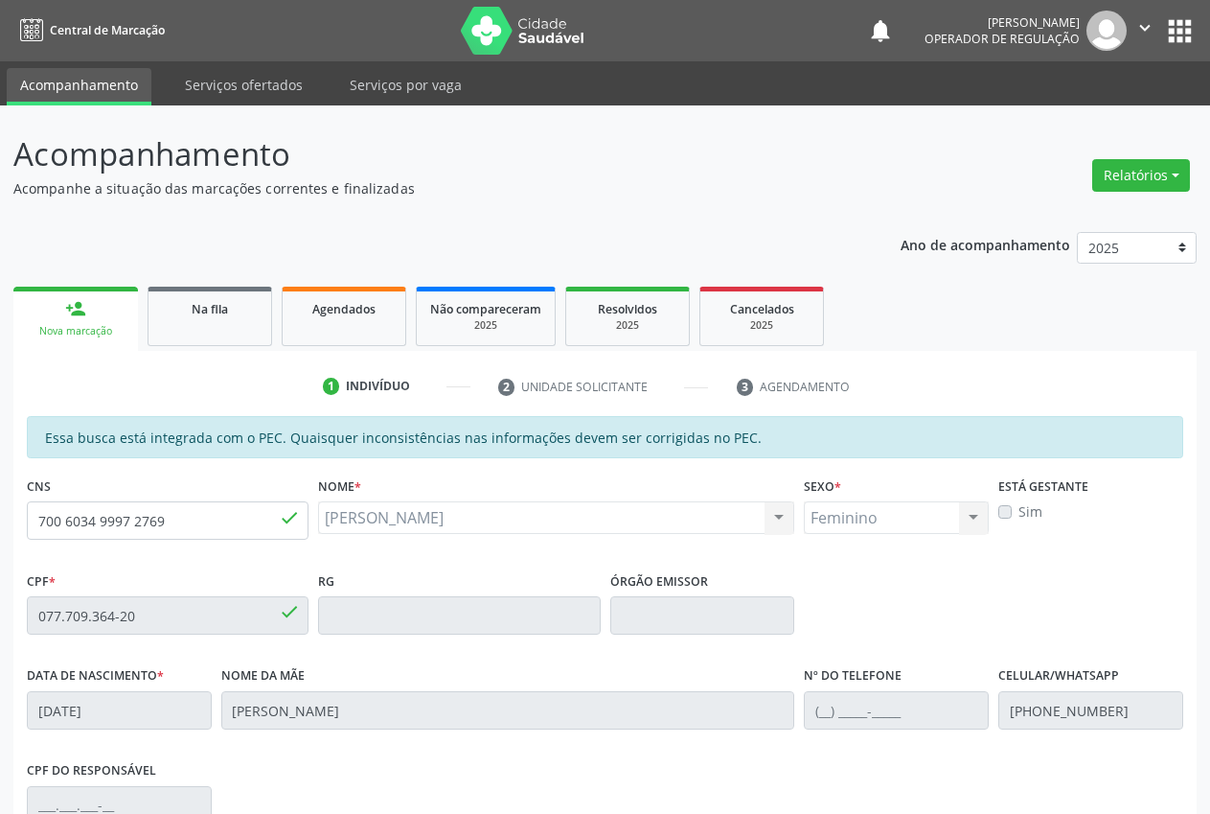
click at [1210, 568] on html "Central de Marcação notifications Ana Carla Pereira de Albuquerque Operador de …" at bounding box center [605, 407] width 1210 height 814
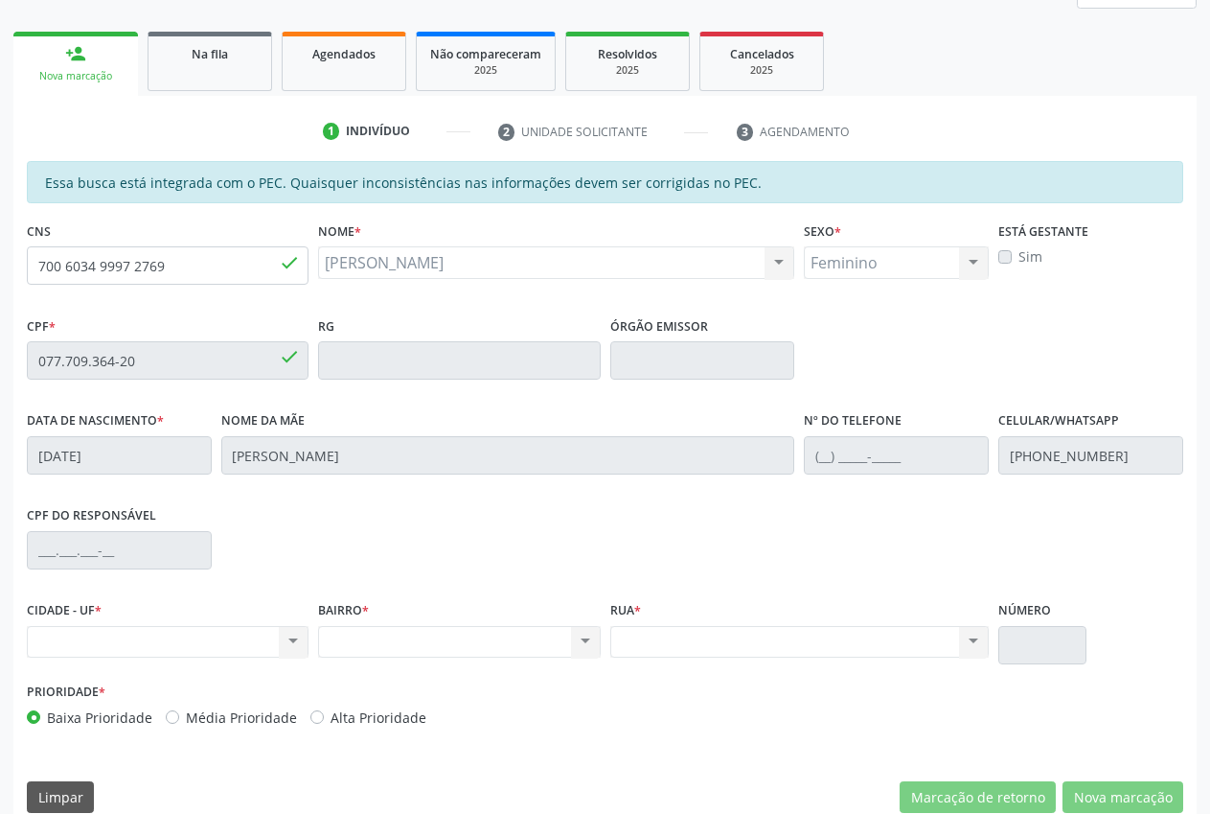
scroll to position [281, 0]
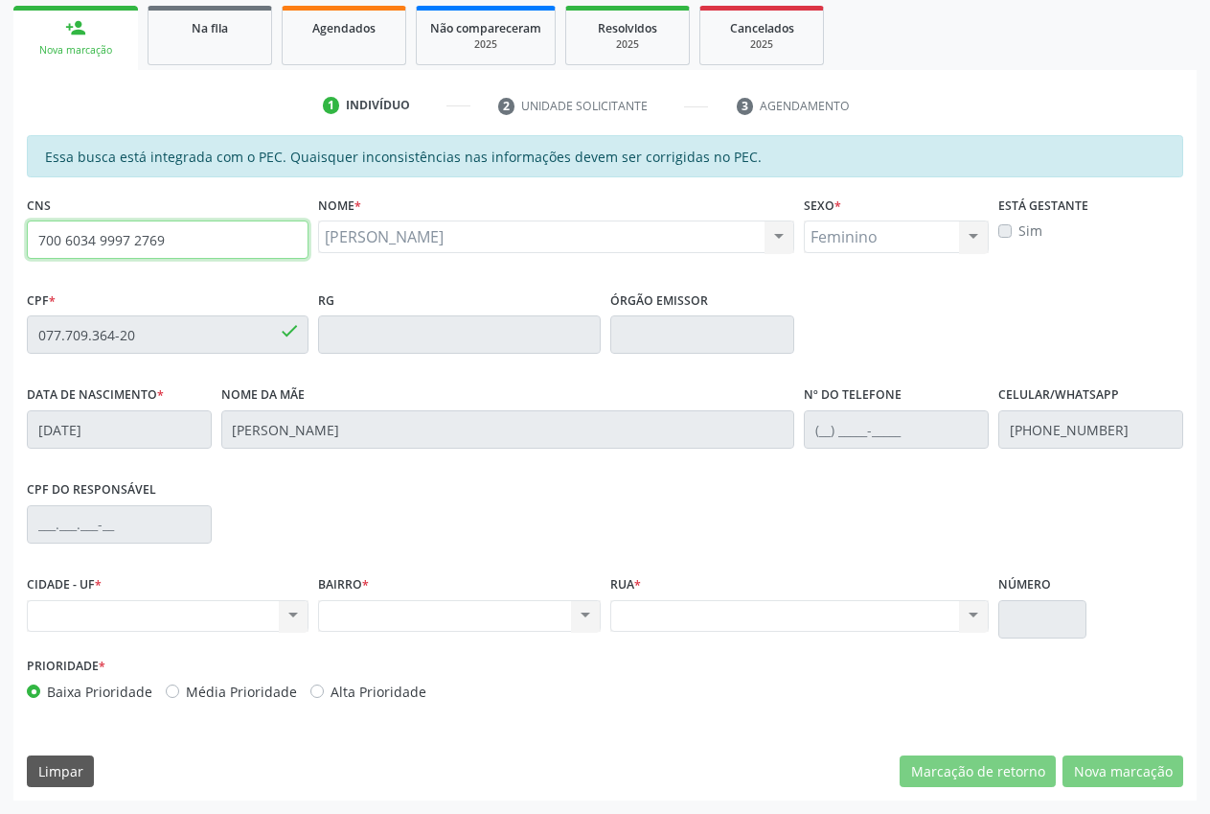
drag, startPoint x: 174, startPoint y: 239, endPoint x: 35, endPoint y: 240, distance: 139.0
click at [35, 240] on input "700 6034 9997 2769" at bounding box center [168, 239] width 282 height 38
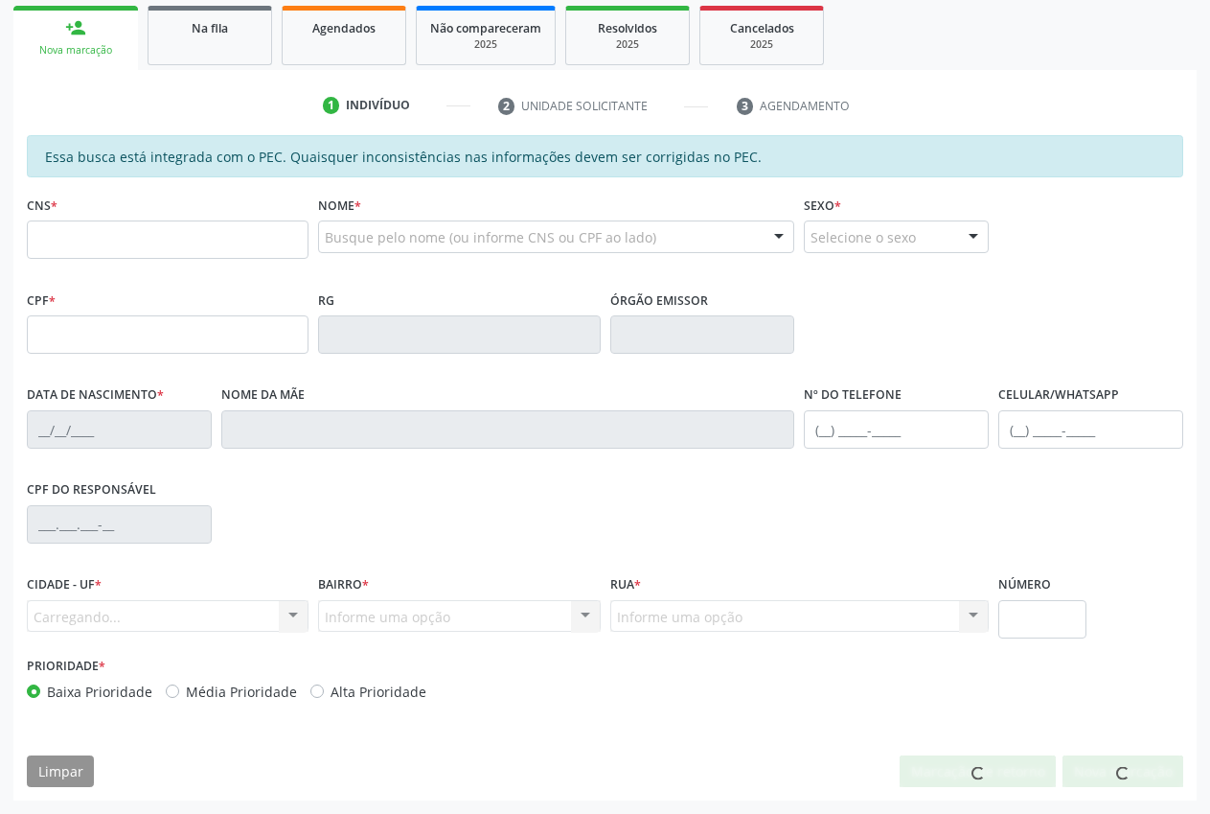
scroll to position [281, 0]
click at [135, 242] on input "text" at bounding box center [168, 239] width 282 height 38
click at [79, 241] on input "text" at bounding box center [168, 239] width 282 height 38
type input "700 6034 9997 2769"
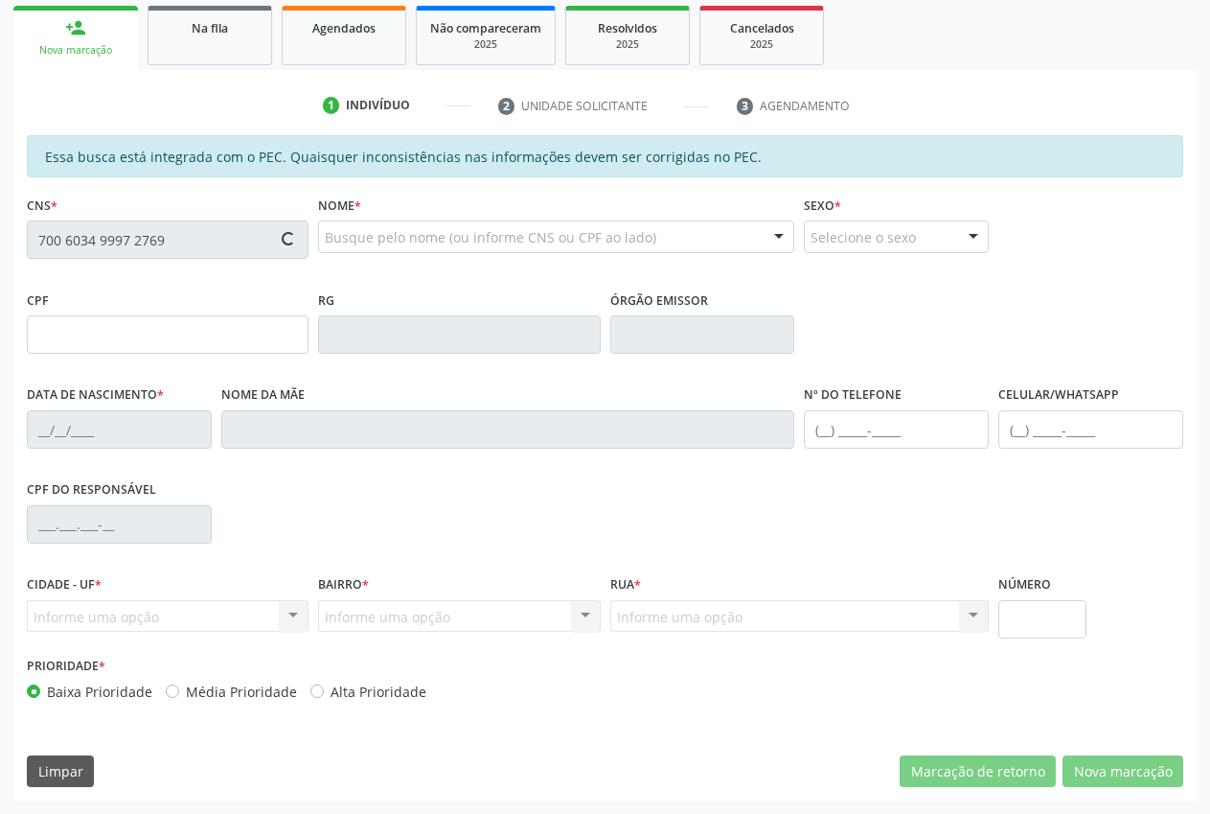
type input "077.709.364-20"
type input "[DATE]"
type input "[PERSON_NAME]"
type input "[PHONE_NUMBER]"
type input "S/N"
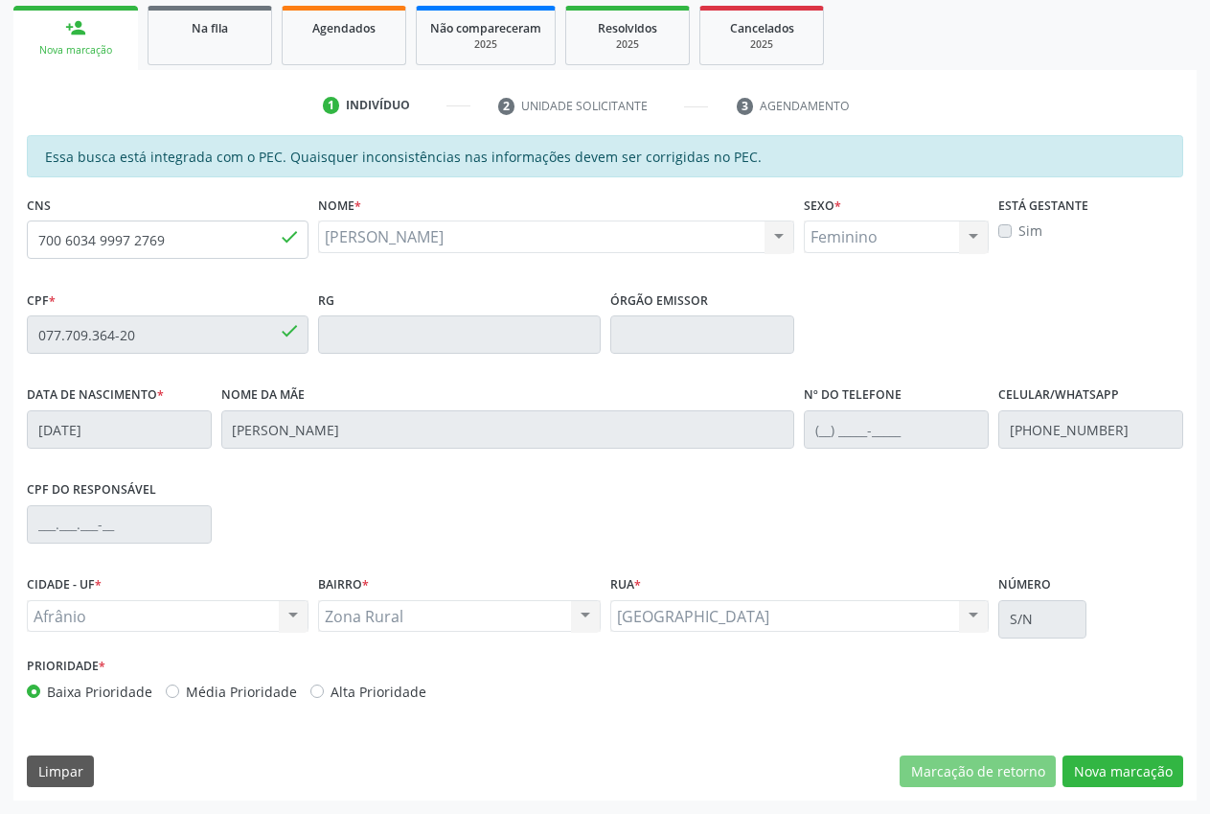
drag, startPoint x: 1201, startPoint y: 602, endPoint x: 1216, endPoint y: 610, distance: 17.1
click at [1205, 610] on div "Acompanhamento Acompanhe a situação das marcações correntes e finalizadas Relat…" at bounding box center [605, 319] width 1210 height 989
click at [1161, 779] on button "Nova marcação" at bounding box center [1123, 771] width 121 height 33
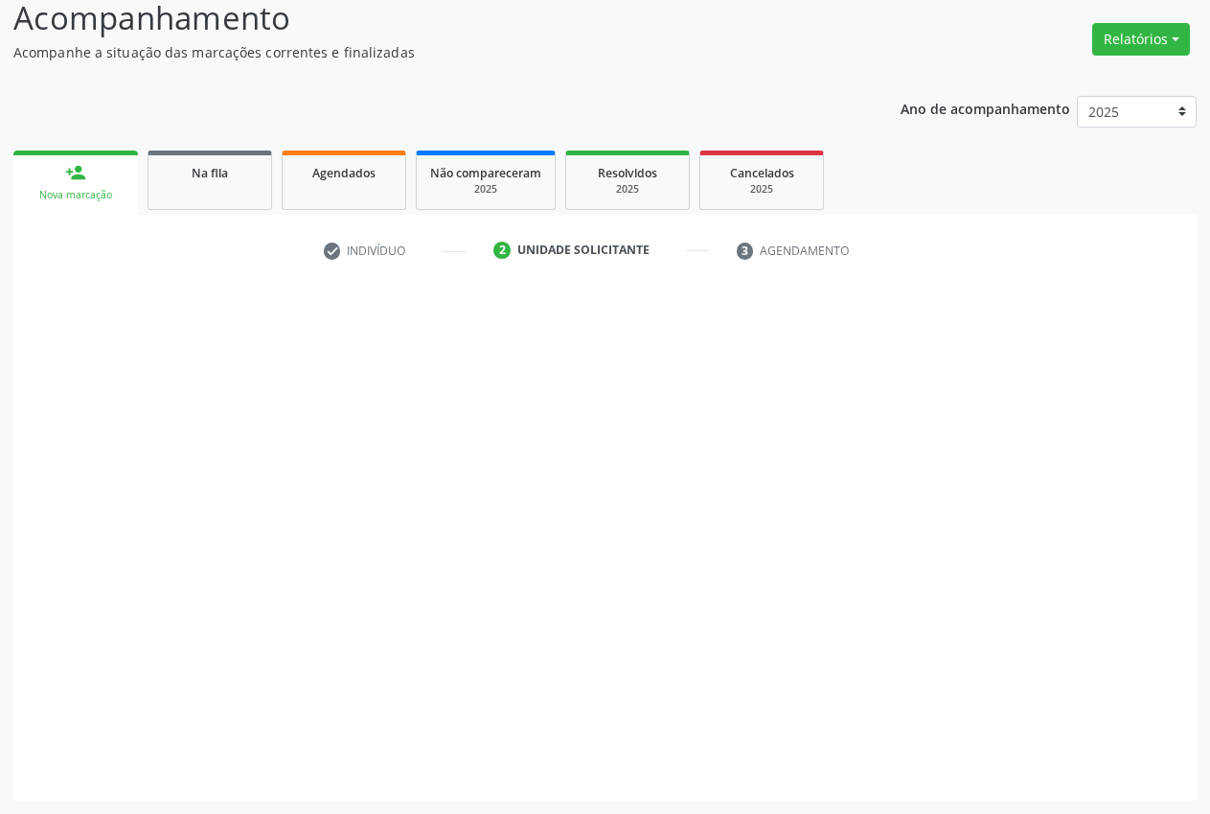
scroll to position [136, 0]
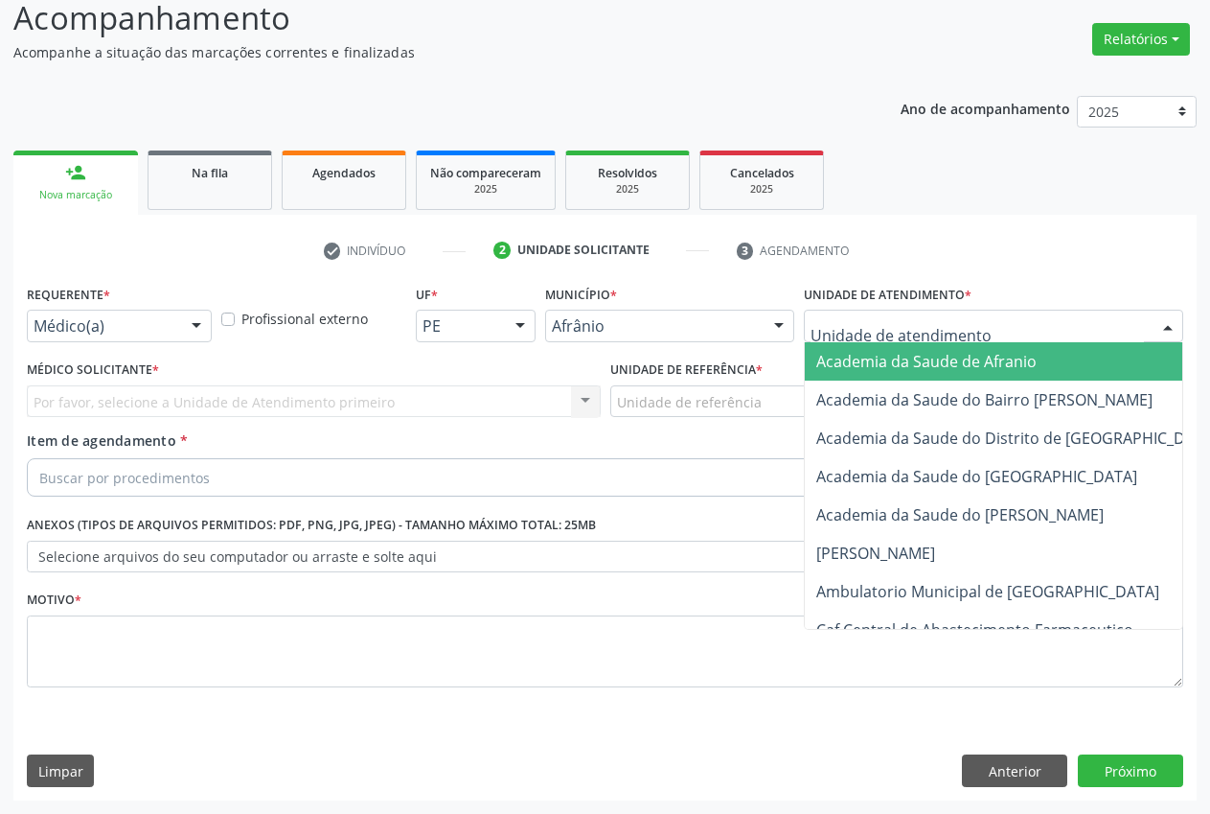
click at [944, 334] on div at bounding box center [994, 326] width 380 height 33
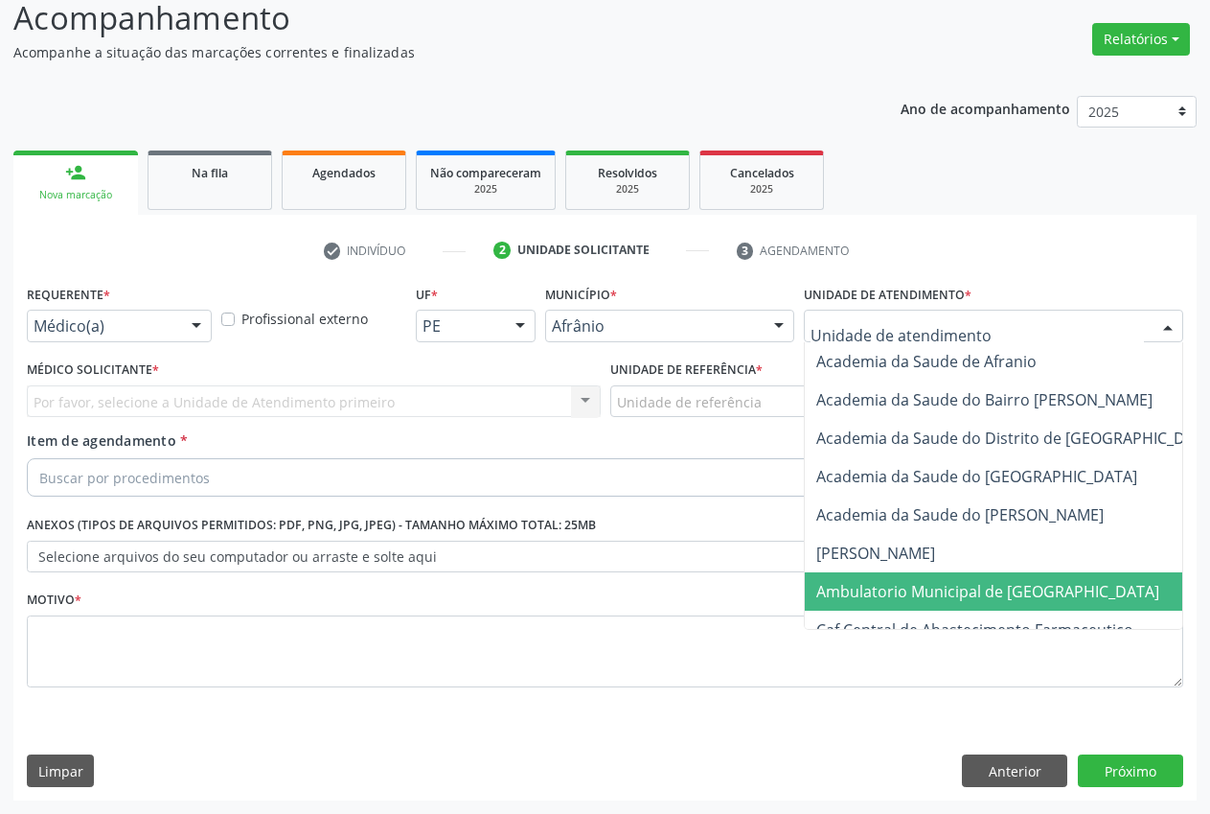
click at [975, 595] on span "Ambulatorio Municipal de [GEOGRAPHIC_DATA]" at bounding box center [988, 591] width 343 height 21
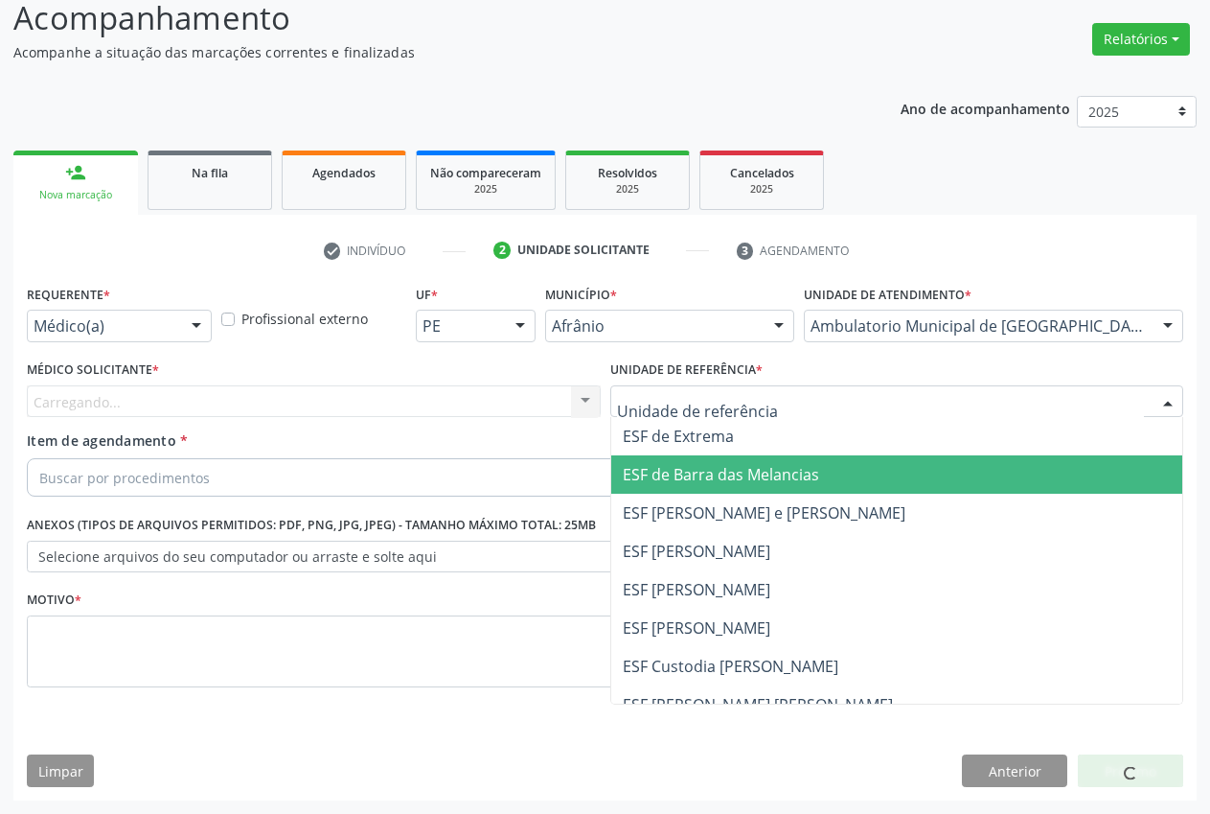
click at [739, 478] on span "ESF de Barra das Melancias" at bounding box center [721, 474] width 196 height 21
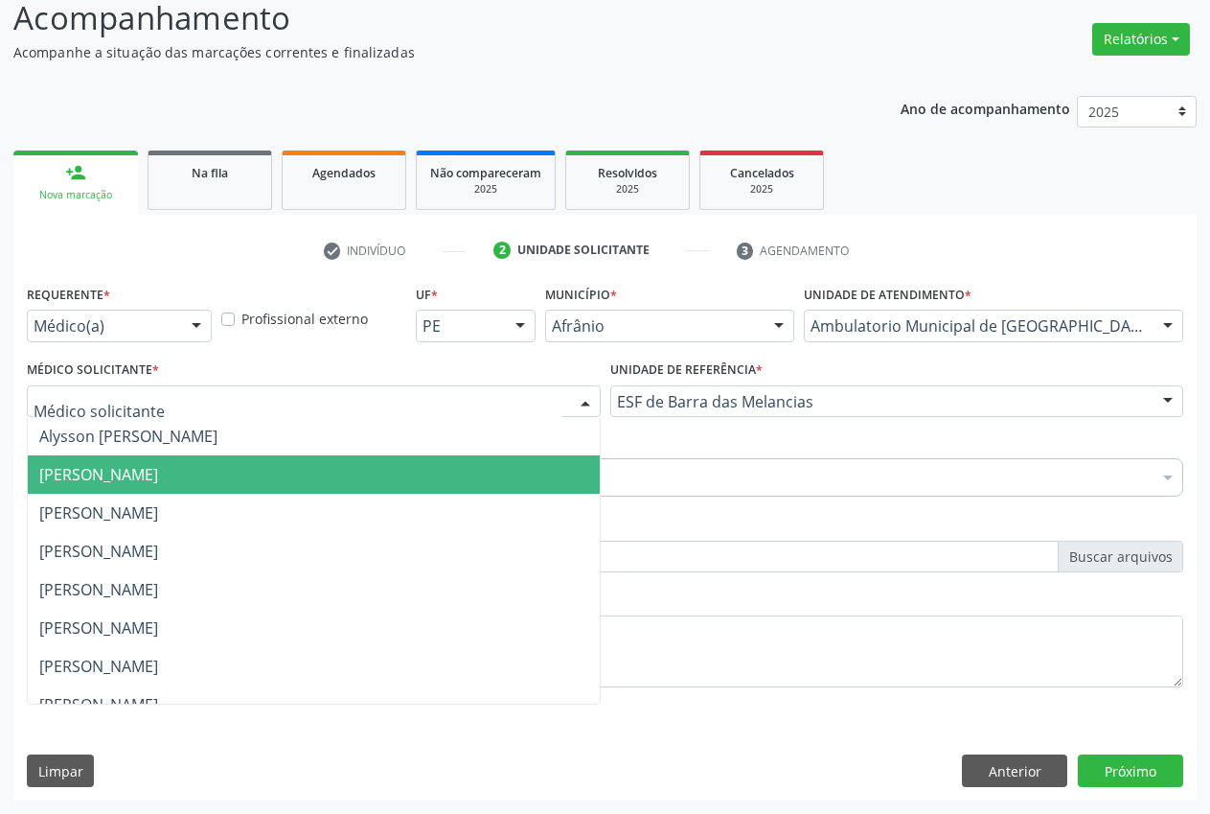
click at [158, 479] on span "[PERSON_NAME]" at bounding box center [98, 474] width 119 height 21
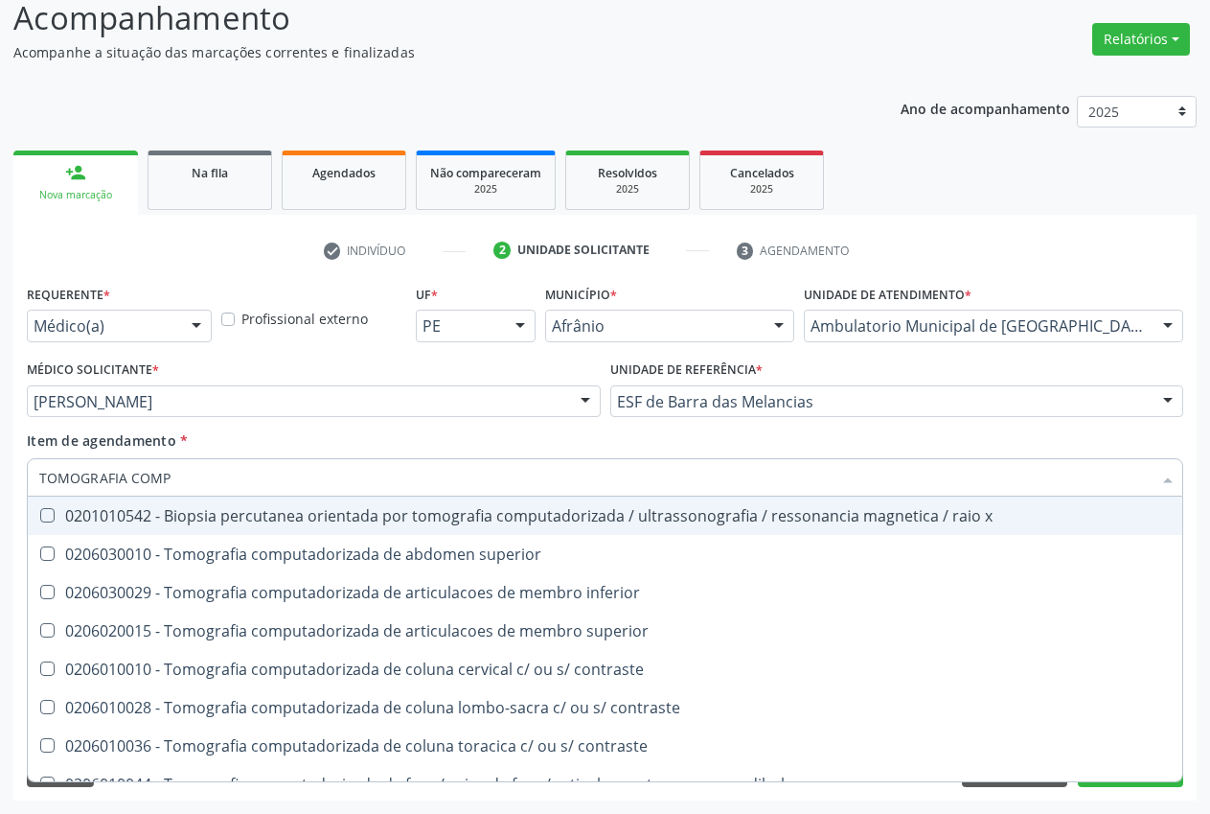
type input "TOMOGRAFIA COMPU"
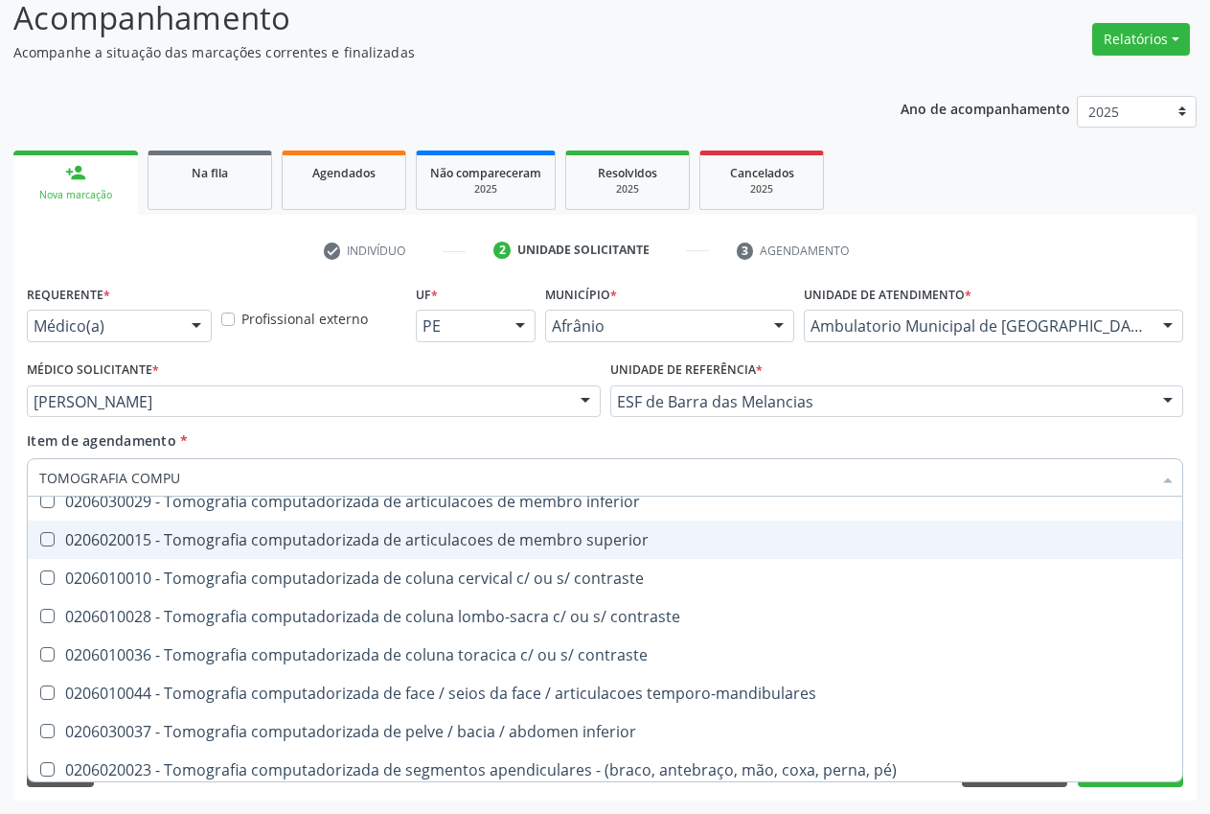
scroll to position [81, 0]
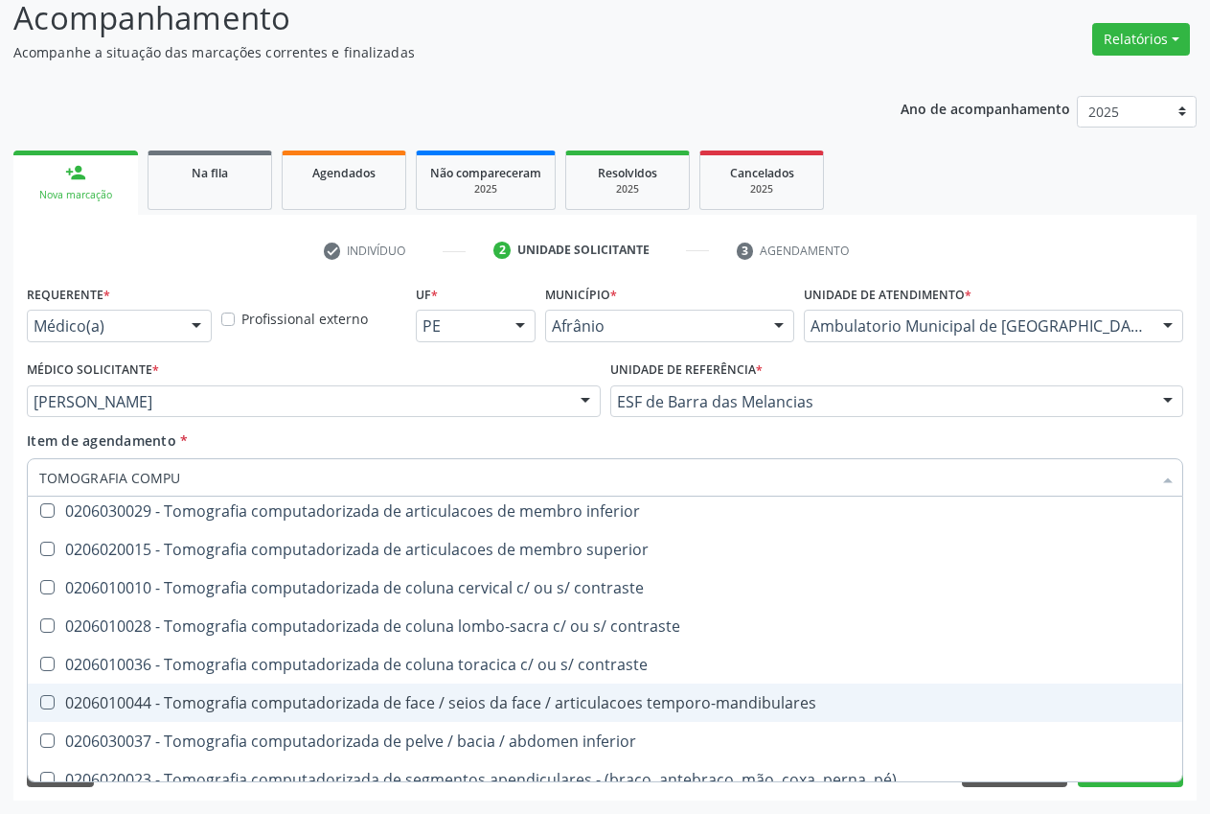
click at [449, 703] on div "0206010044 - Tomografia computadorizada de face / seios da face / articulacoes …" at bounding box center [605, 702] width 1132 height 15
checkbox temporo-mandibulares "true"
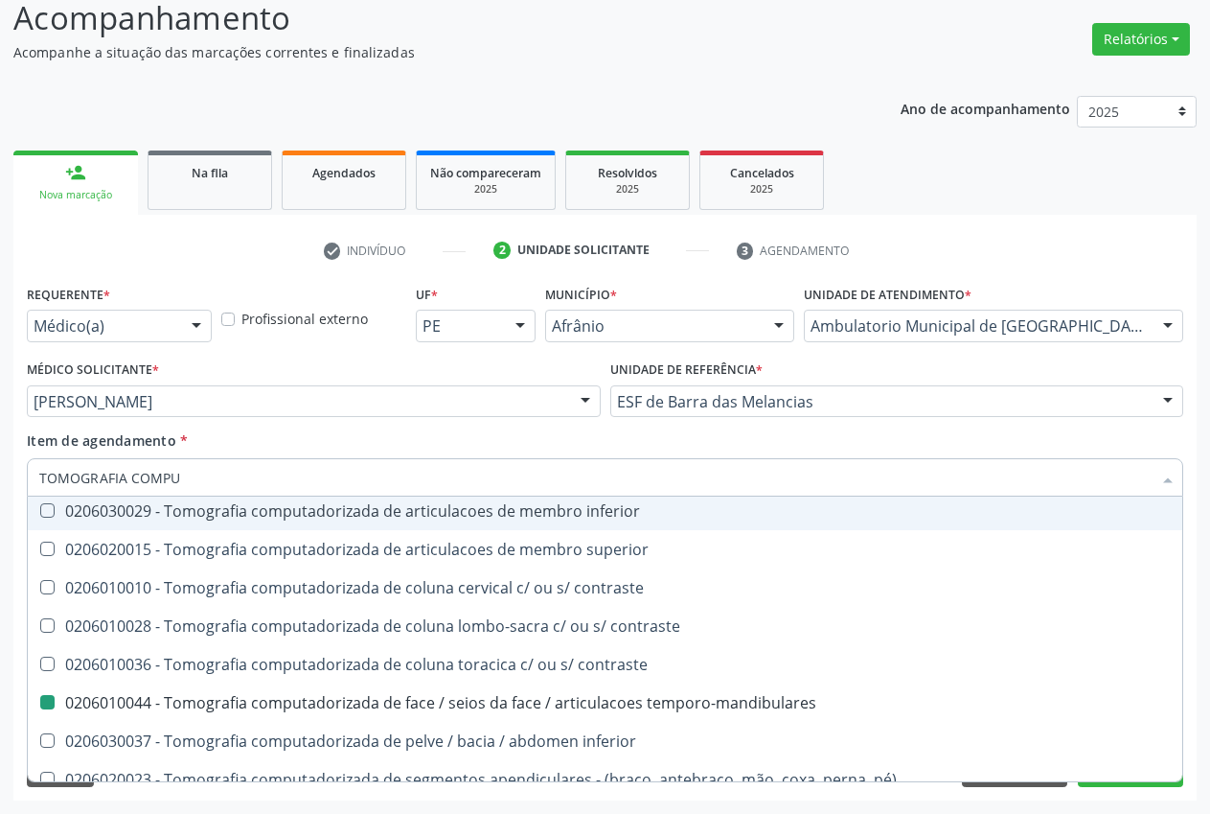
click at [1190, 439] on div "Requerente * Médico(a) Médico(a) Enfermeiro(a) Paciente Nenhum resultado encont…" at bounding box center [605, 540] width 1184 height 520
click at [1175, 442] on div "Item de agendamento * TOMOGRAFIA COMPU Desfazer seleção 0201010542 - Biopsia pe…" at bounding box center [605, 460] width 1157 height 60
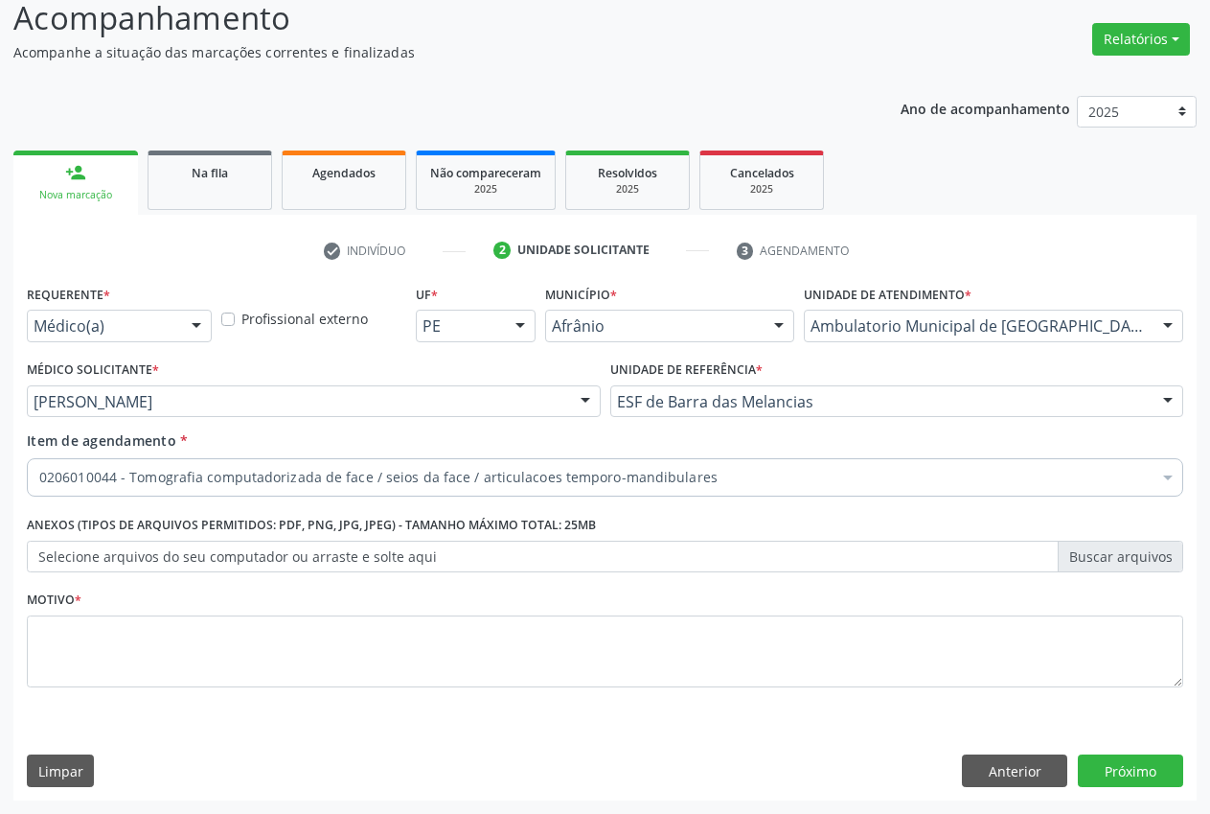
scroll to position [0, 0]
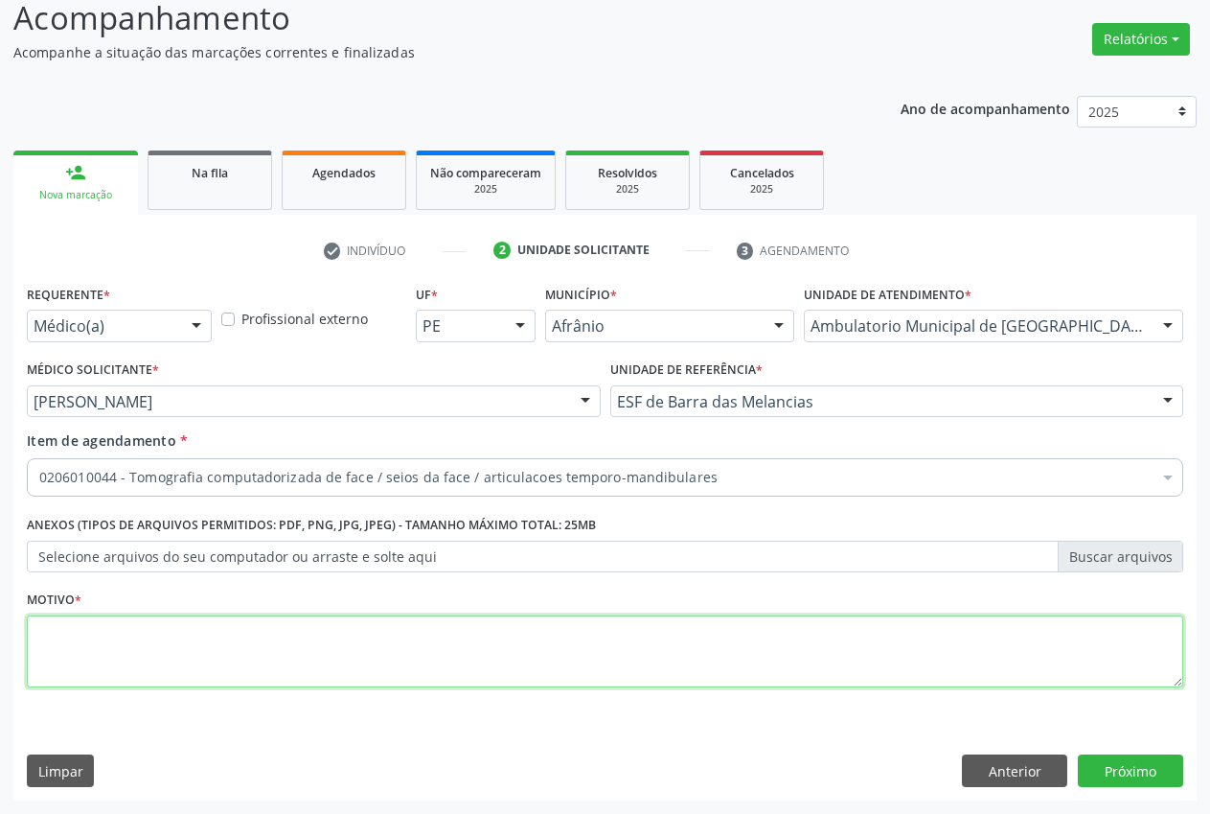
click at [144, 651] on textarea at bounding box center [605, 651] width 1157 height 73
type textarea "."
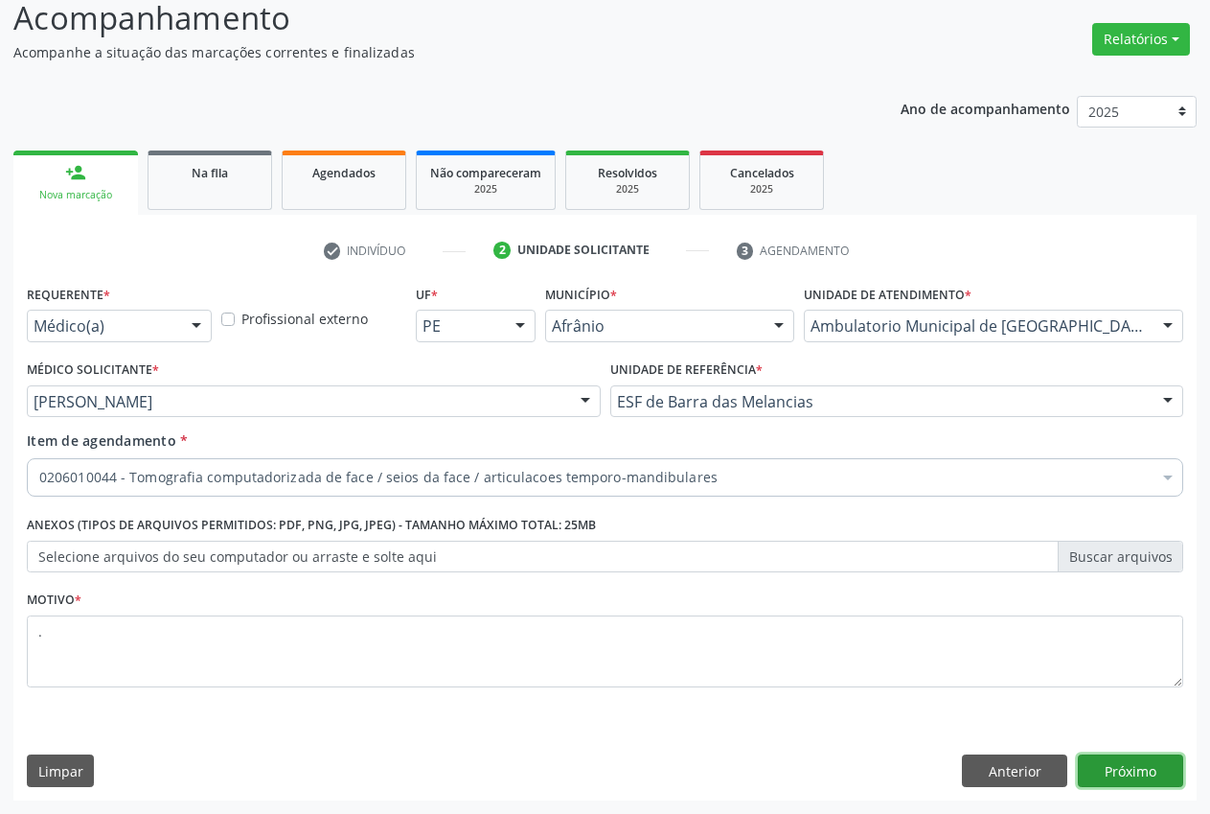
click at [1133, 775] on button "Próximo" at bounding box center [1130, 770] width 105 height 33
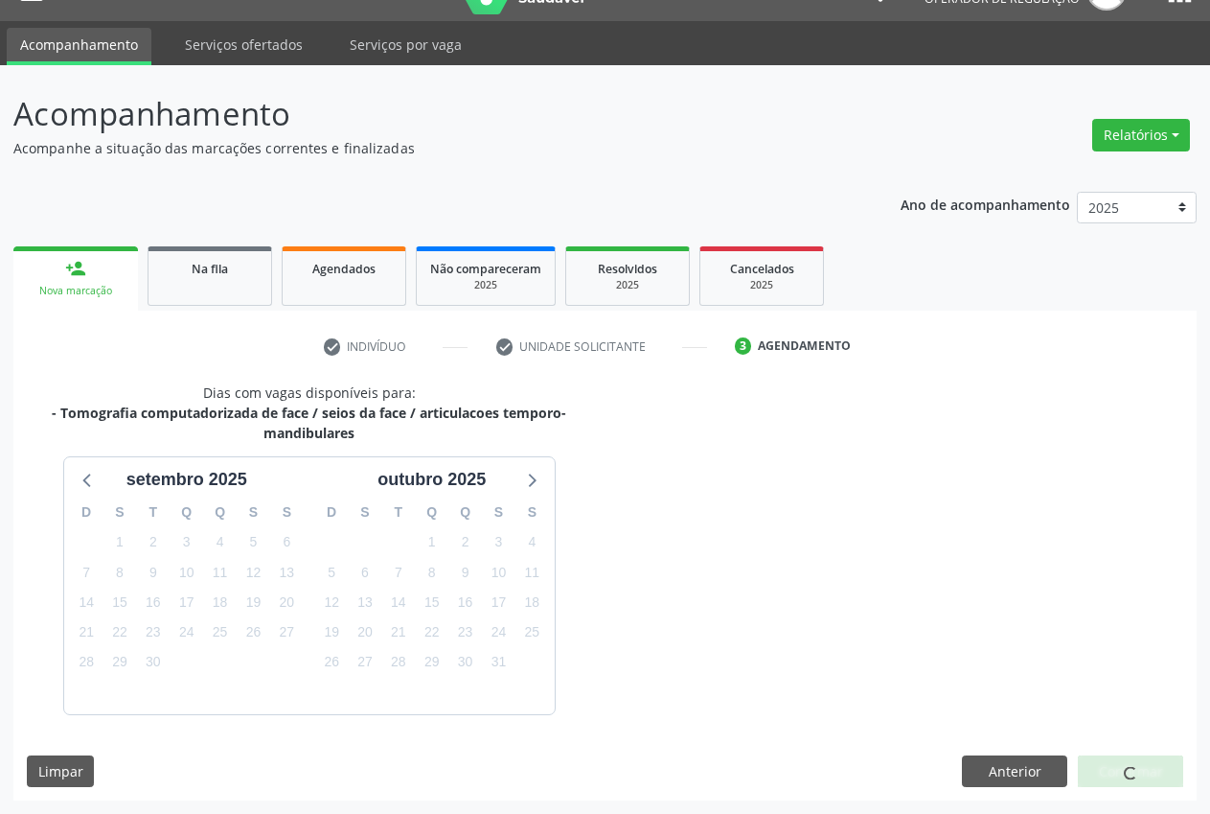
scroll to position [97, 0]
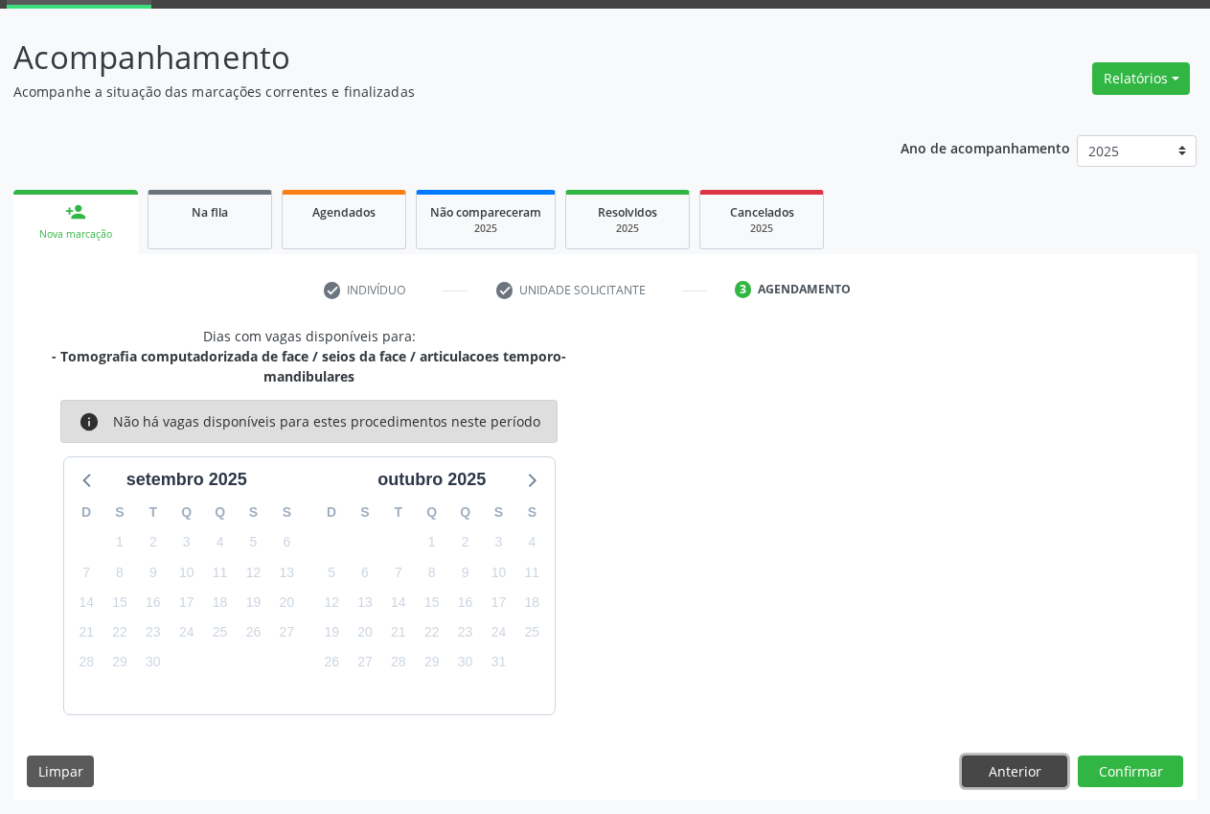
click at [1027, 781] on button "Anterior" at bounding box center [1014, 771] width 105 height 33
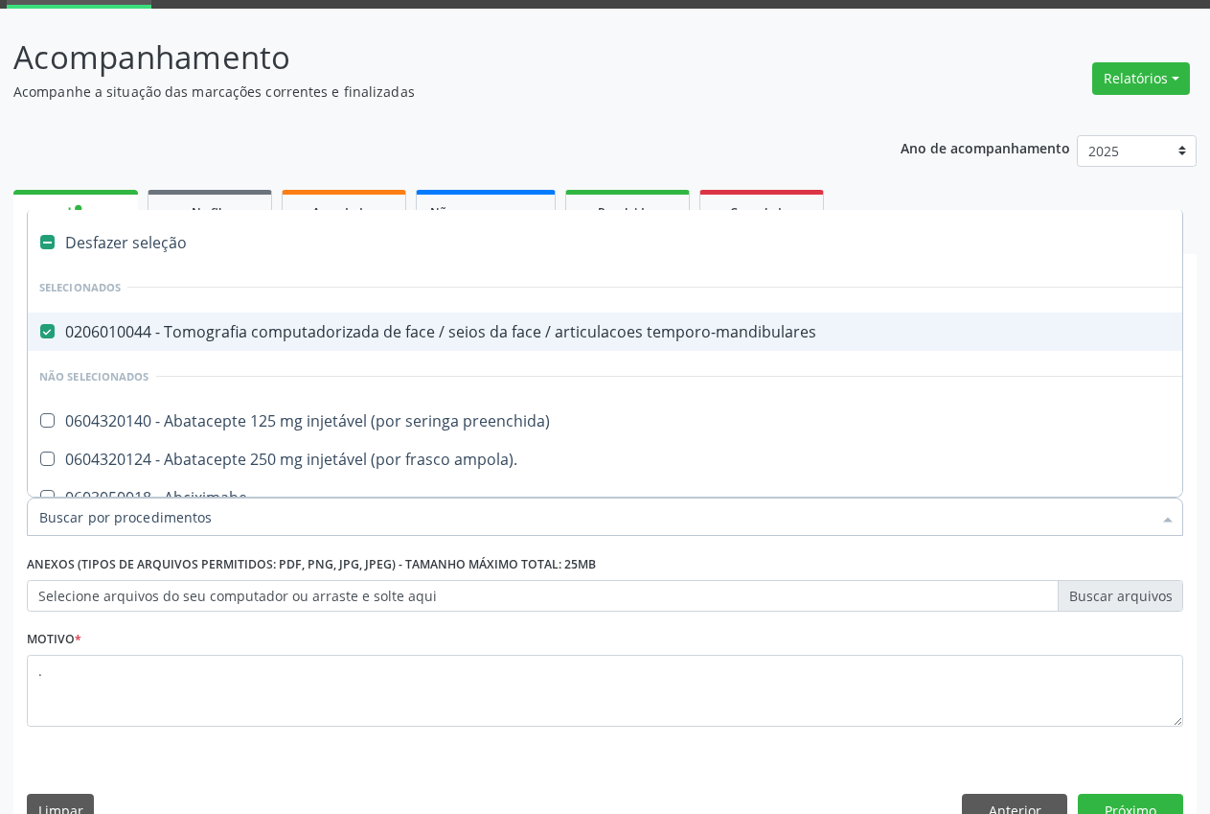
click at [46, 332] on temporo-mandibulares at bounding box center [47, 331] width 14 height 14
click at [40, 332] on temporo-mandibulares "checkbox" at bounding box center [34, 331] width 12 height 12
checkbox temporo-mandibulares "false"
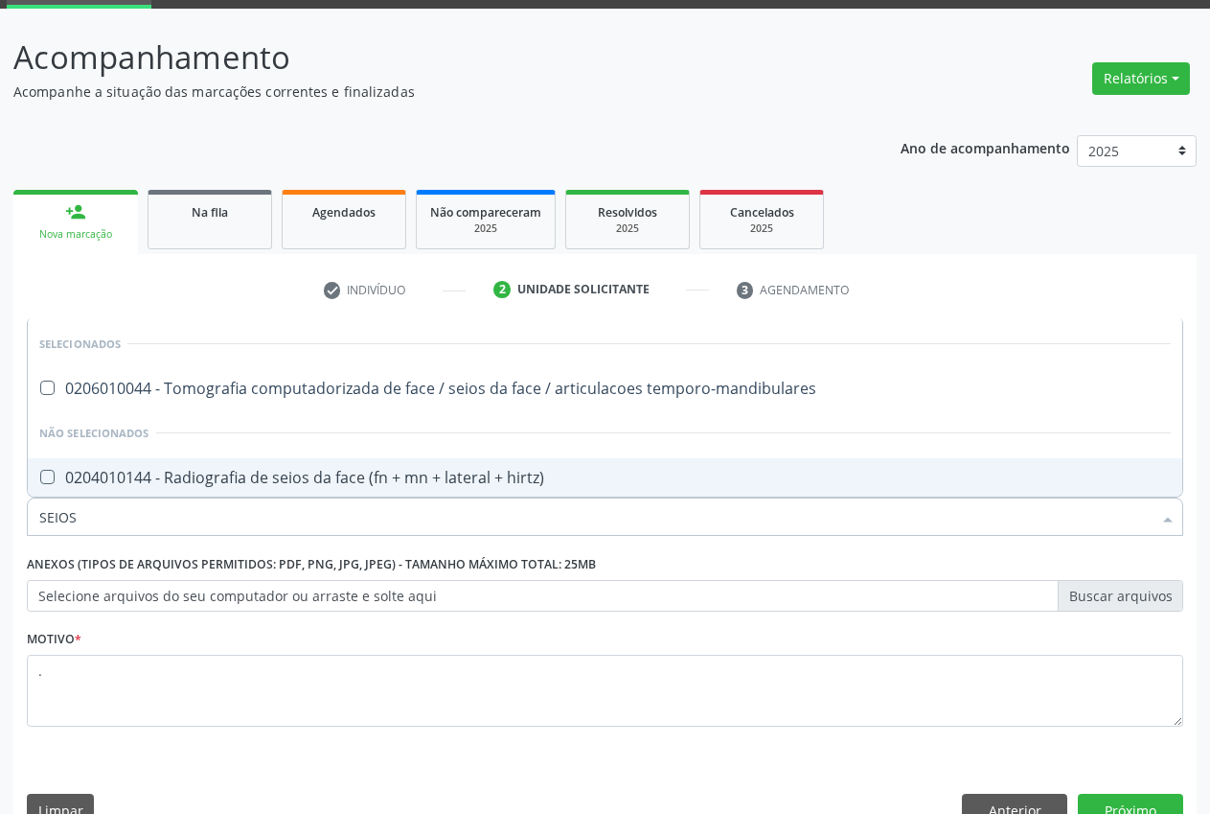
type input "SEIOS"
click at [685, 522] on input "SEIOS" at bounding box center [595, 516] width 1113 height 38
